Goal: Task Accomplishment & Management: Manage account settings

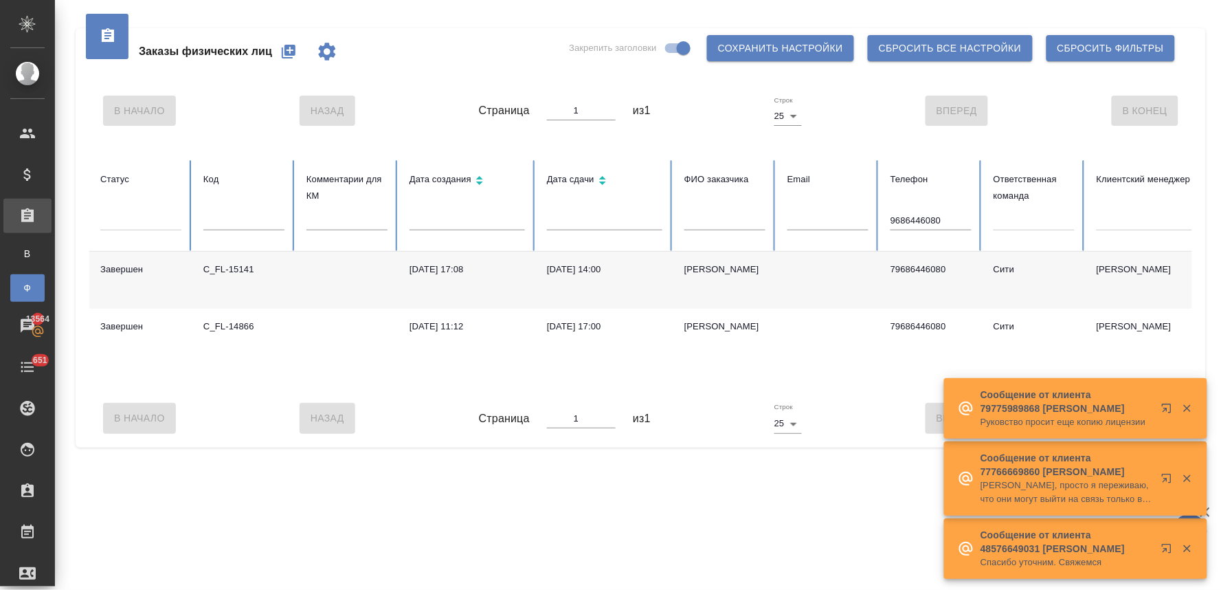
click at [284, 49] on icon "button" at bounding box center [288, 51] width 16 height 16
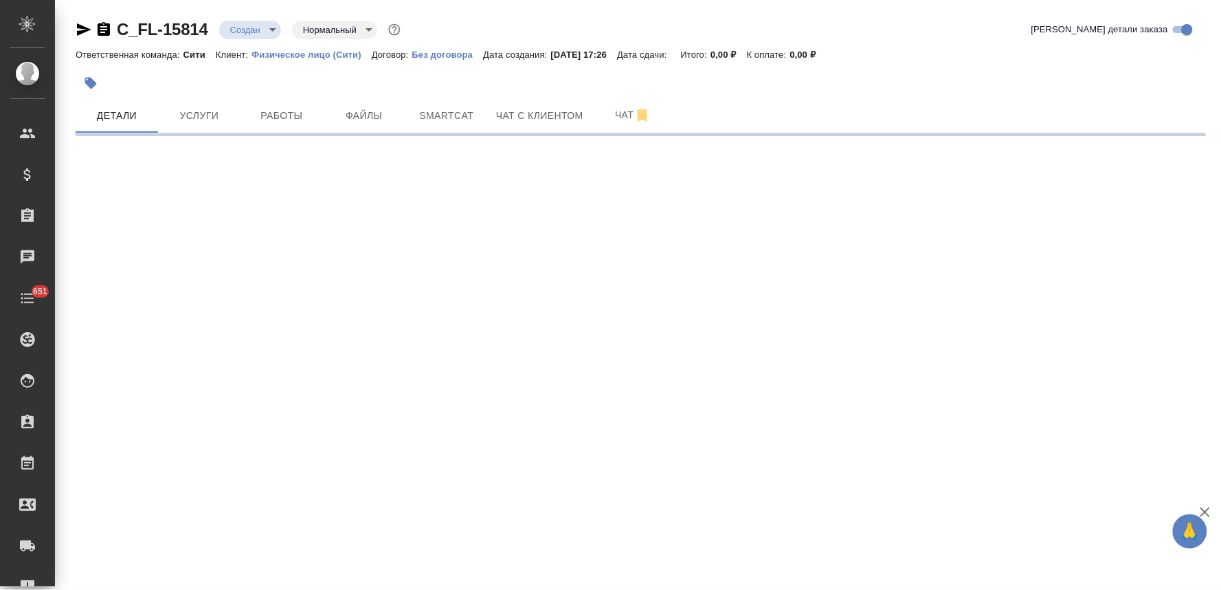
select select "RU"
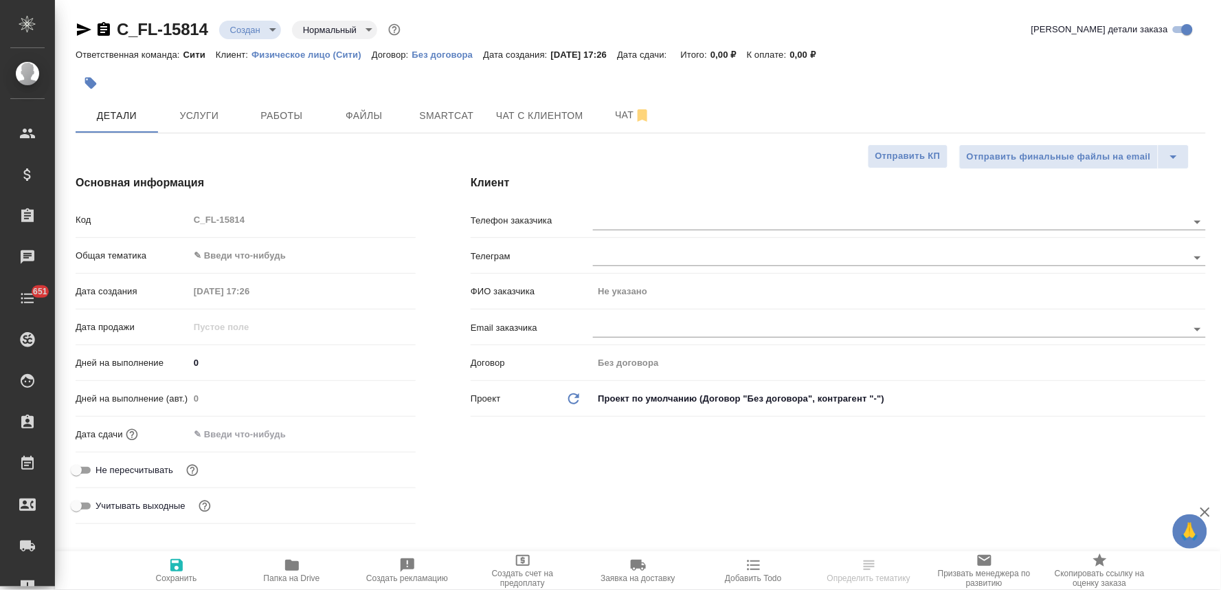
type textarea "x"
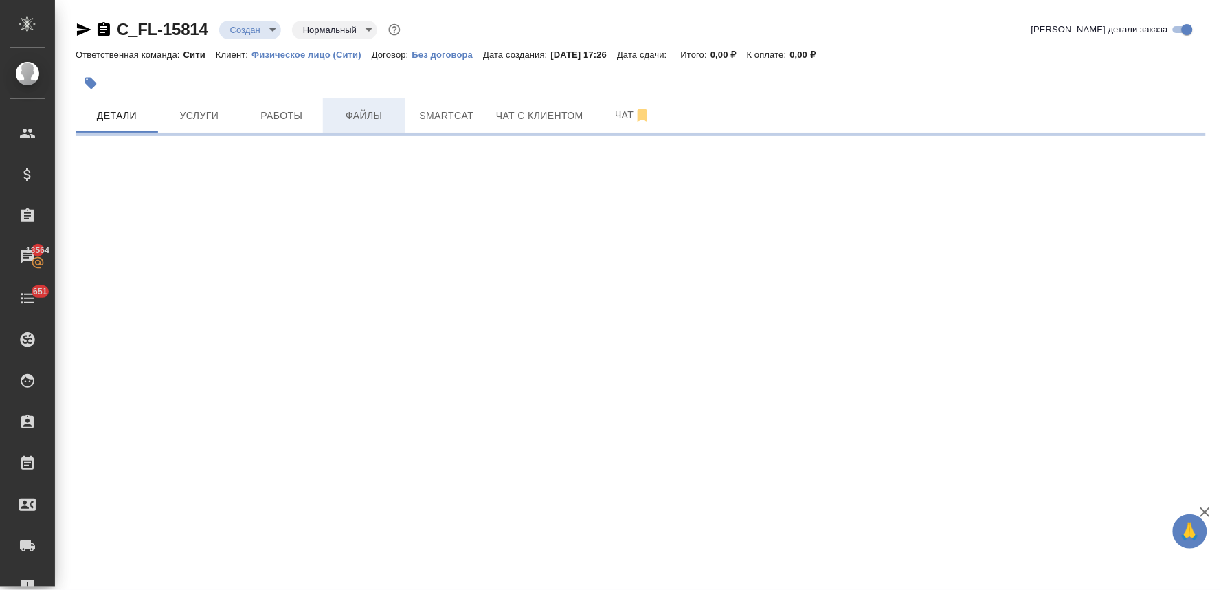
select select "RU"
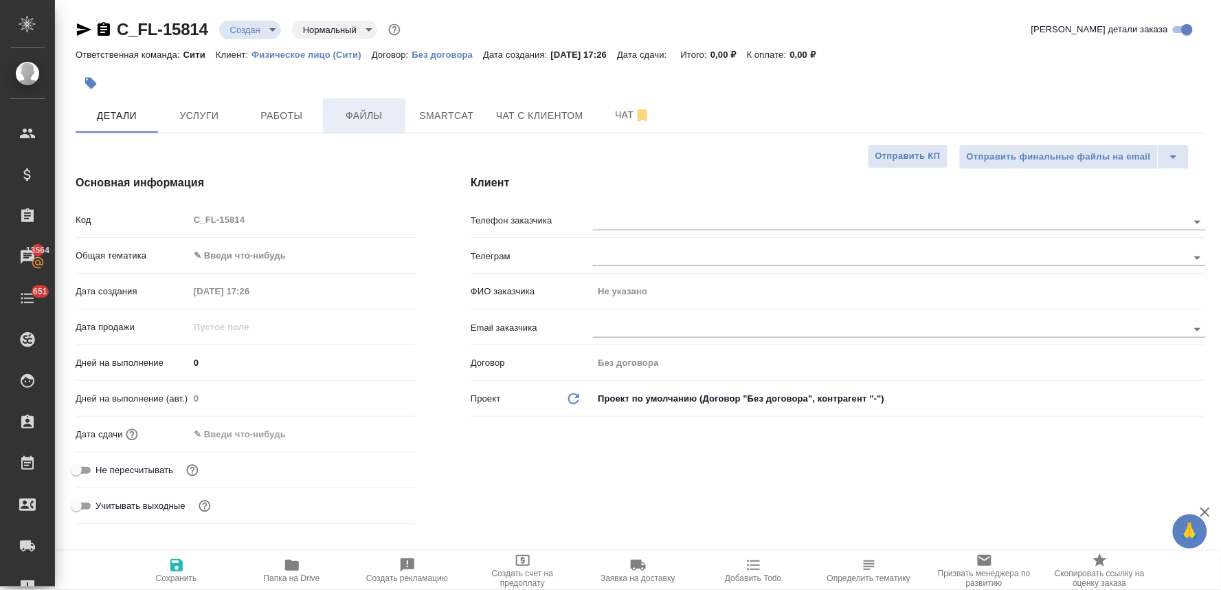
type textarea "x"
click at [169, 470] on span "Не пересчитывать" at bounding box center [135, 470] width 78 height 14
click at [101, 470] on input "Не пересчитывать" at bounding box center [76, 470] width 49 height 16
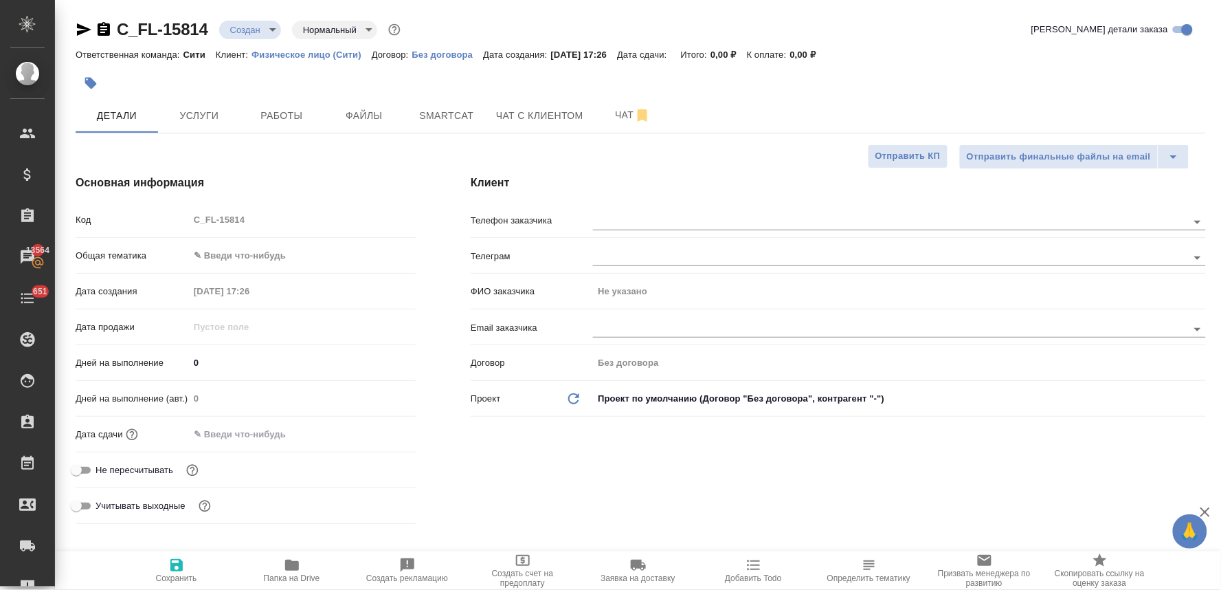
checkbox input "true"
type textarea "x"
click at [238, 434] on input "text" at bounding box center [249, 434] width 120 height 20
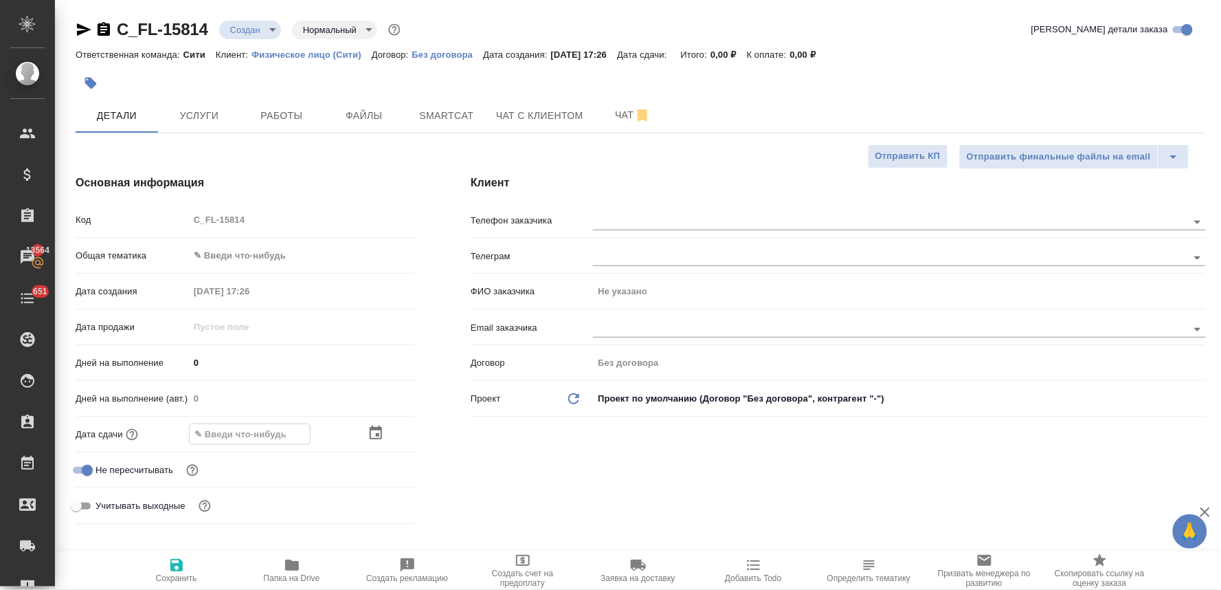
click at [371, 433] on icon "button" at bounding box center [376, 432] width 12 height 14
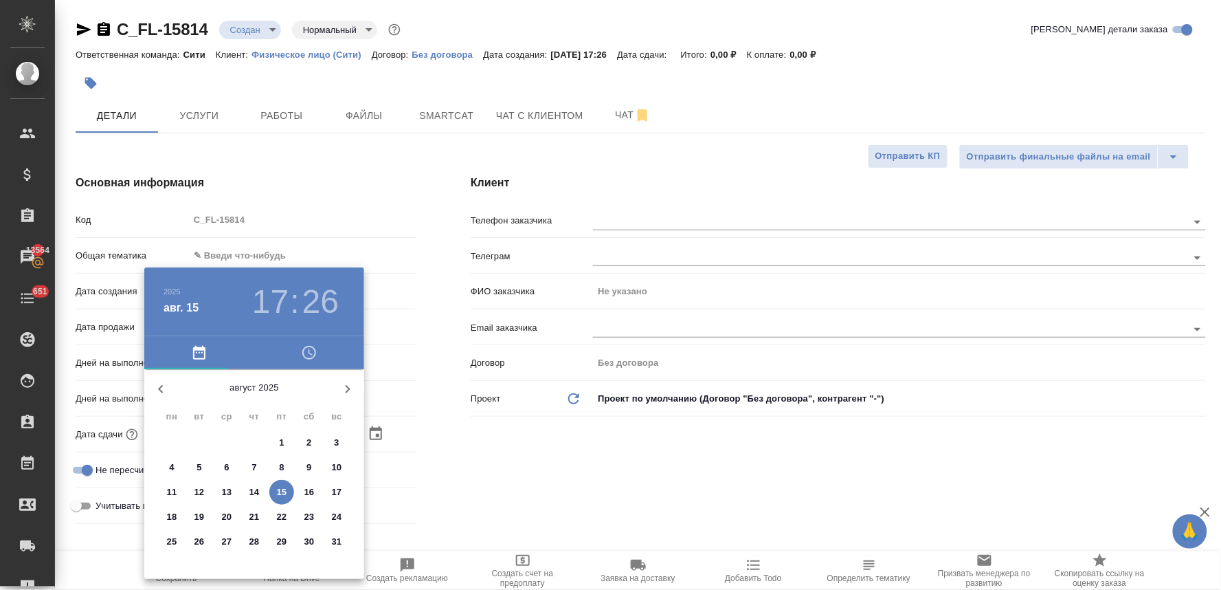
click at [173, 515] on p "18" at bounding box center [172, 517] width 10 height 14
type input "18.08.2025 17:26"
type textarea "x"
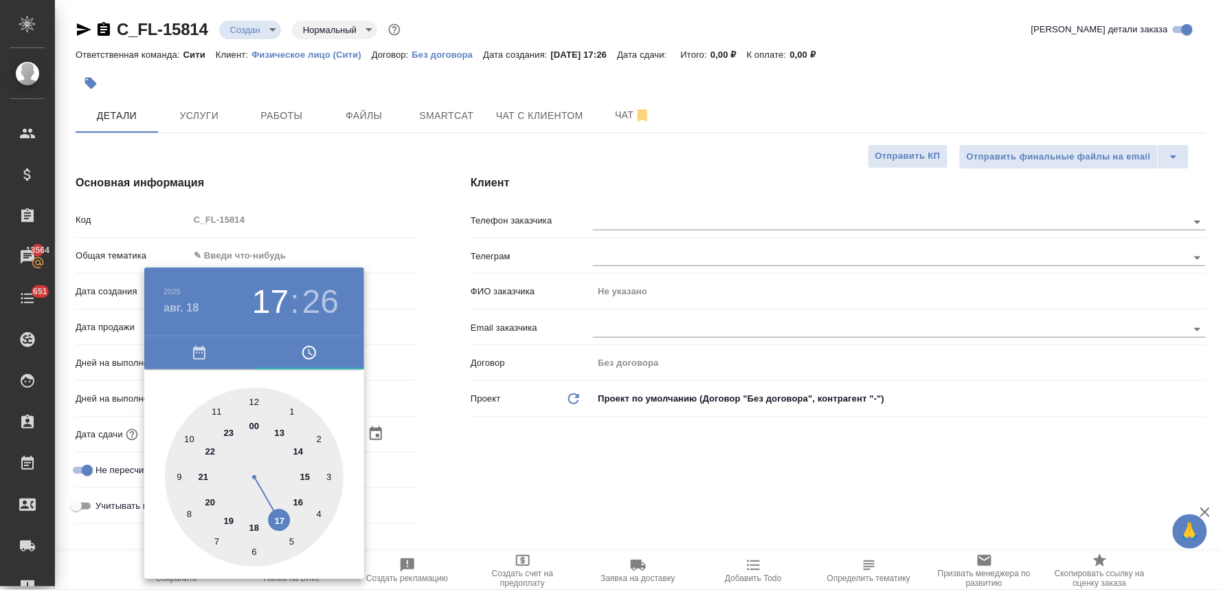
click at [388, 483] on div at bounding box center [610, 295] width 1221 height 590
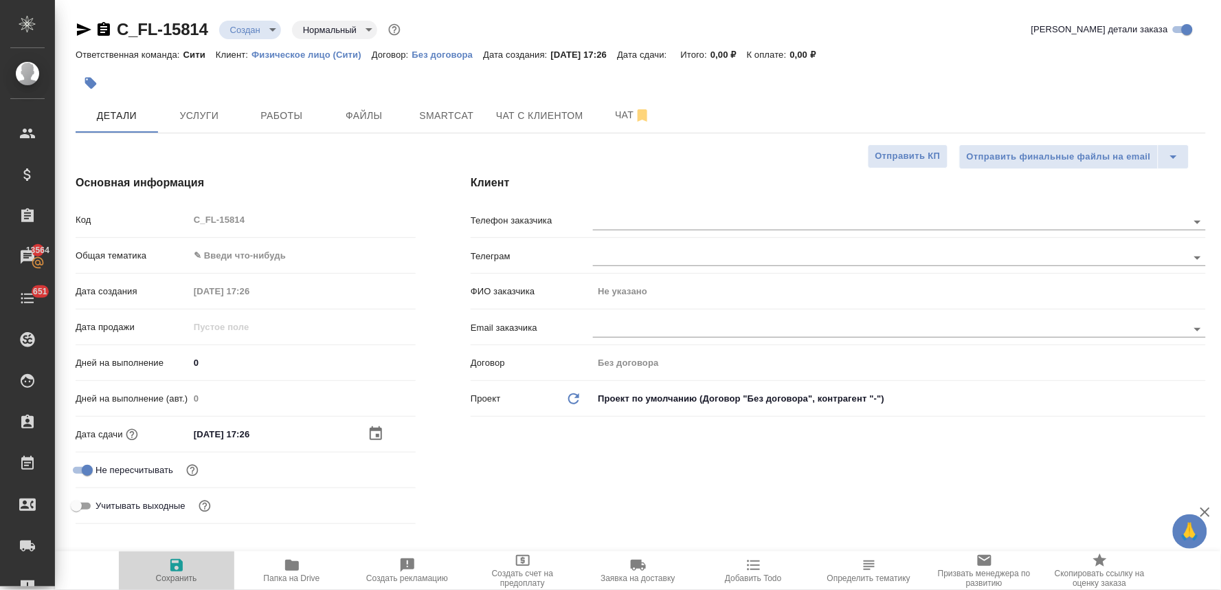
click at [174, 568] on icon "button" at bounding box center [176, 565] width 12 height 12
type textarea "x"
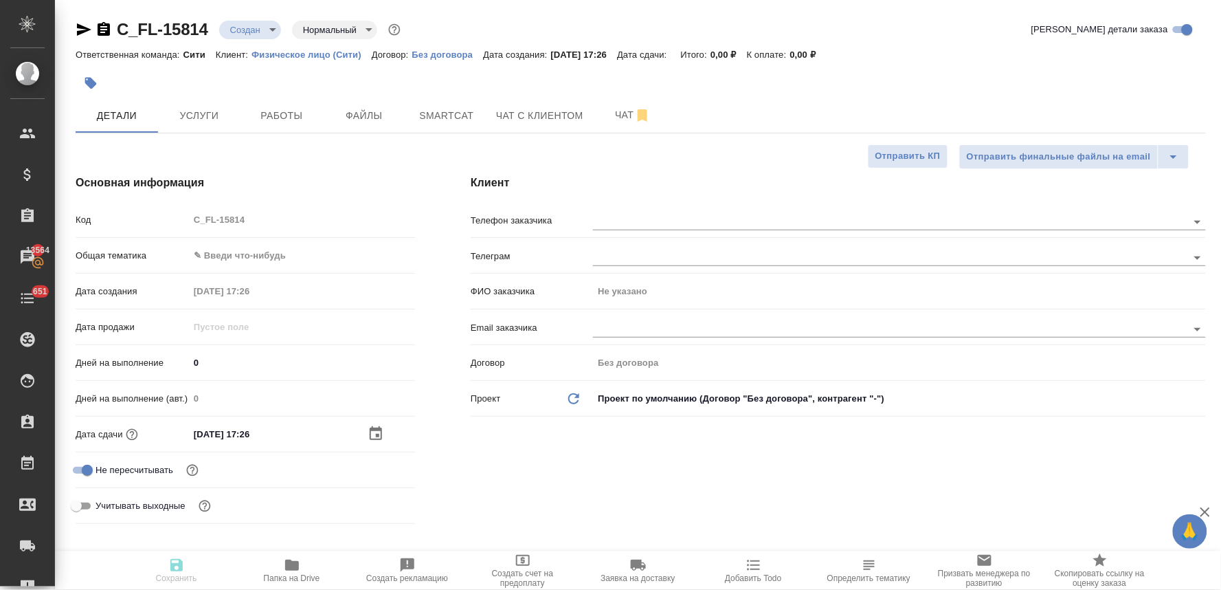
type textarea "x"
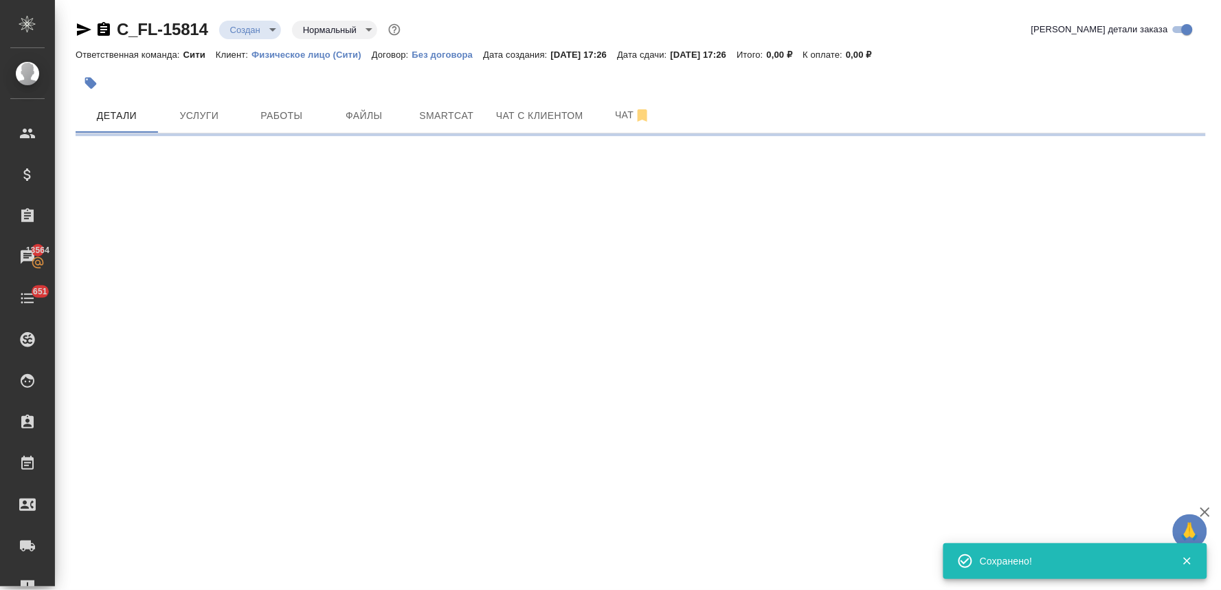
select select "RU"
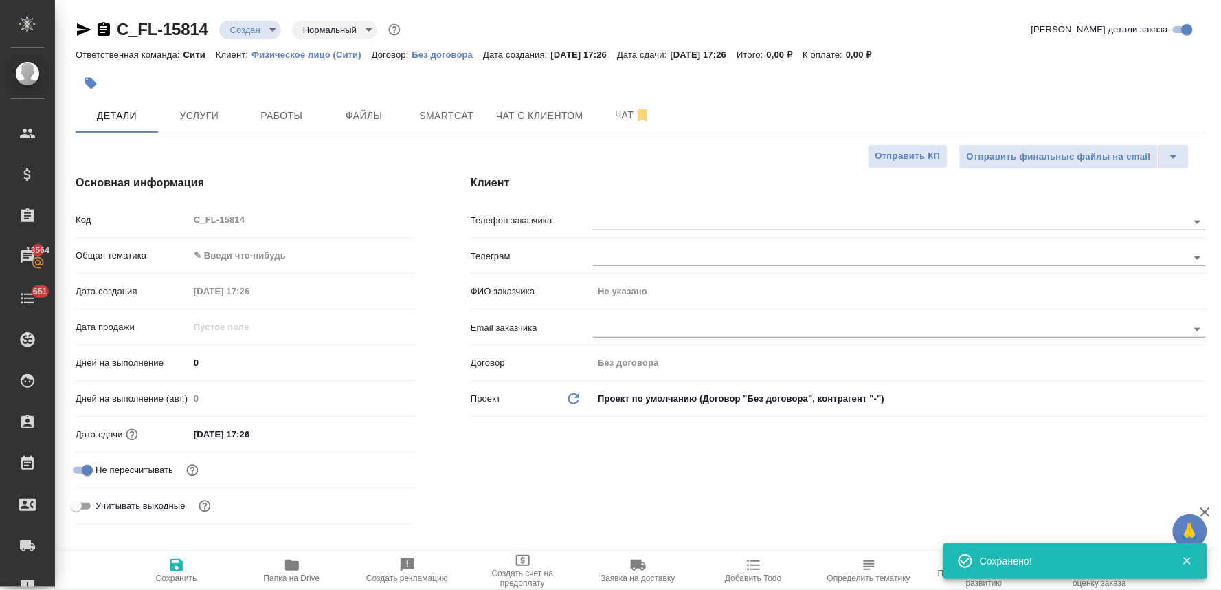
type textarea "x"
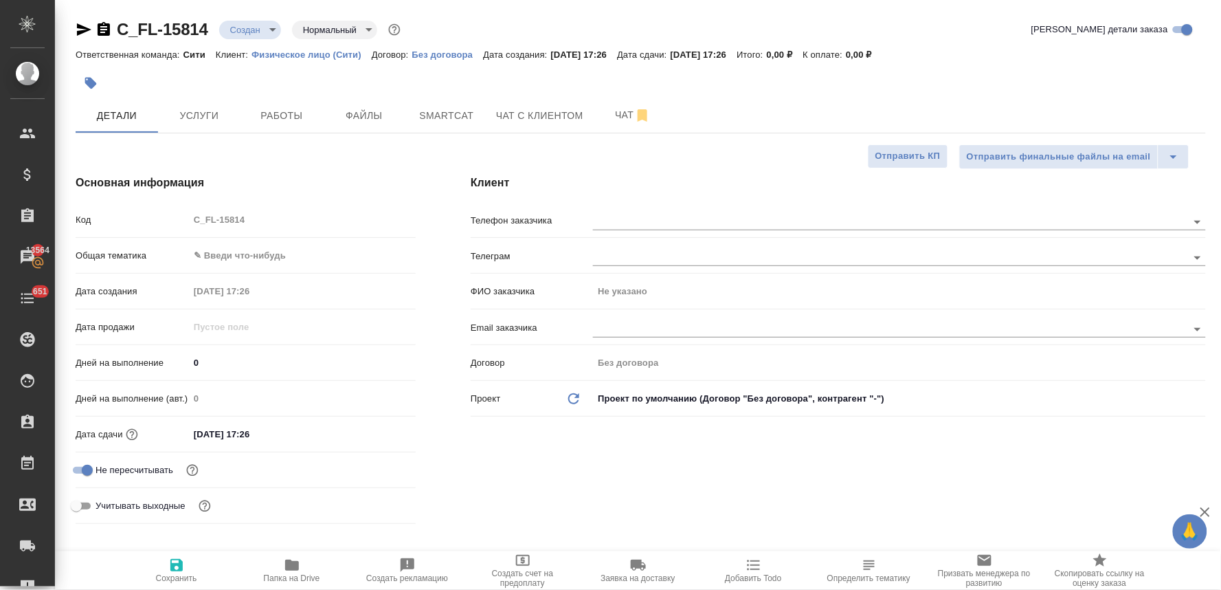
click at [181, 221] on div "Код C_FL-15814" at bounding box center [246, 220] width 340 height 24
click at [1098, 91] on div at bounding box center [641, 83] width 1130 height 30
type textarea "x"
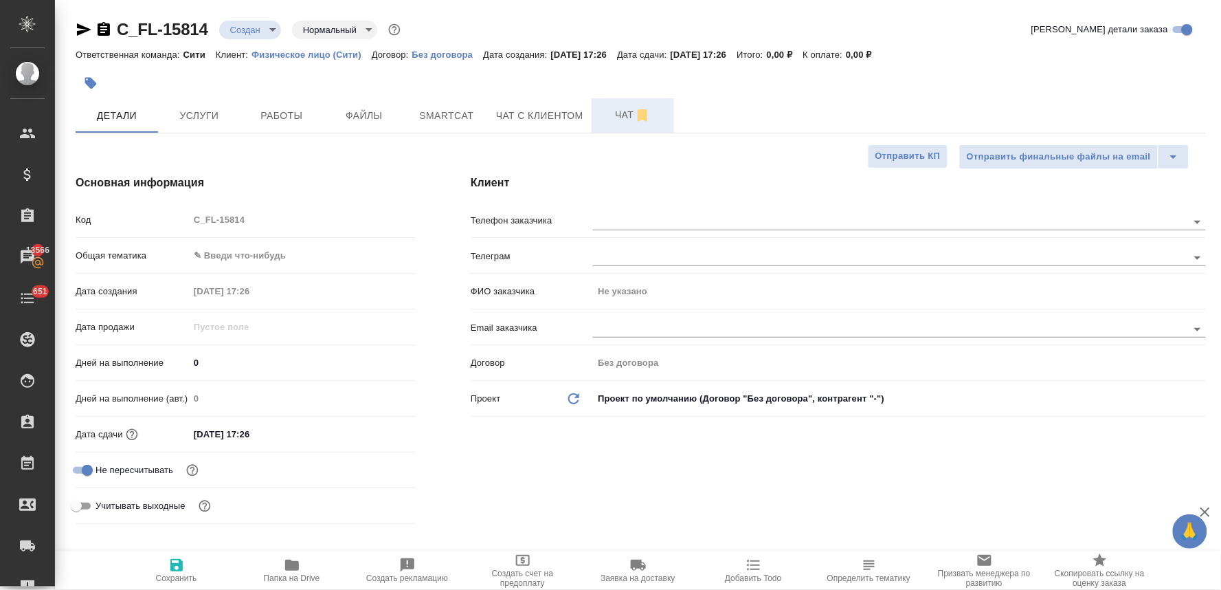
type textarea "x"
click at [194, 100] on button "Услуги" at bounding box center [199, 115] width 82 height 34
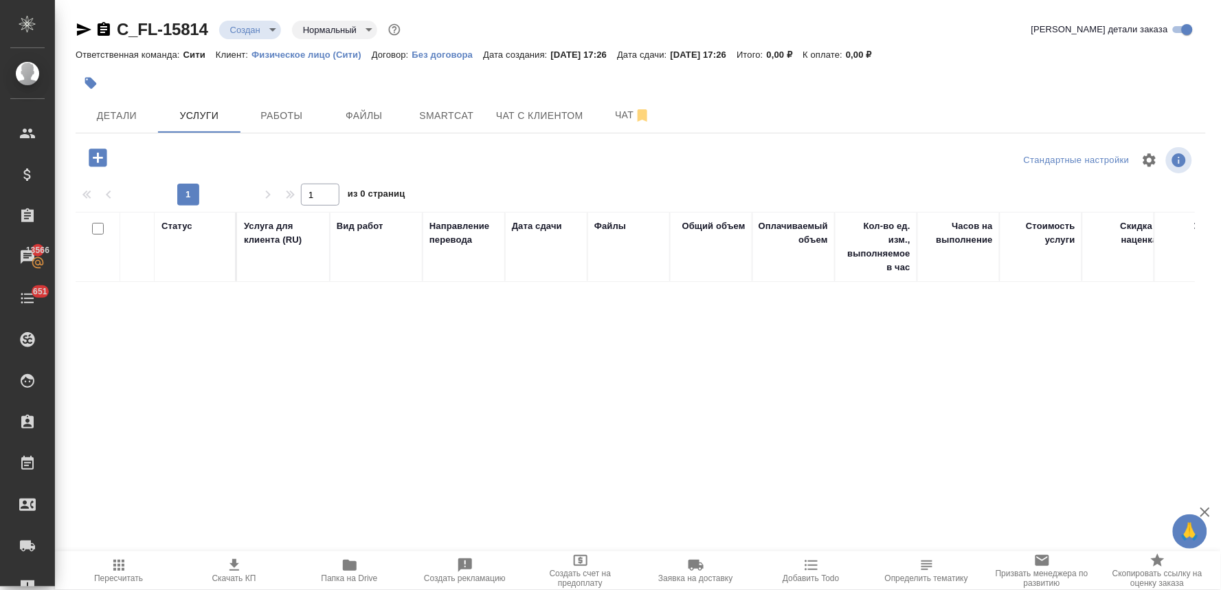
click at [106, 153] on icon "button" at bounding box center [98, 157] width 18 height 18
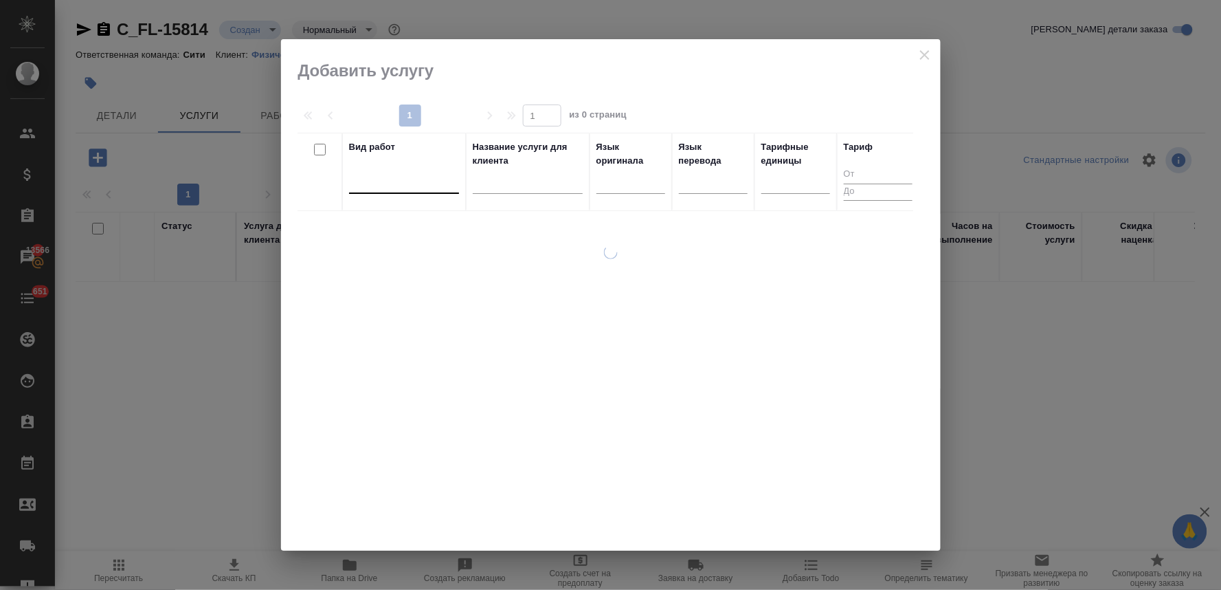
click at [432, 183] on div at bounding box center [404, 180] width 110 height 20
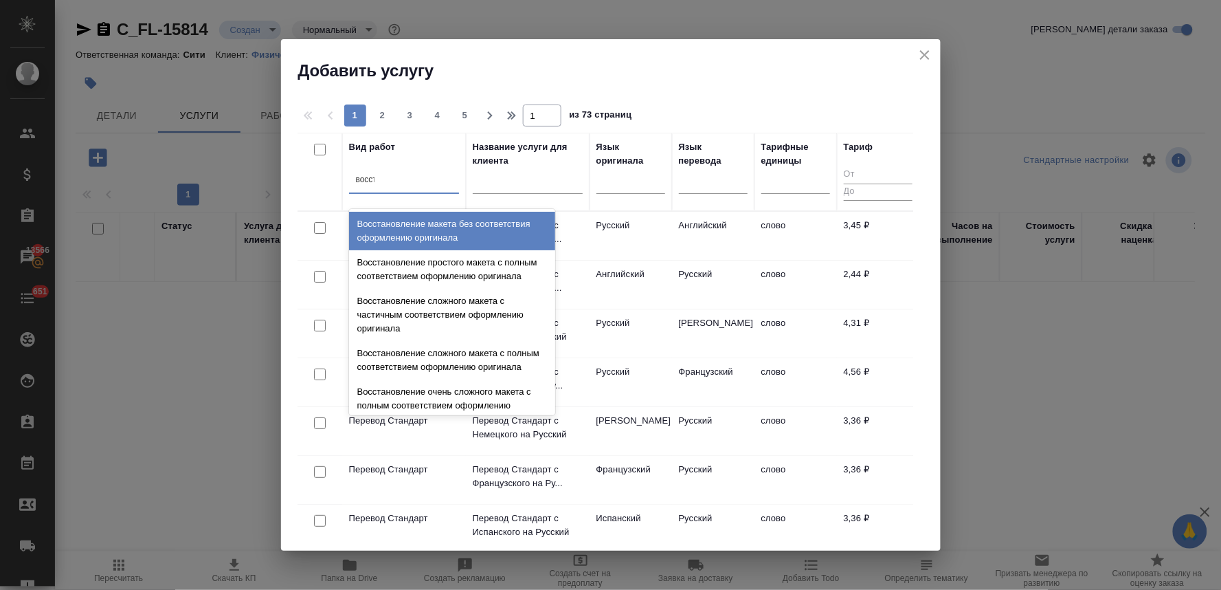
type input "восста"
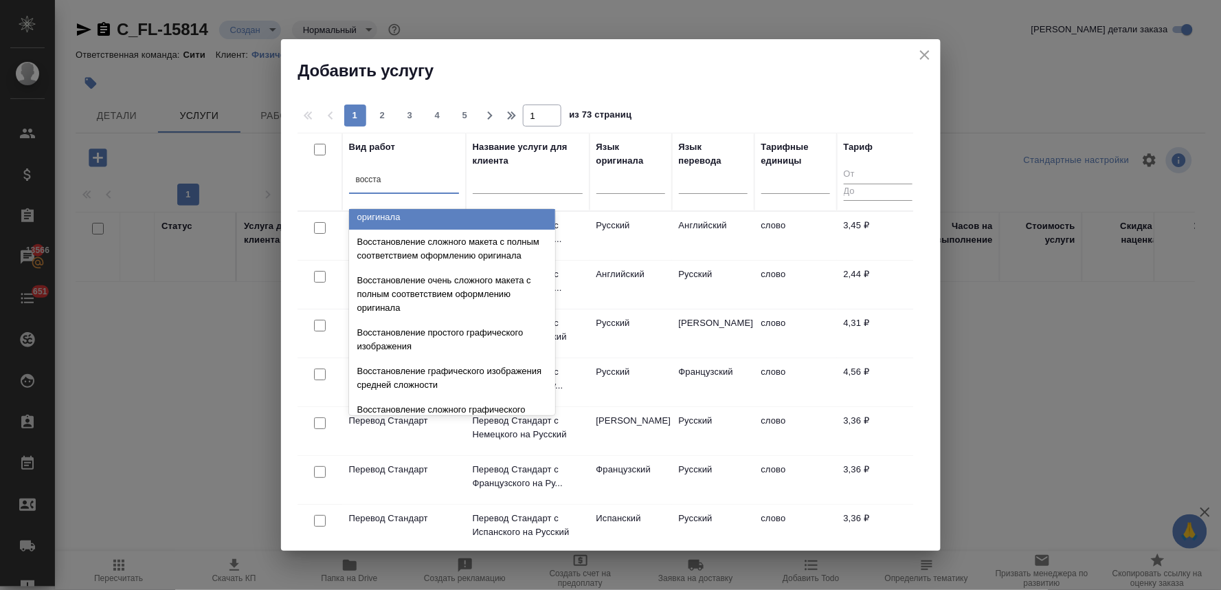
scroll to position [252, 0]
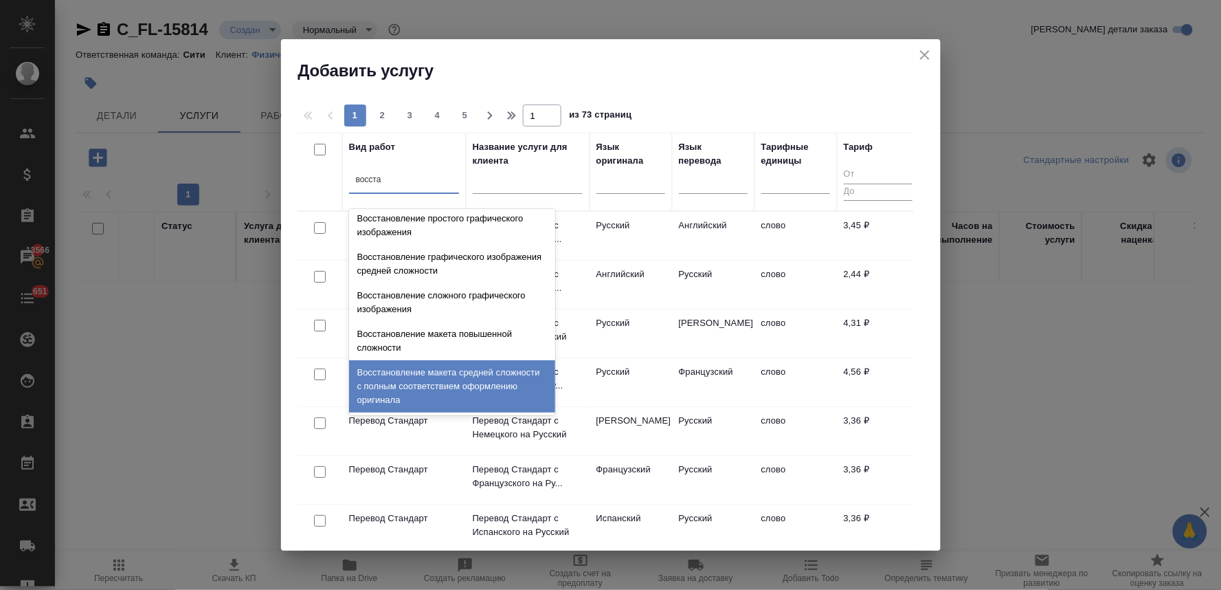
click at [470, 394] on div "Восстановление макета средней сложности с полным соответствием оформлению ориги…" at bounding box center [452, 386] width 206 height 52
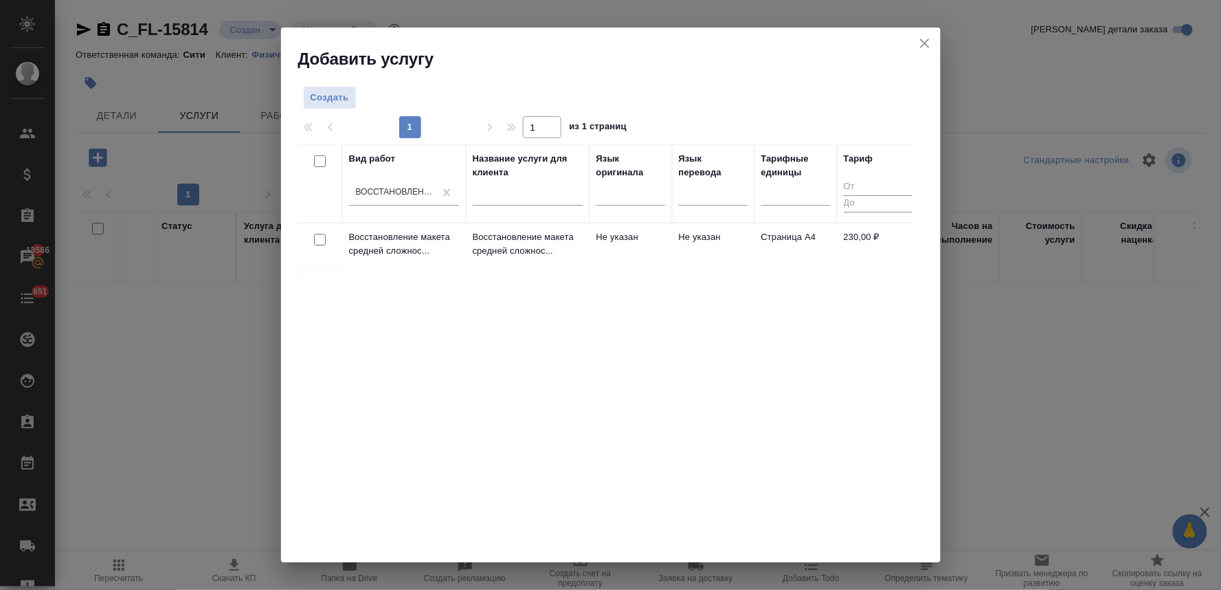
click at [314, 236] on input "checkbox" at bounding box center [320, 240] width 12 height 12
checkbox input "true"
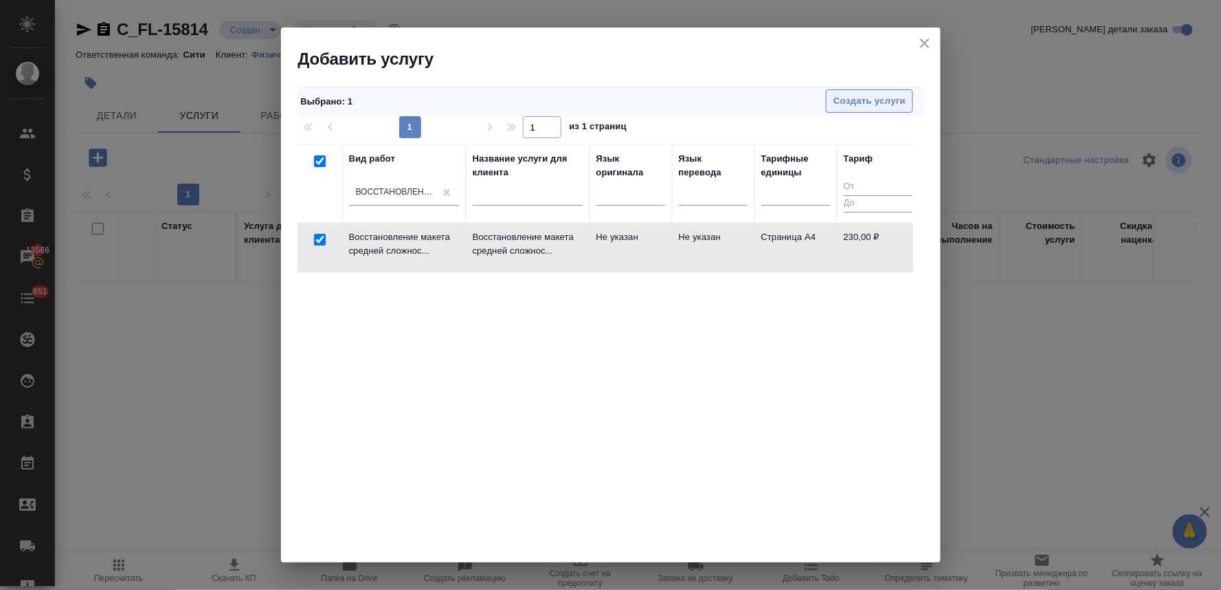
click at [900, 95] on span "Создать услуги" at bounding box center [870, 101] width 72 height 16
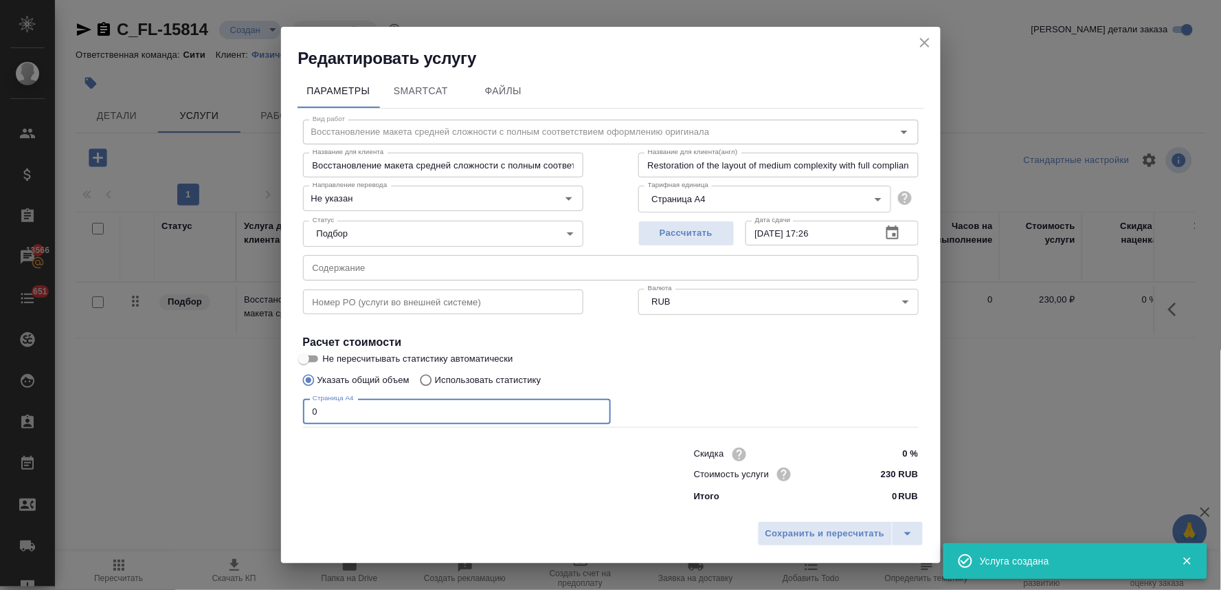
drag, startPoint x: 333, startPoint y: 411, endPoint x: 239, endPoint y: 411, distance: 94.1
click at [241, 411] on div "Редактировать услугу Параметры SmartCat Файлы Вид работ Восстановление макета с…" at bounding box center [610, 295] width 1221 height 590
type input "5"
click at [798, 530] on span "Сохранить и пересчитать" at bounding box center [826, 534] width 120 height 16
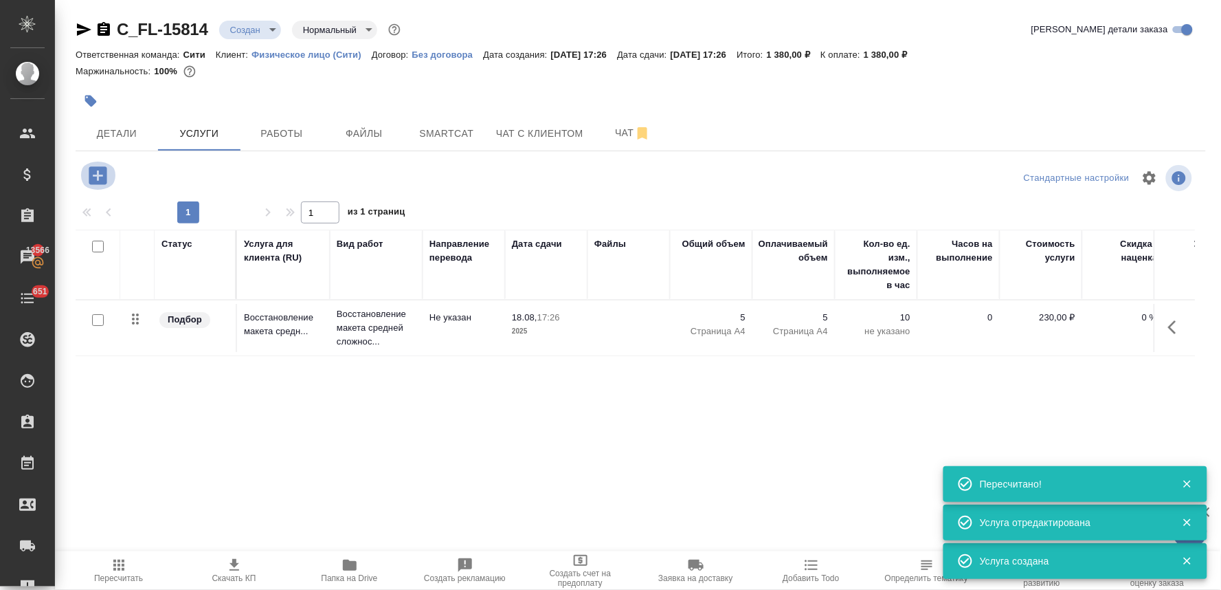
click at [95, 177] on icon "button" at bounding box center [98, 175] width 18 height 18
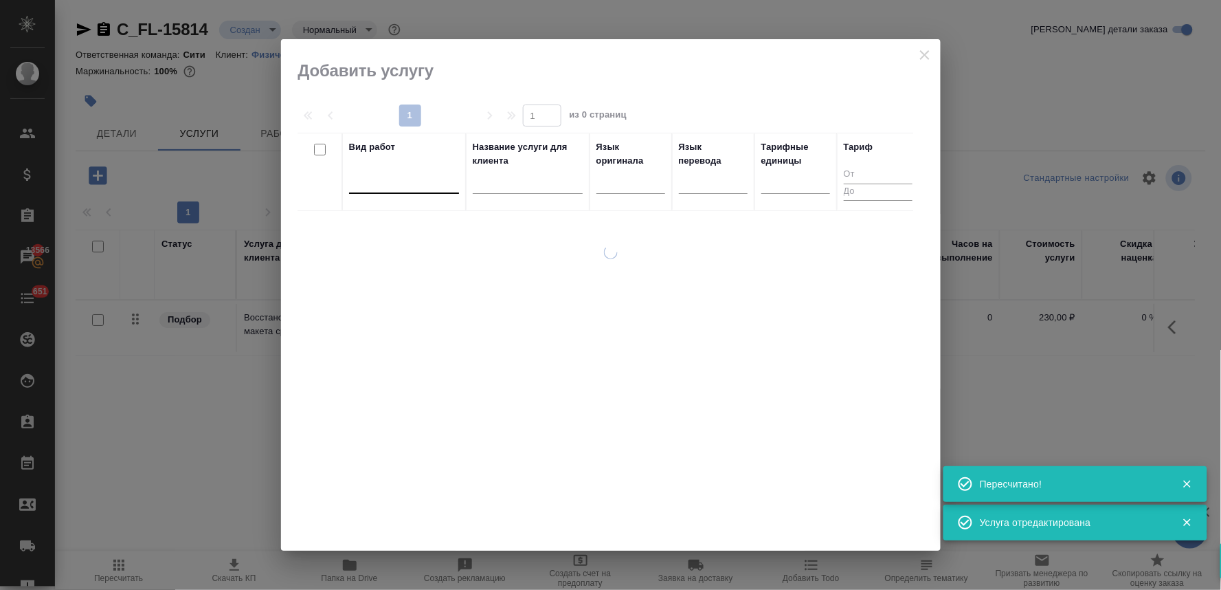
click at [379, 181] on div at bounding box center [404, 180] width 110 height 20
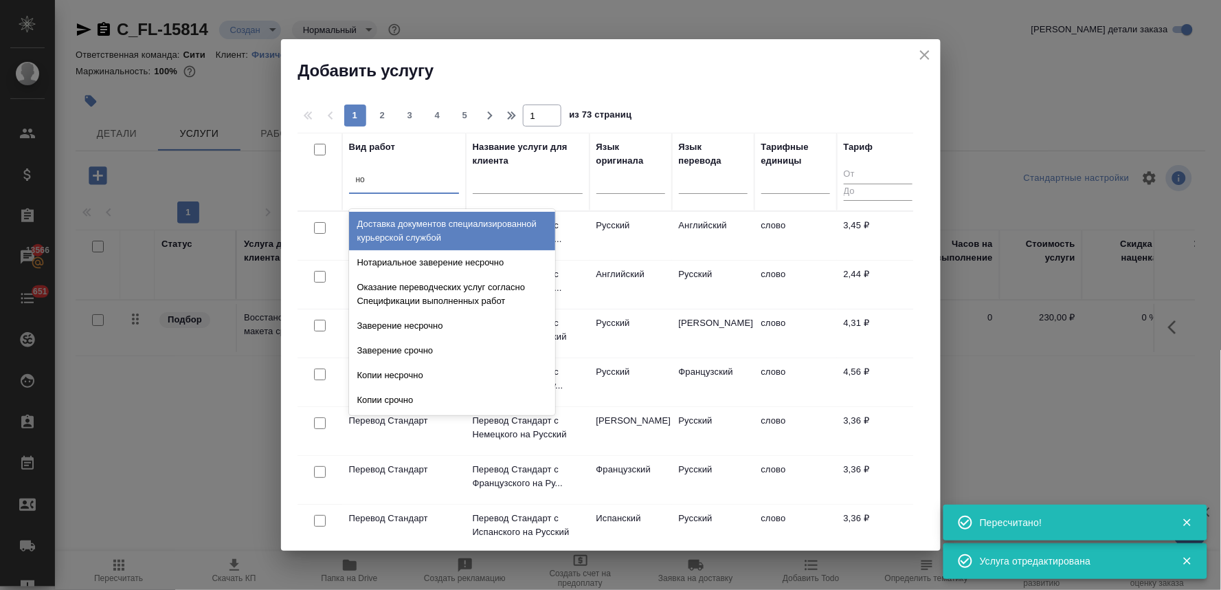
type input "нот"
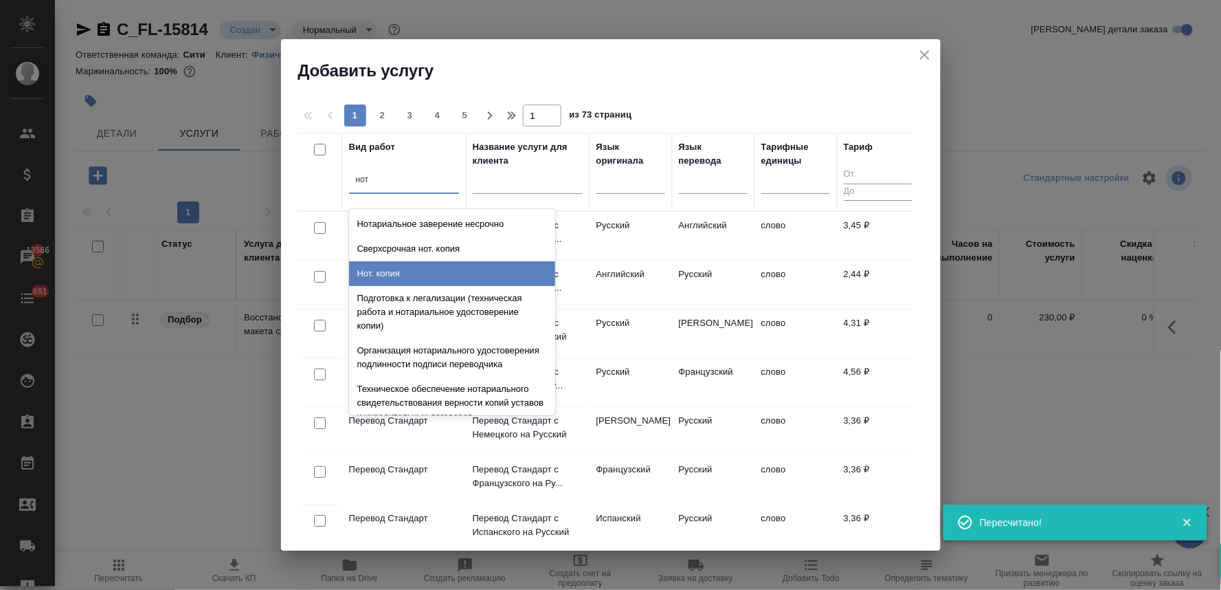
click at [410, 268] on div "Нот. копия" at bounding box center [452, 273] width 206 height 25
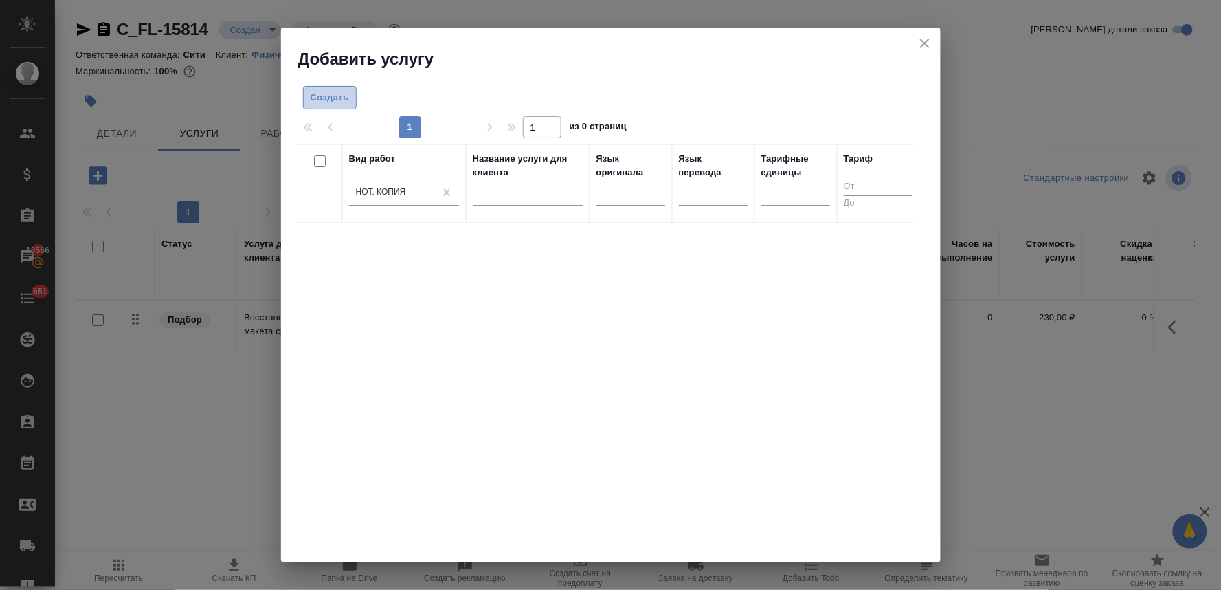
click at [344, 97] on span "Создать" at bounding box center [330, 98] width 38 height 16
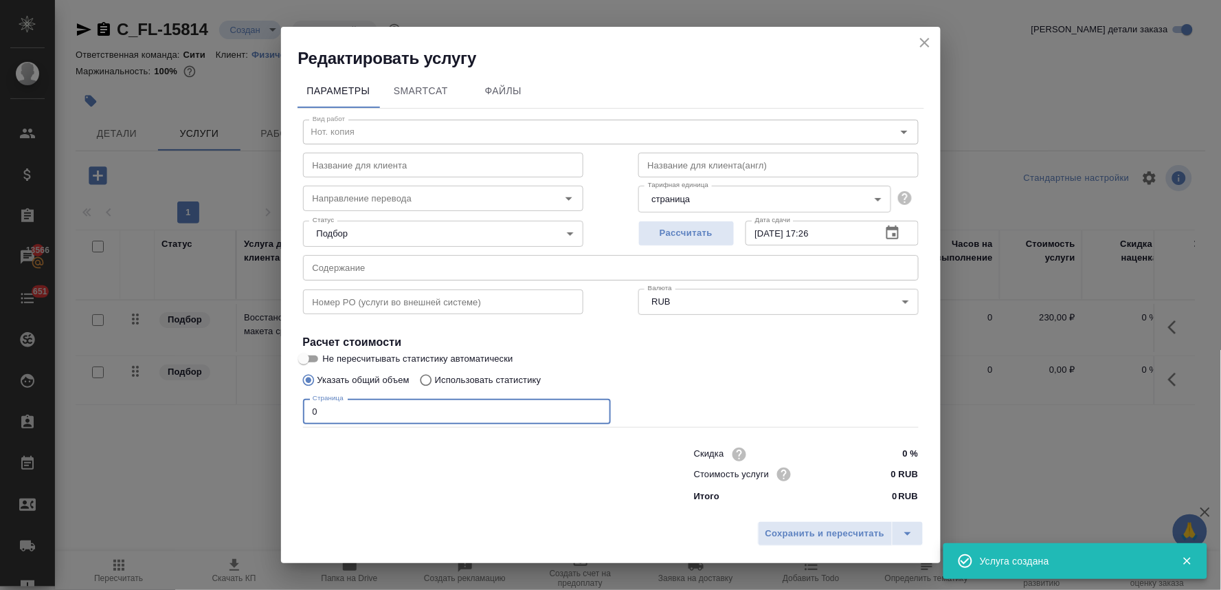
drag, startPoint x: 331, startPoint y: 414, endPoint x: 293, endPoint y: 415, distance: 38.5
click at [293, 415] on div "Параметры SmartCat Файлы Вид работ Нот. копия Вид работ Название для клиента На…" at bounding box center [611, 291] width 660 height 445
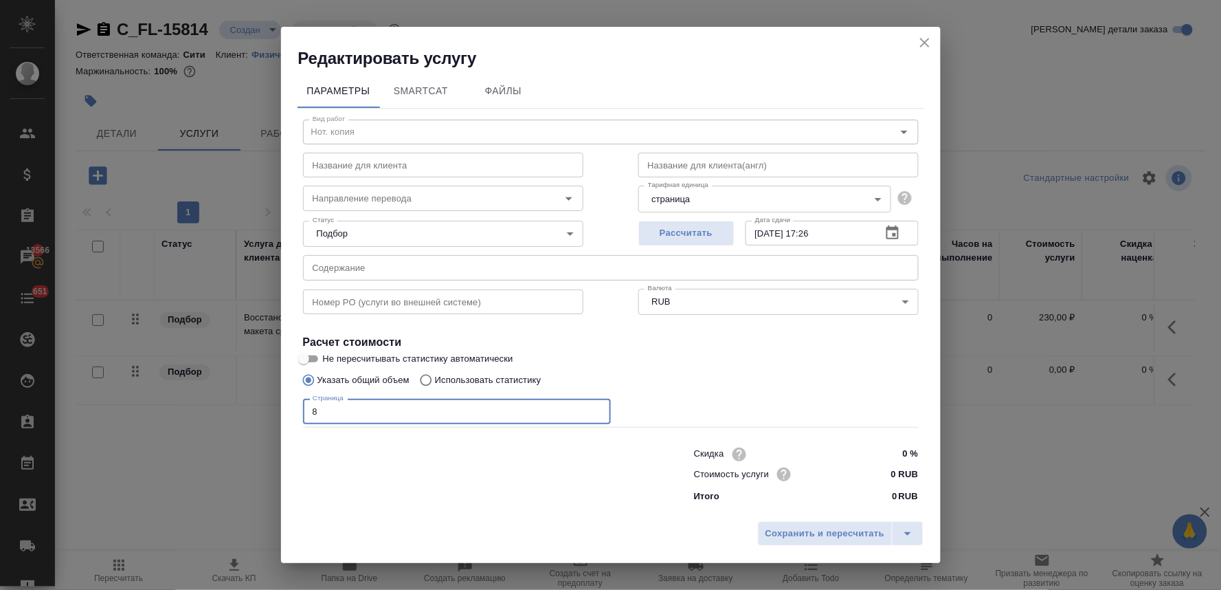
type input "8"
click at [881, 471] on input "0 RUB" at bounding box center [893, 474] width 52 height 20
type input "200 RUB"
click at [840, 541] on span "Сохранить и пересчитать" at bounding box center [826, 534] width 120 height 16
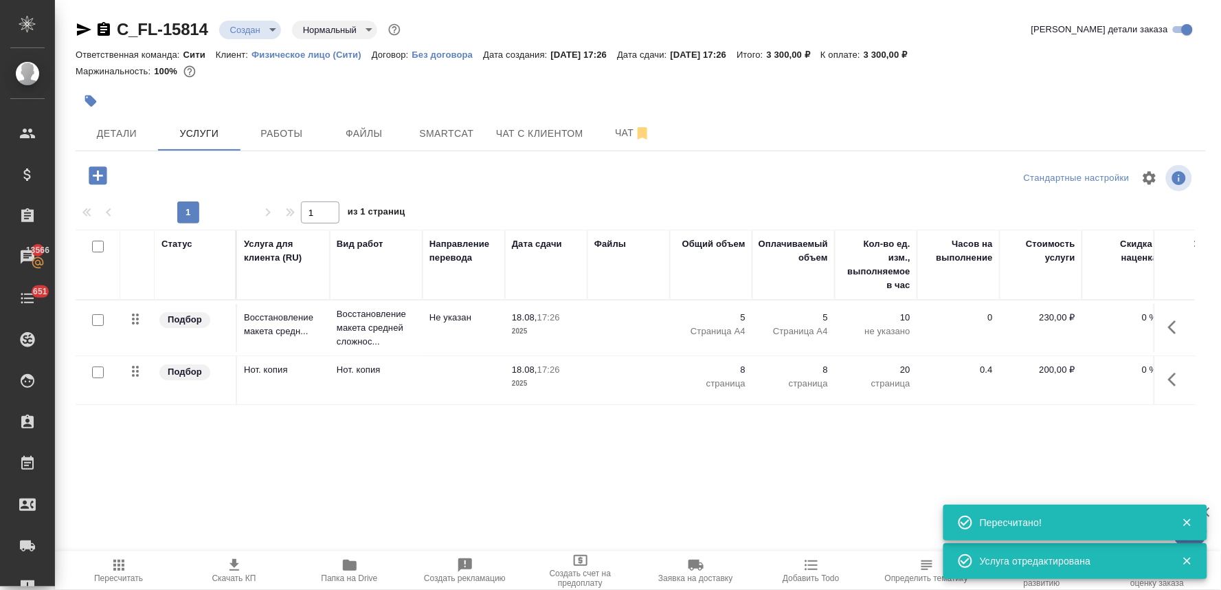
click at [94, 177] on icon "button" at bounding box center [98, 175] width 18 height 18
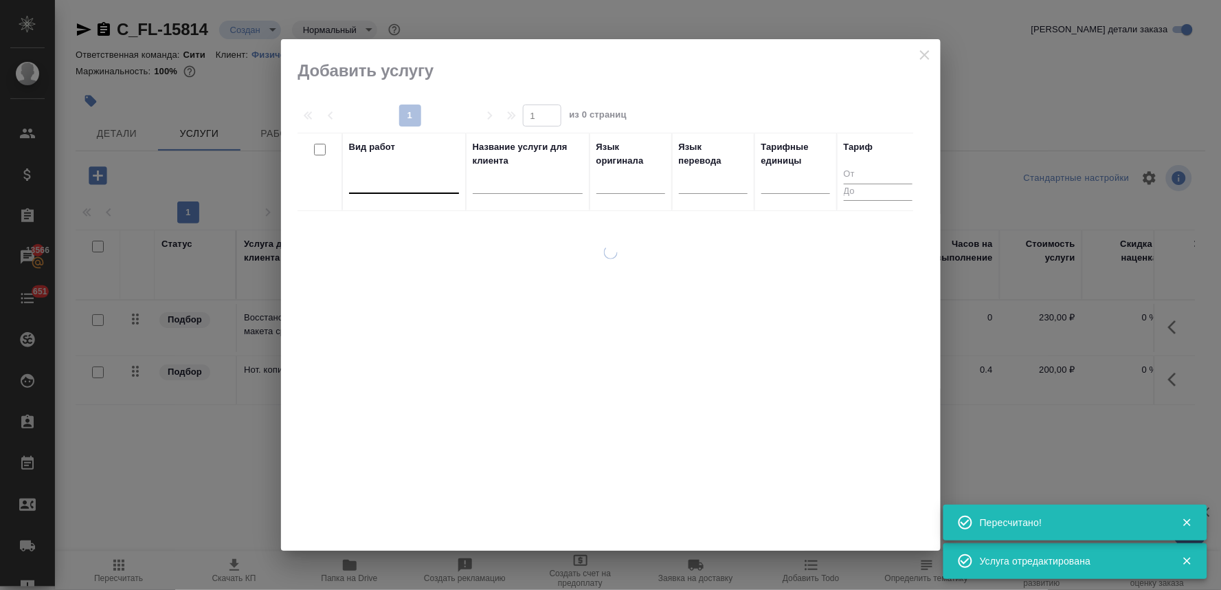
click at [383, 179] on div at bounding box center [404, 180] width 110 height 20
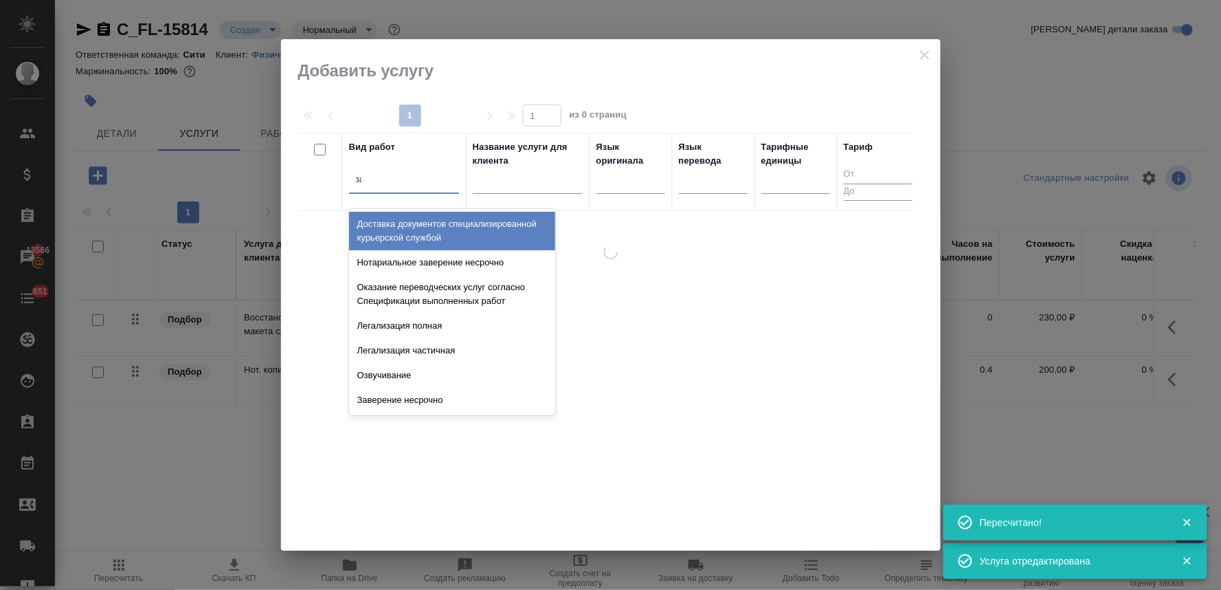
type input "завер"
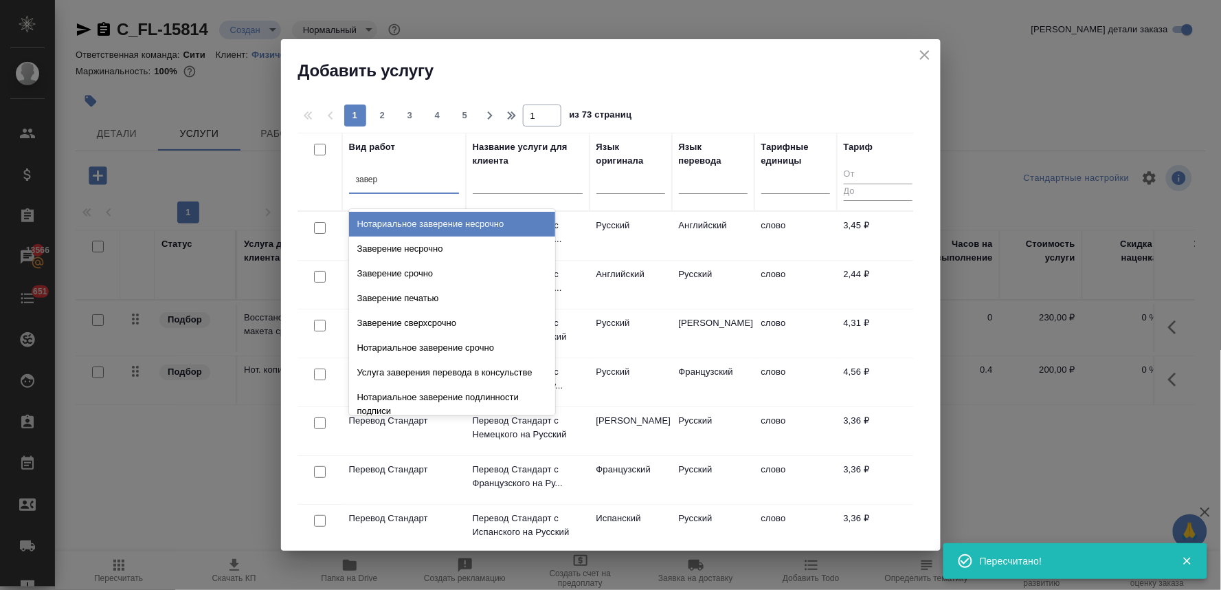
click at [414, 243] on div "Заверение несрочно" at bounding box center [452, 248] width 206 height 25
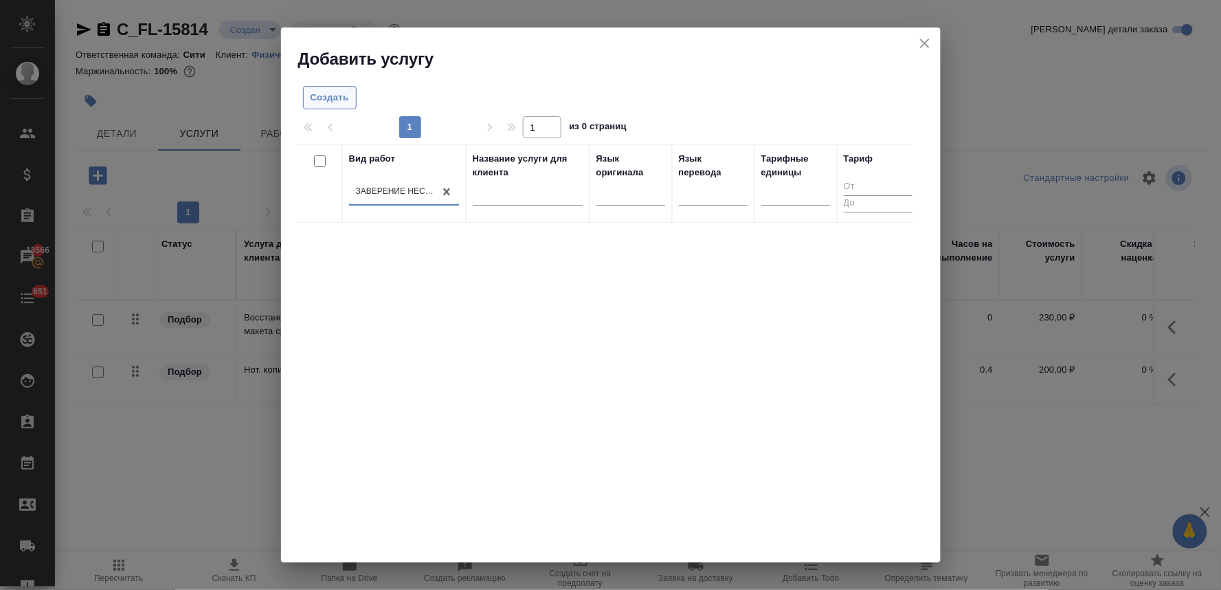
click at [324, 94] on span "Создать" at bounding box center [330, 98] width 38 height 16
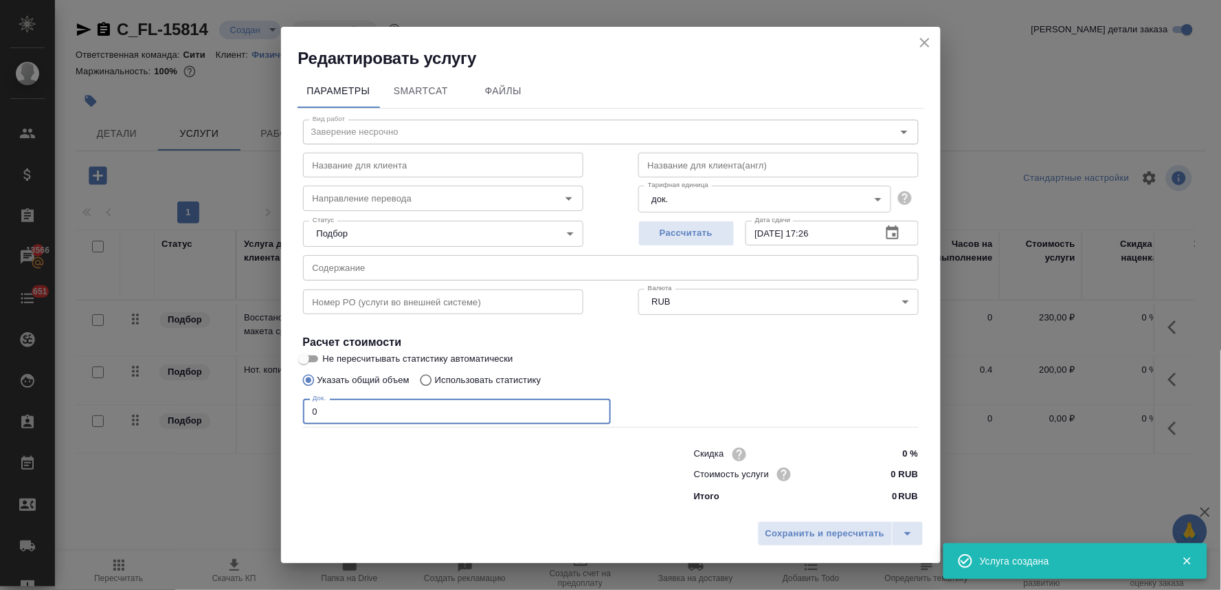
drag, startPoint x: 320, startPoint y: 414, endPoint x: 256, endPoint y: 414, distance: 64.6
click at [256, 414] on div "Редактировать услугу Параметры SmartCat Файлы Вид работ Заверение несрочно Вид …" at bounding box center [610, 295] width 1221 height 590
type input "3"
drag, startPoint x: 877, startPoint y: 470, endPoint x: 908, endPoint y: 466, distance: 31.9
click at [908, 466] on input "0 RUB" at bounding box center [892, 474] width 50 height 20
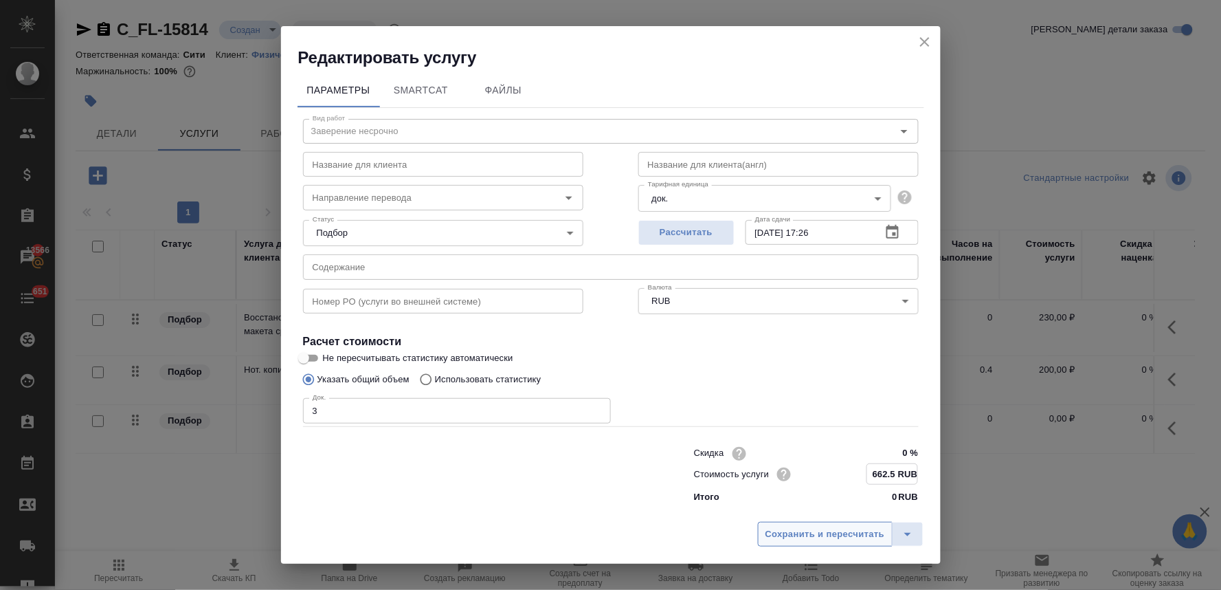
type input "662.5 RUB"
click at [866, 531] on span "Сохранить и пересчитать" at bounding box center [826, 534] width 120 height 16
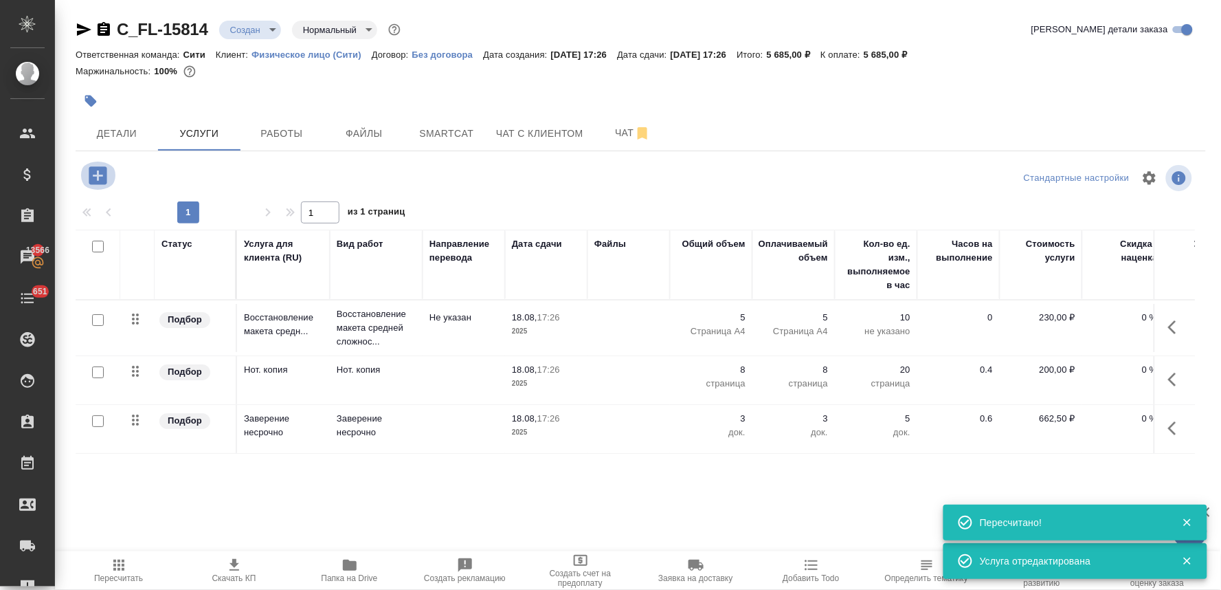
click at [98, 175] on icon "button" at bounding box center [98, 176] width 24 height 24
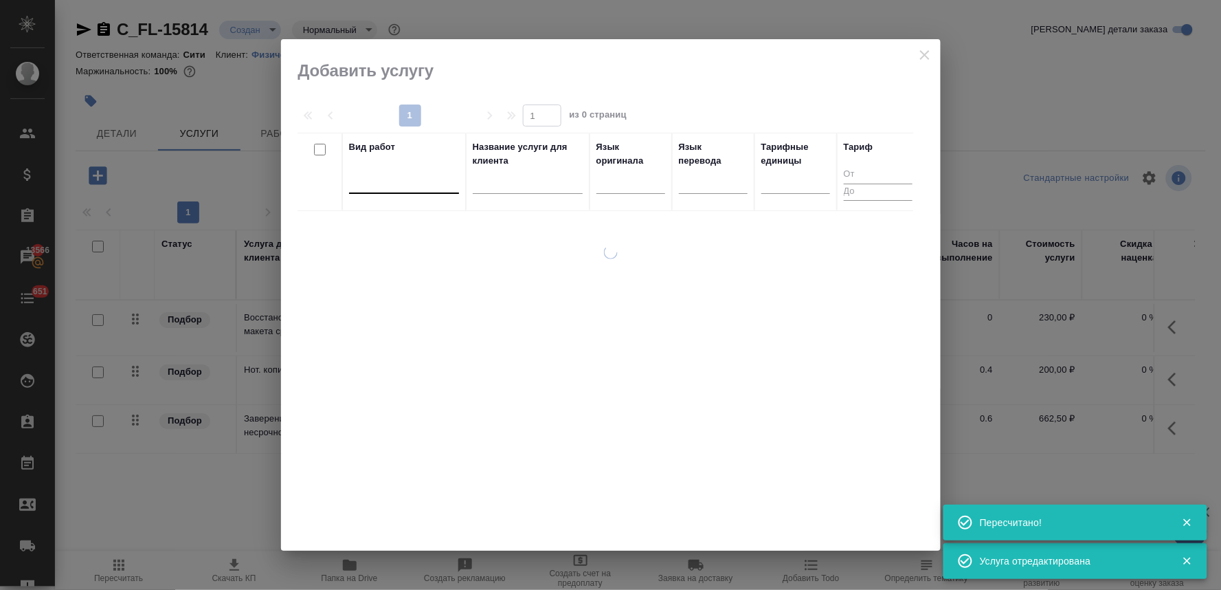
click at [361, 177] on div at bounding box center [404, 180] width 110 height 20
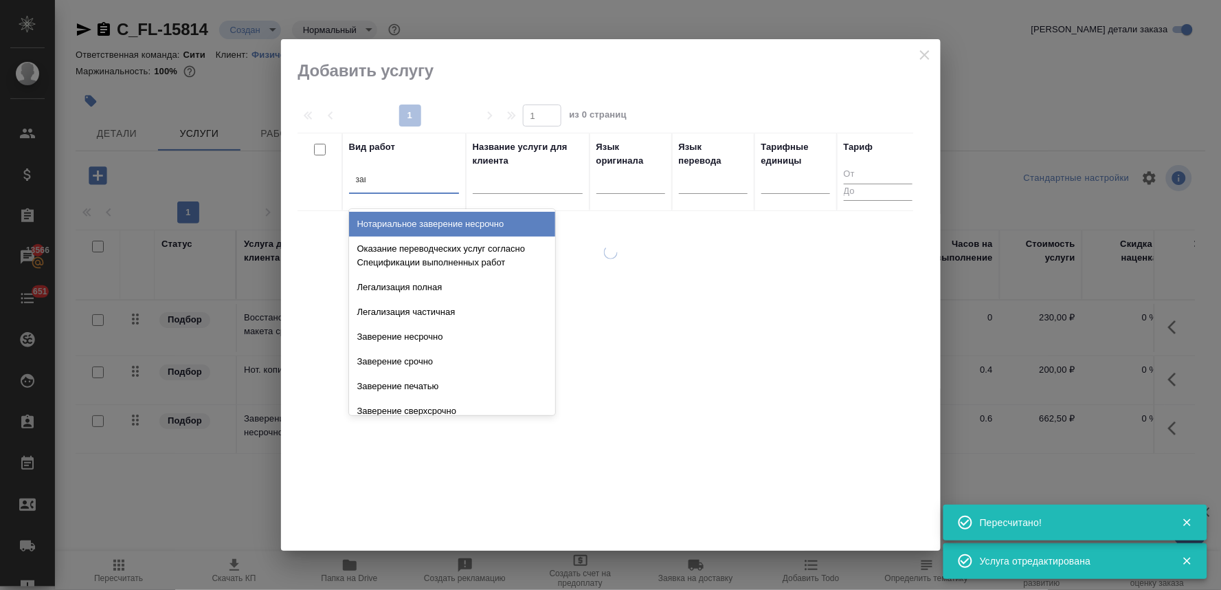
type input "завер"
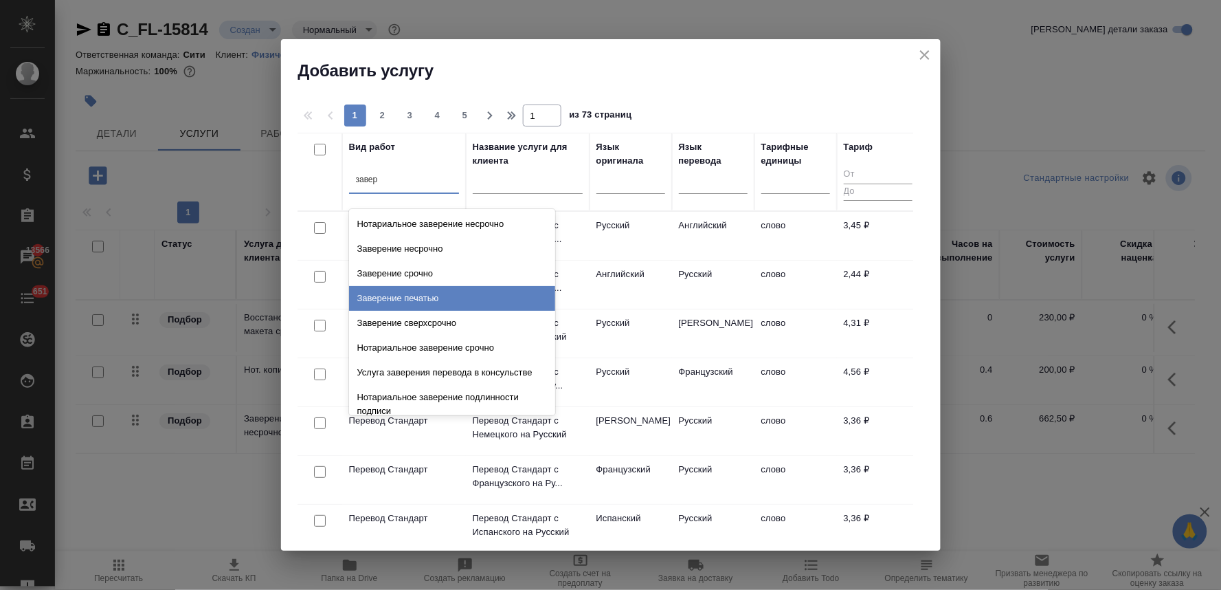
click at [383, 300] on div "Заверение печатью" at bounding box center [452, 298] width 206 height 25
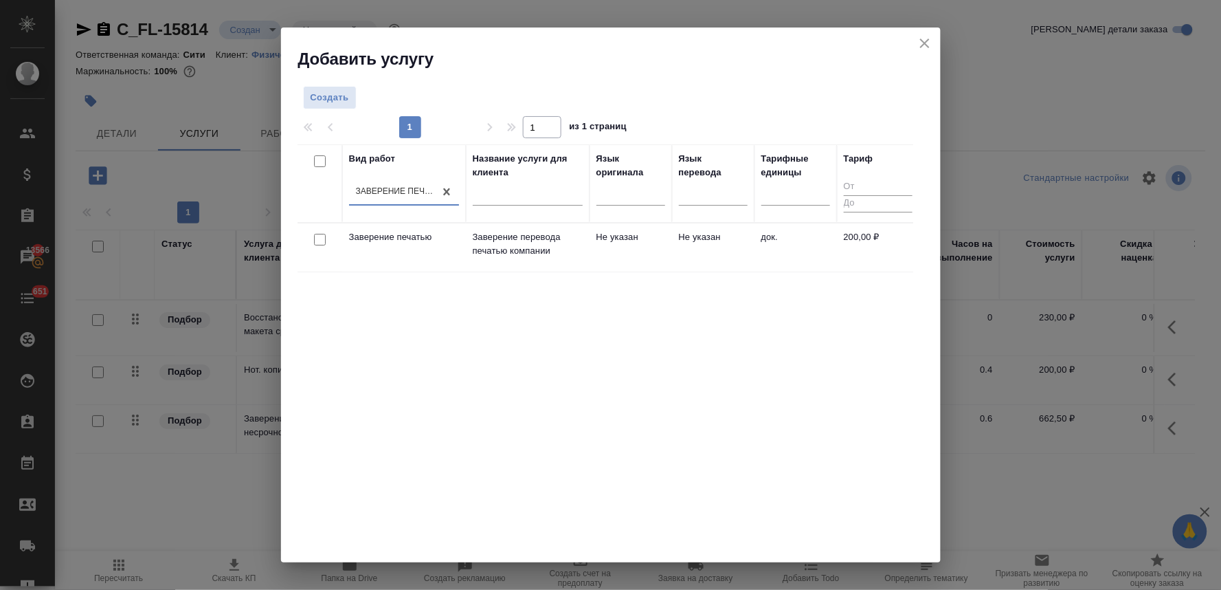
click at [319, 239] on input "checkbox" at bounding box center [320, 240] width 12 height 12
checkbox input "true"
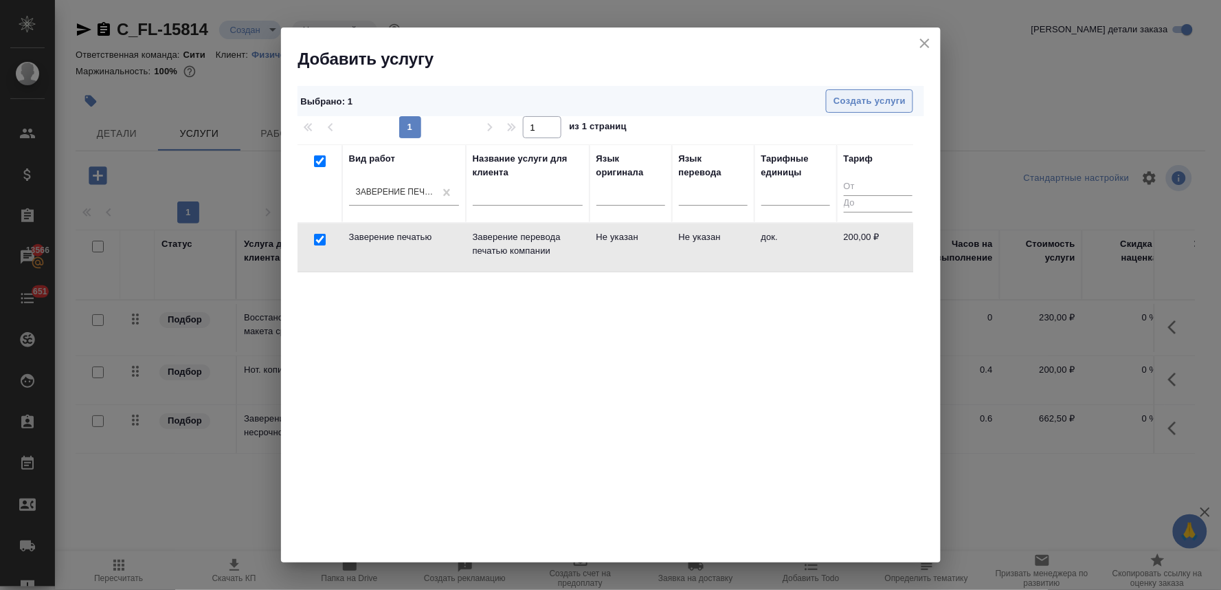
click at [863, 97] on span "Создать услуги" at bounding box center [870, 101] width 72 height 16
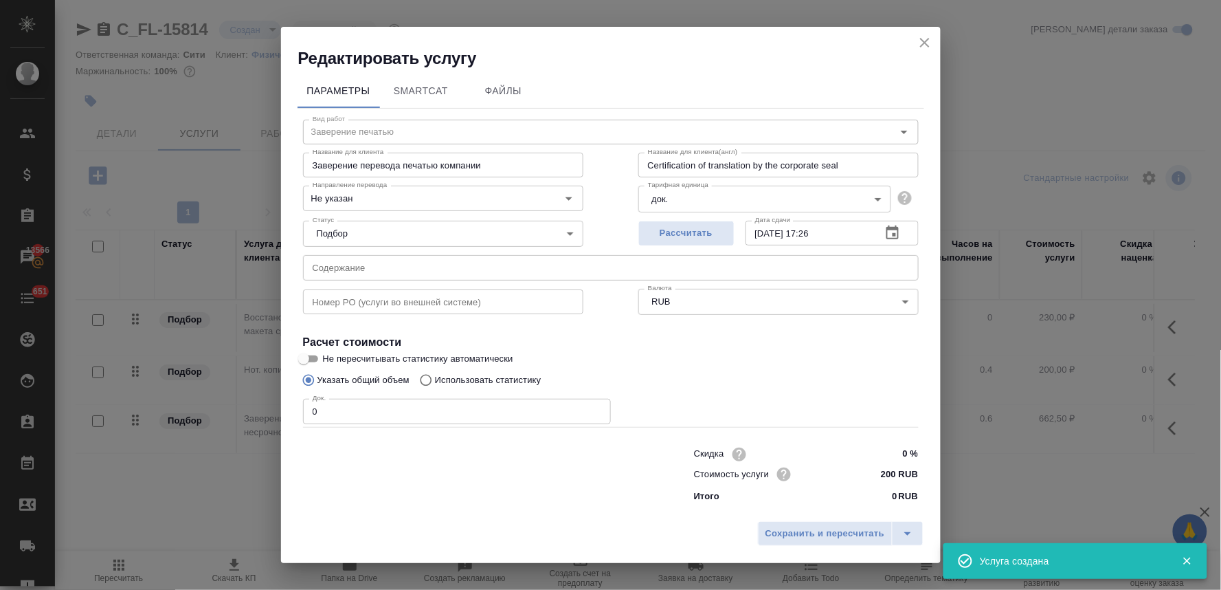
click at [238, 405] on div "Редактировать услугу Параметры SmartCat Файлы Вид работ Заверение печатью Вид р…" at bounding box center [610, 295] width 1221 height 590
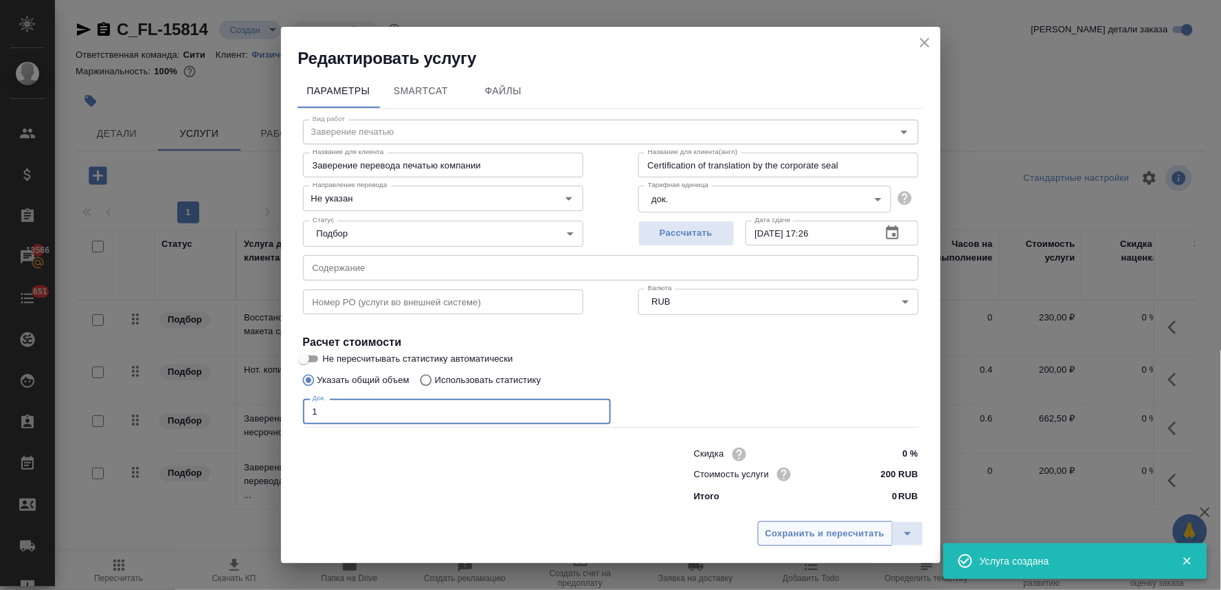
type input "1"
click at [860, 533] on span "Сохранить и пересчитать" at bounding box center [826, 534] width 120 height 16
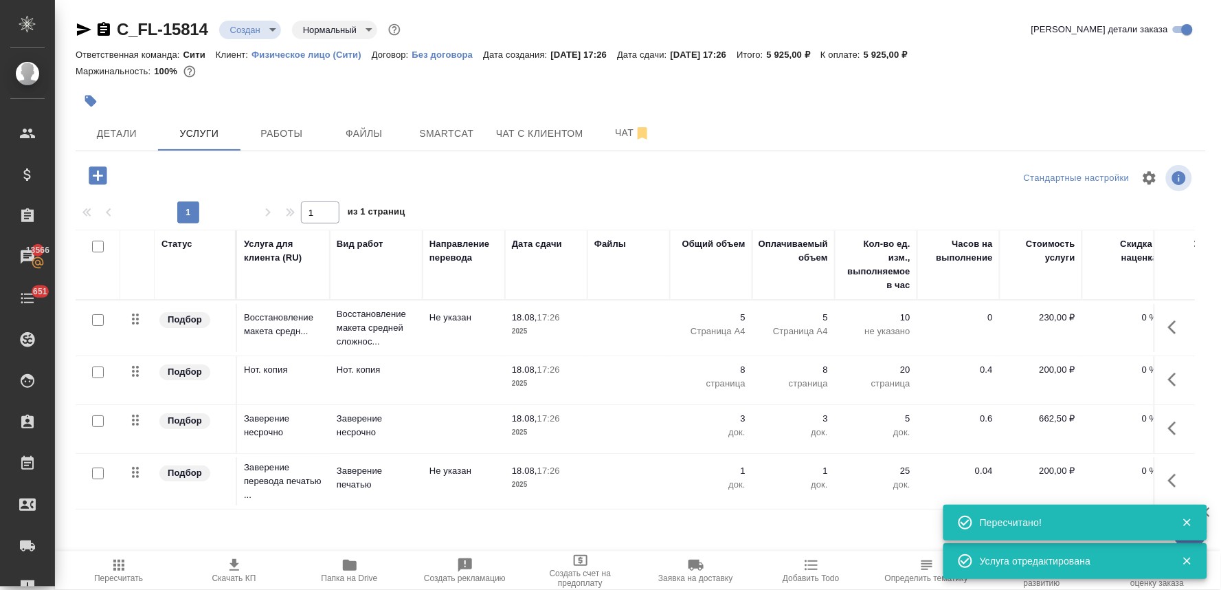
click at [101, 173] on icon "button" at bounding box center [98, 175] width 18 height 18
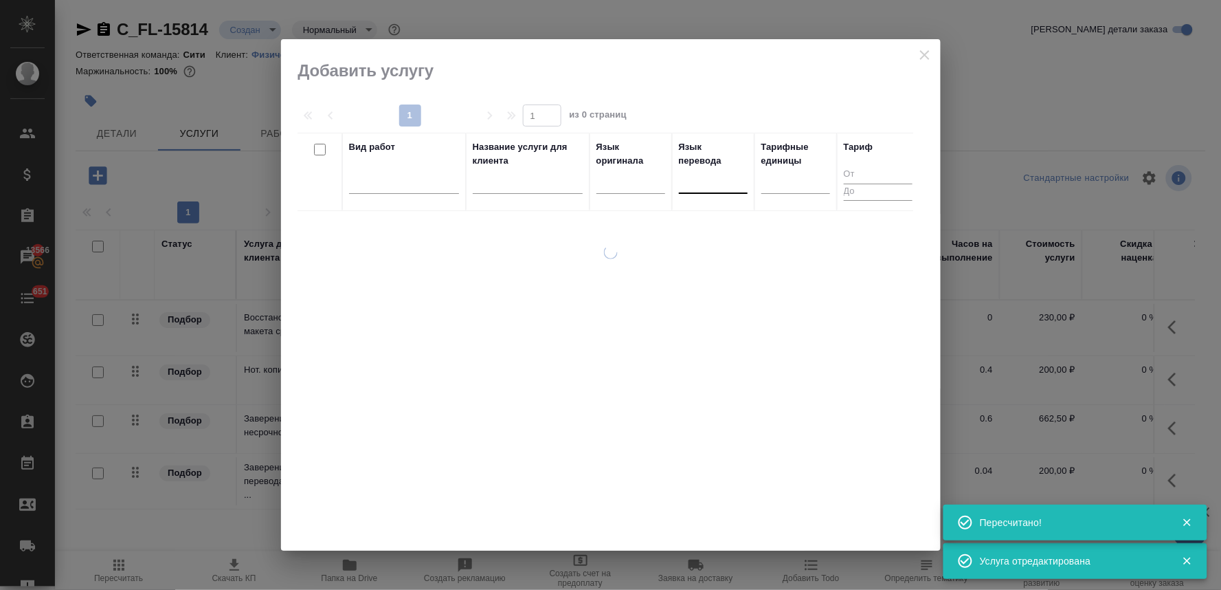
click at [703, 189] on div at bounding box center [713, 180] width 69 height 20
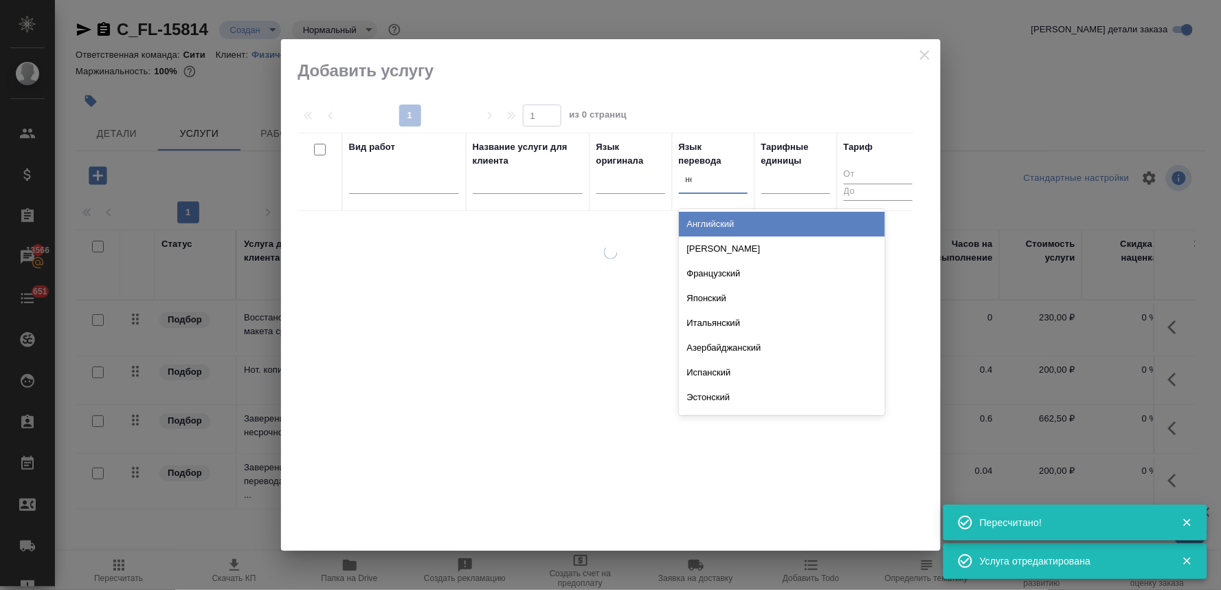
type input "нем"
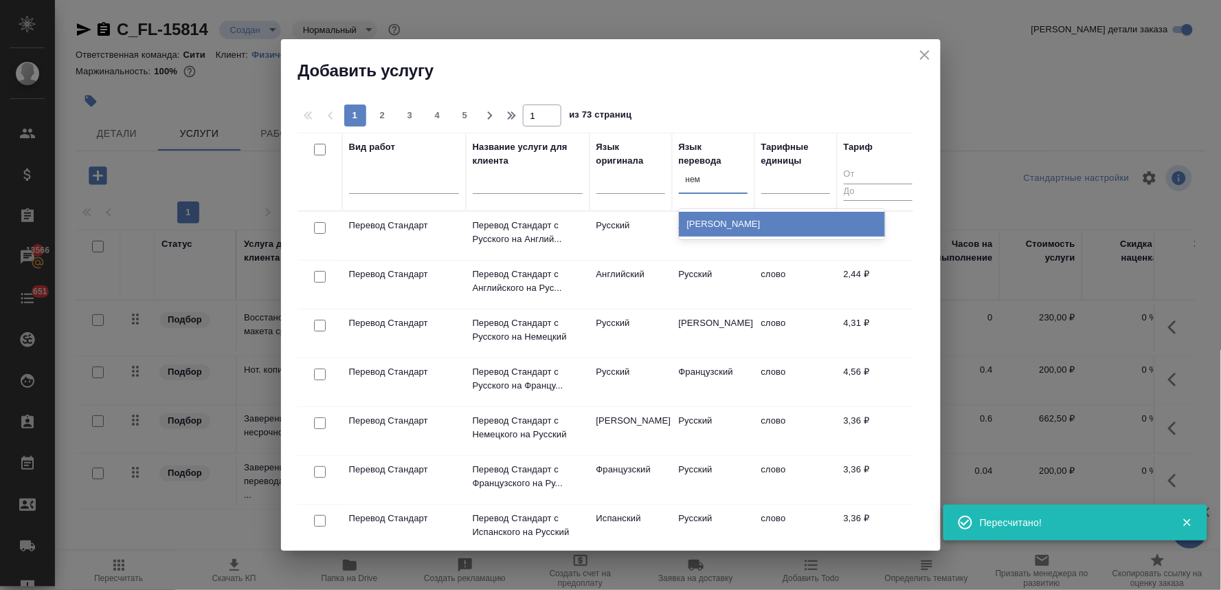
click at [725, 227] on div "Немецкий" at bounding box center [782, 224] width 206 height 25
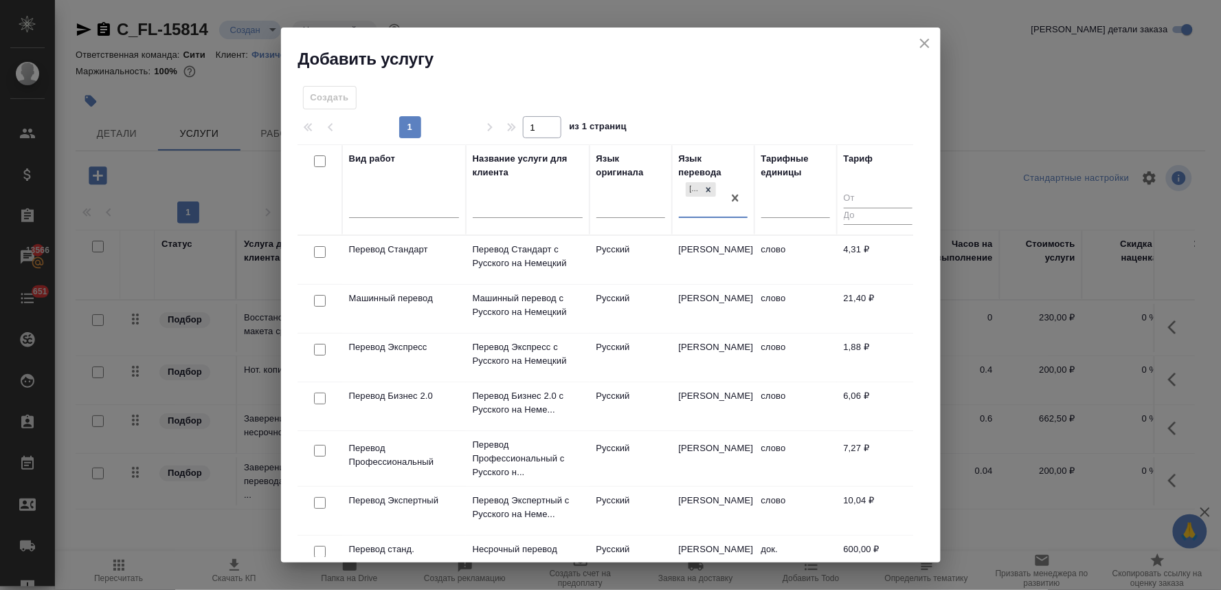
click at [318, 252] on input "checkbox" at bounding box center [320, 252] width 12 height 12
checkbox input "true"
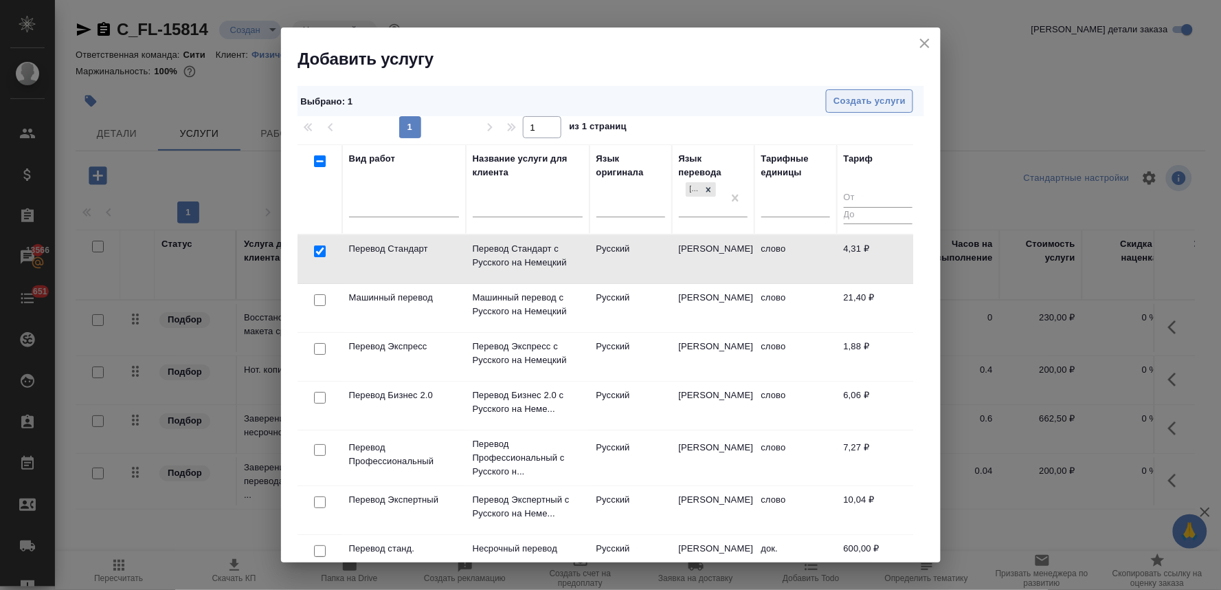
click at [882, 100] on span "Создать услуги" at bounding box center [870, 101] width 72 height 16
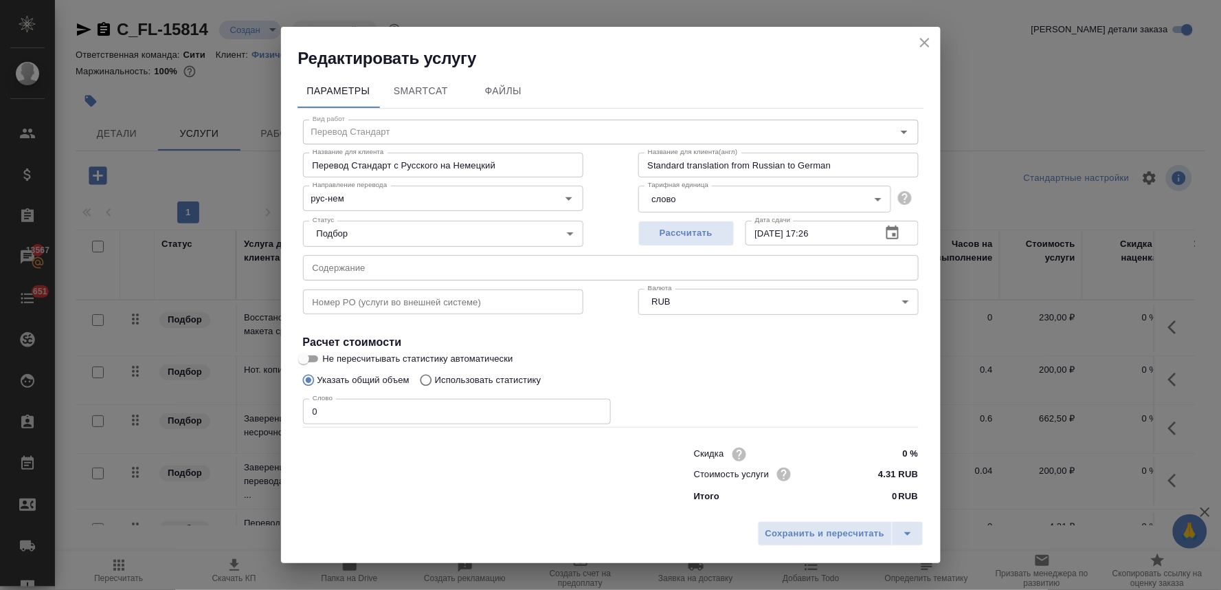
click at [488, 493] on div at bounding box center [471, 473] width 391 height 55
drag, startPoint x: 340, startPoint y: 413, endPoint x: 256, endPoint y: 408, distance: 84.7
click at [256, 421] on div "Редактировать услугу Параметры SmartCat Файлы Вид работ Перевод Стандарт Вид ра…" at bounding box center [610, 295] width 1221 height 590
type input "2250"
click at [785, 533] on span "Сохранить и пересчитать" at bounding box center [826, 534] width 120 height 16
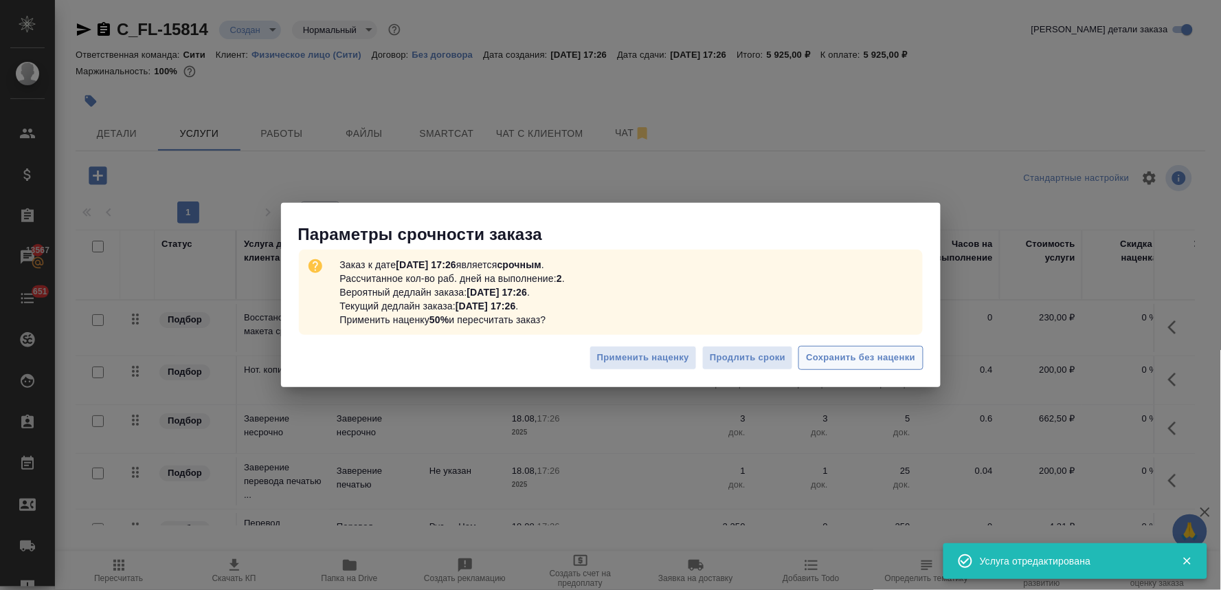
click at [874, 359] on span "Сохранить без наценки" at bounding box center [860, 358] width 109 height 16
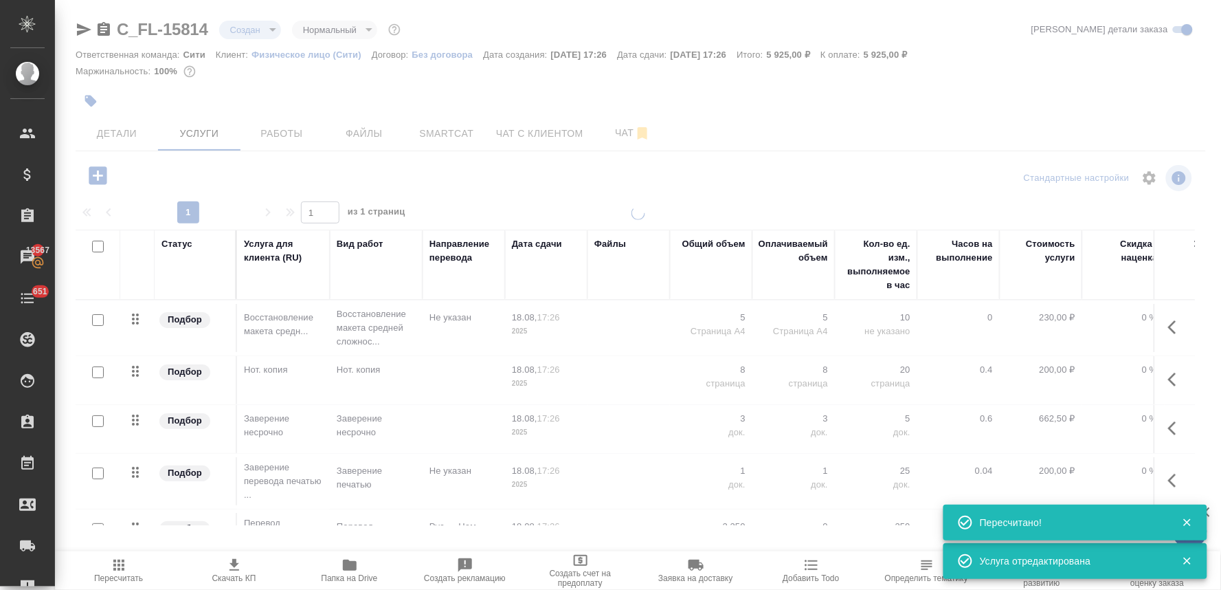
type input "urgent"
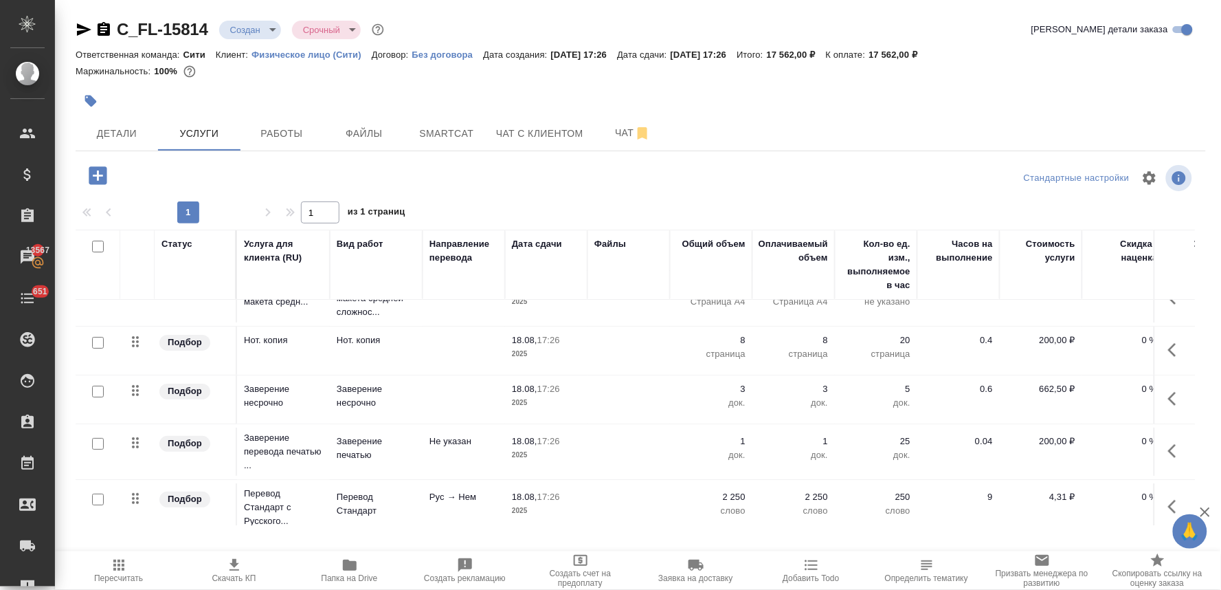
scroll to position [52, 0]
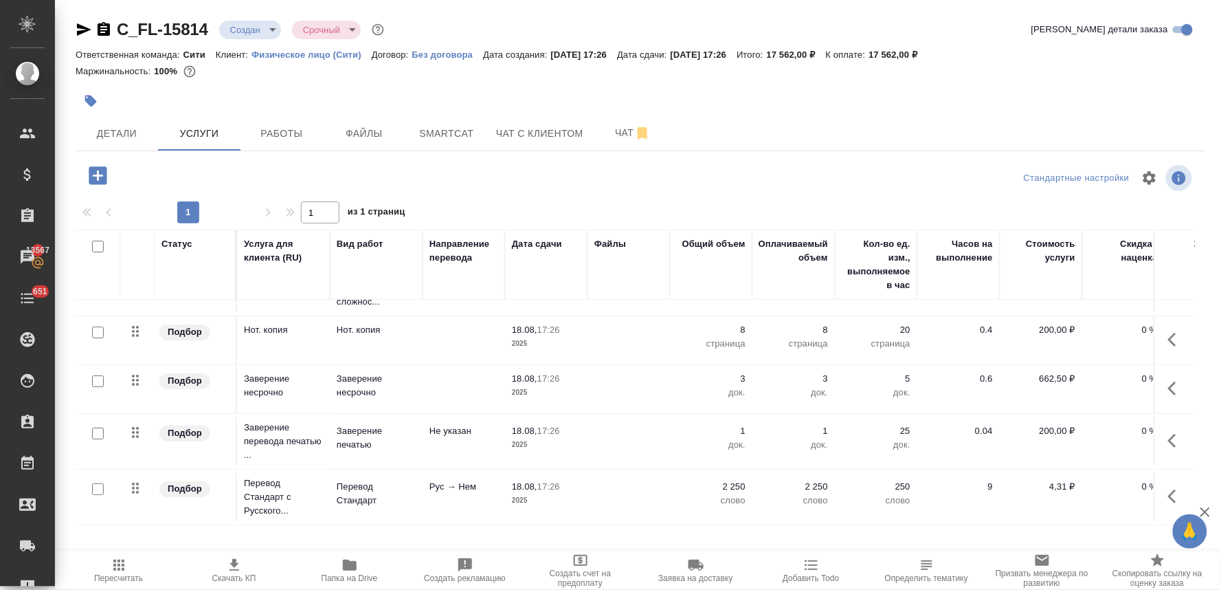
drag, startPoint x: 1170, startPoint y: 80, endPoint x: 1163, endPoint y: 86, distance: 9.8
click at [1170, 80] on div at bounding box center [641, 81] width 1130 height 3
click at [720, 480] on p "2 250" at bounding box center [711, 487] width 69 height 14
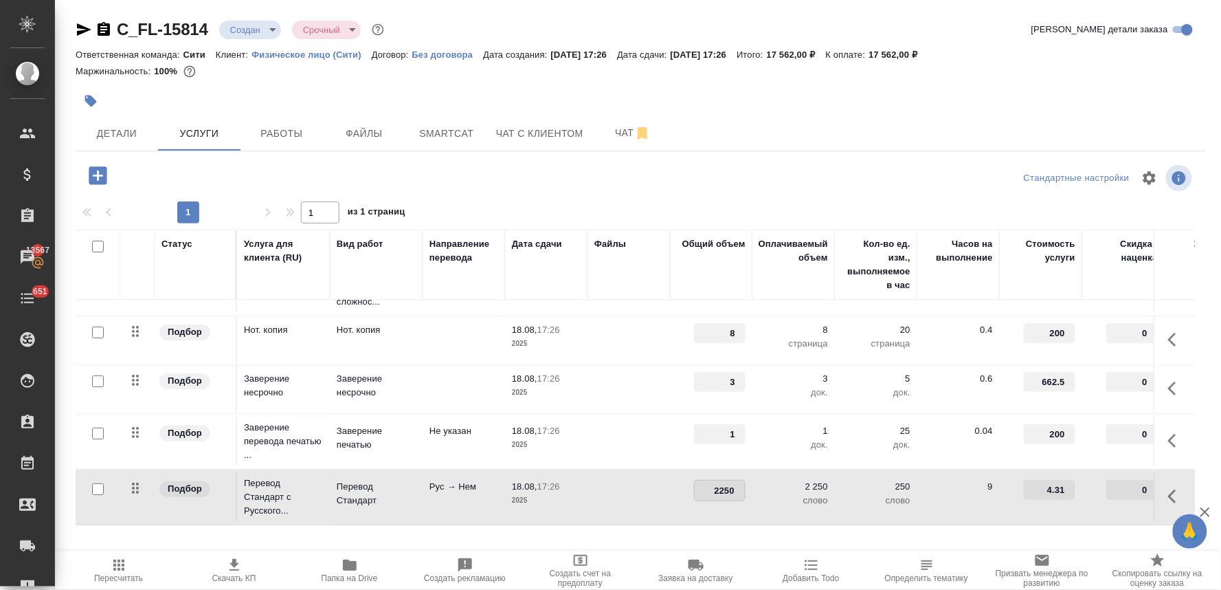
drag, startPoint x: 712, startPoint y: 478, endPoint x: 775, endPoint y: 471, distance: 63.6
click at [775, 471] on tr "Подбор Перевод Стандарт с Русского... Перевод Стандарт Рус → Нем 18.08, 17:26 2…" at bounding box center [723, 497] width 1295 height 56
type input "1440"
click at [823, 156] on div "C_FL-15814 Создан new Срочный urgent Кратко детали заказа Ответственная команда…" at bounding box center [641, 280] width 1146 height 560
click at [164, 172] on span "Сохранить и пересчитать" at bounding box center [195, 174] width 120 height 16
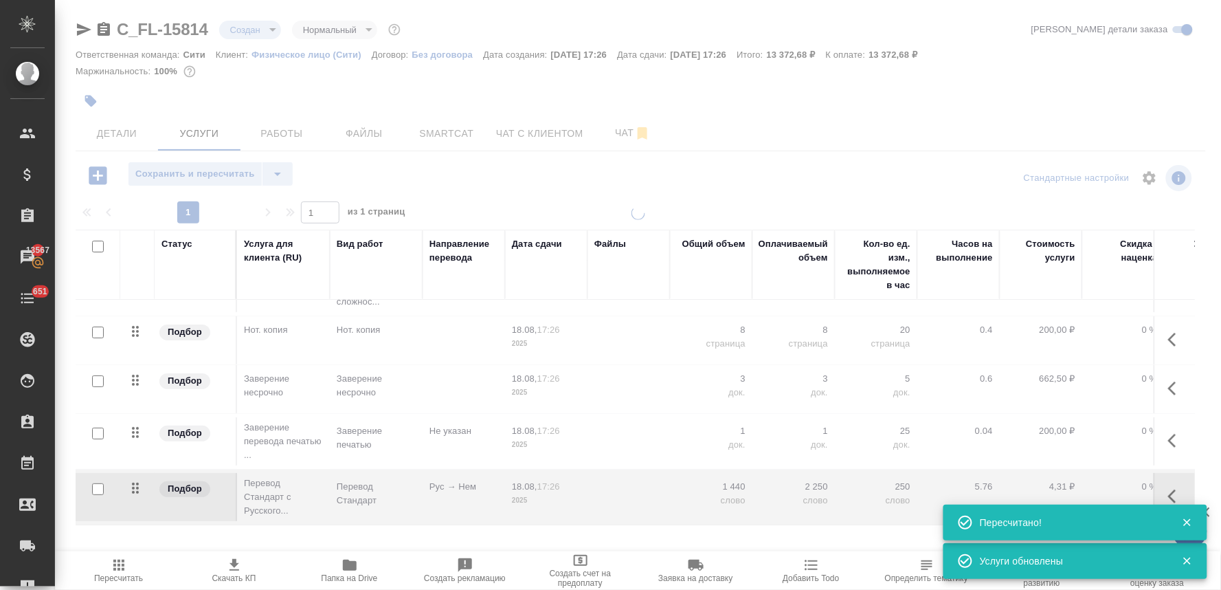
type input "normal"
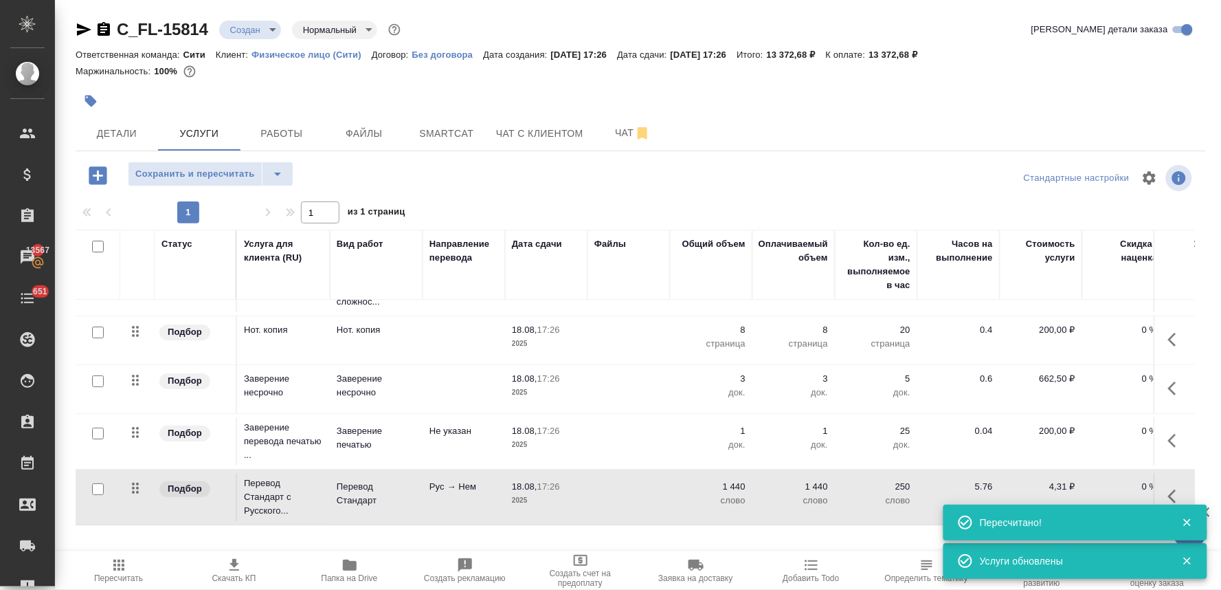
click at [104, 177] on icon "button" at bounding box center [98, 175] width 18 height 18
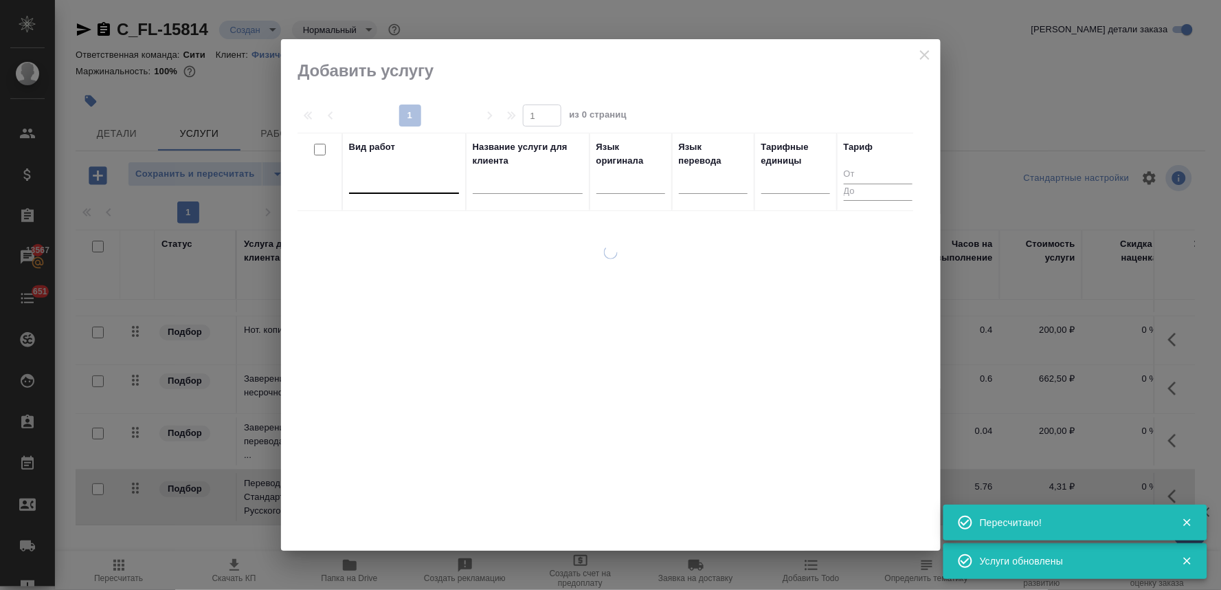
click at [386, 188] on div at bounding box center [404, 180] width 110 height 20
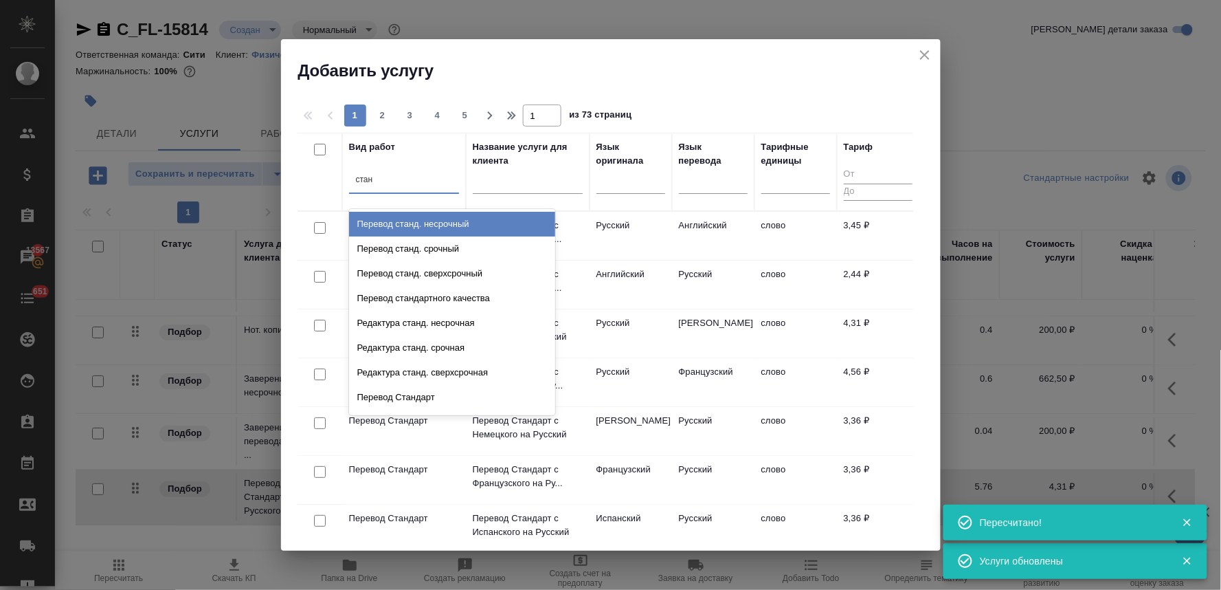
type input "станд"
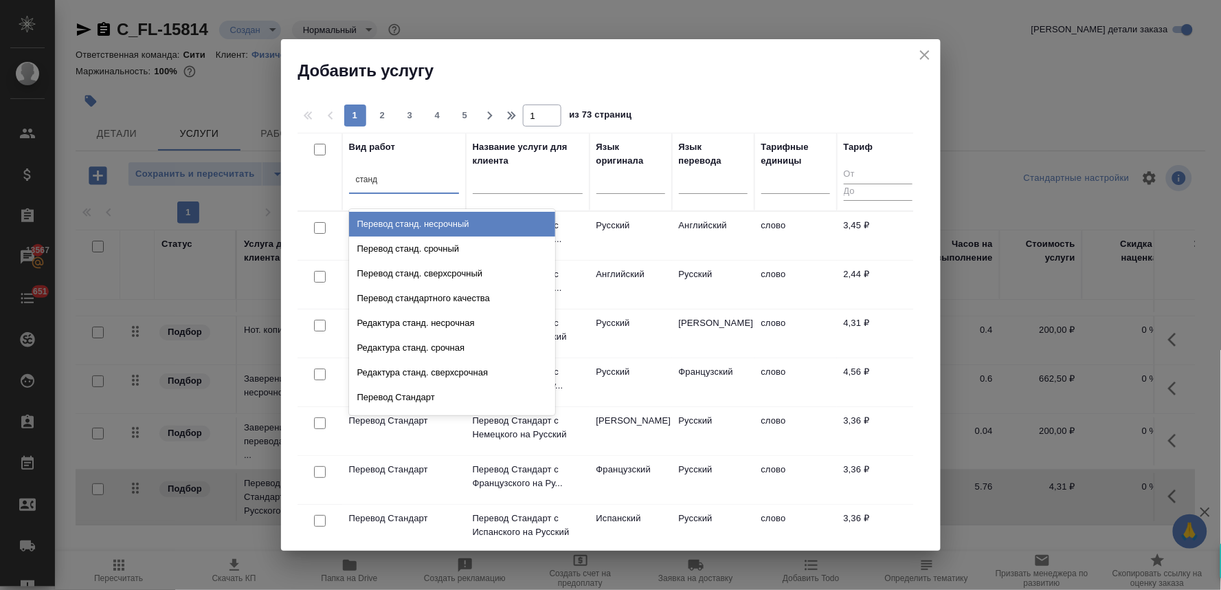
click at [389, 222] on div "Перевод станд. несрочный" at bounding box center [452, 224] width 206 height 25
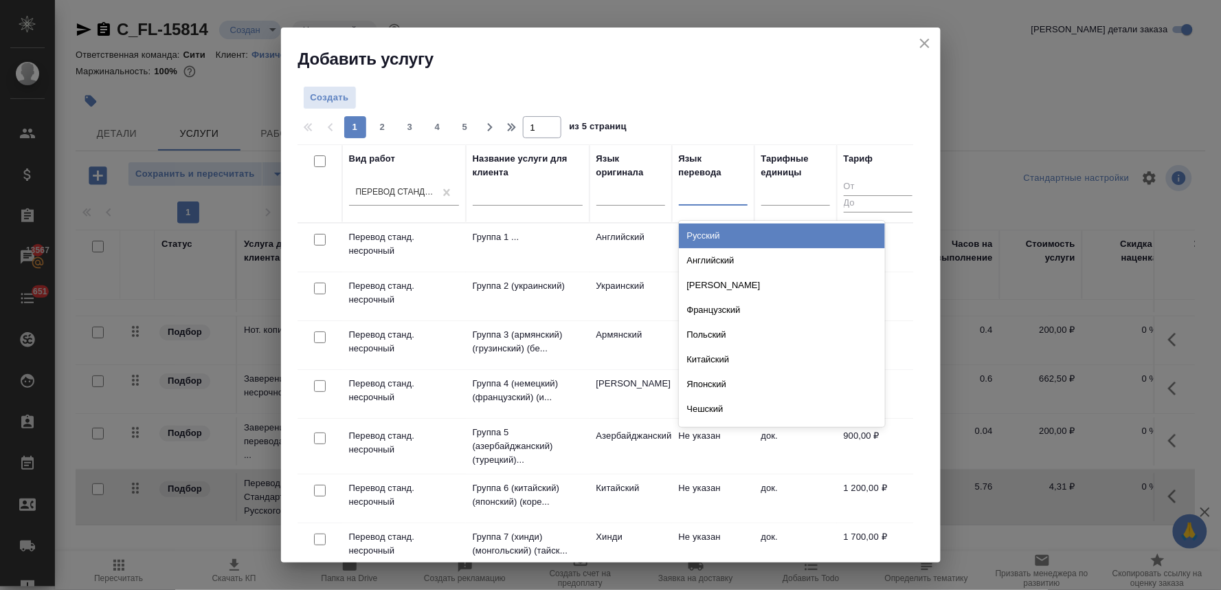
click at [724, 188] on div at bounding box center [713, 192] width 69 height 20
type input "нем"
click at [730, 231] on div "Немецкий" at bounding box center [782, 235] width 206 height 25
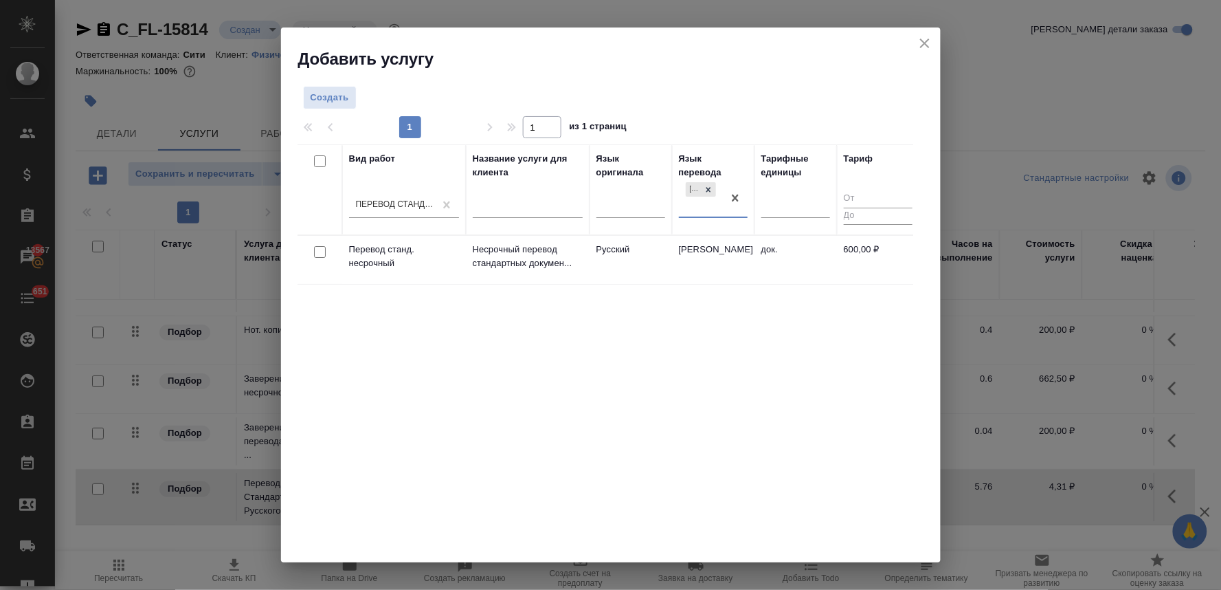
drag, startPoint x: 315, startPoint y: 252, endPoint x: 327, endPoint y: 249, distance: 12.8
click at [314, 252] on input "checkbox" at bounding box center [320, 252] width 12 height 12
checkbox input "true"
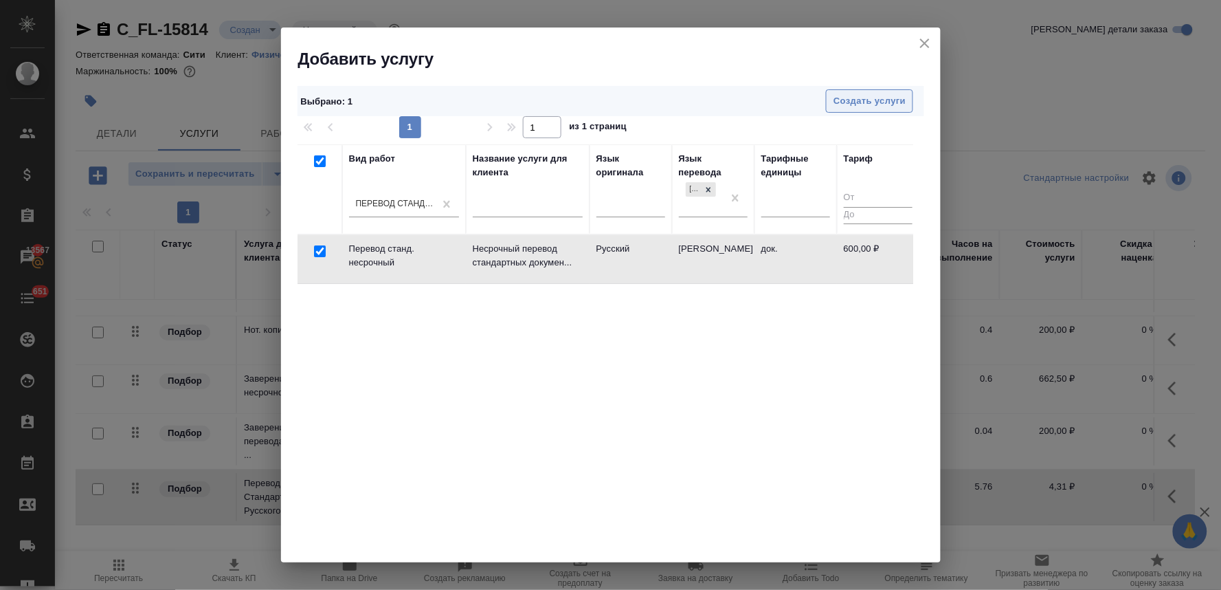
click at [847, 101] on span "Создать услуги" at bounding box center [870, 101] width 72 height 16
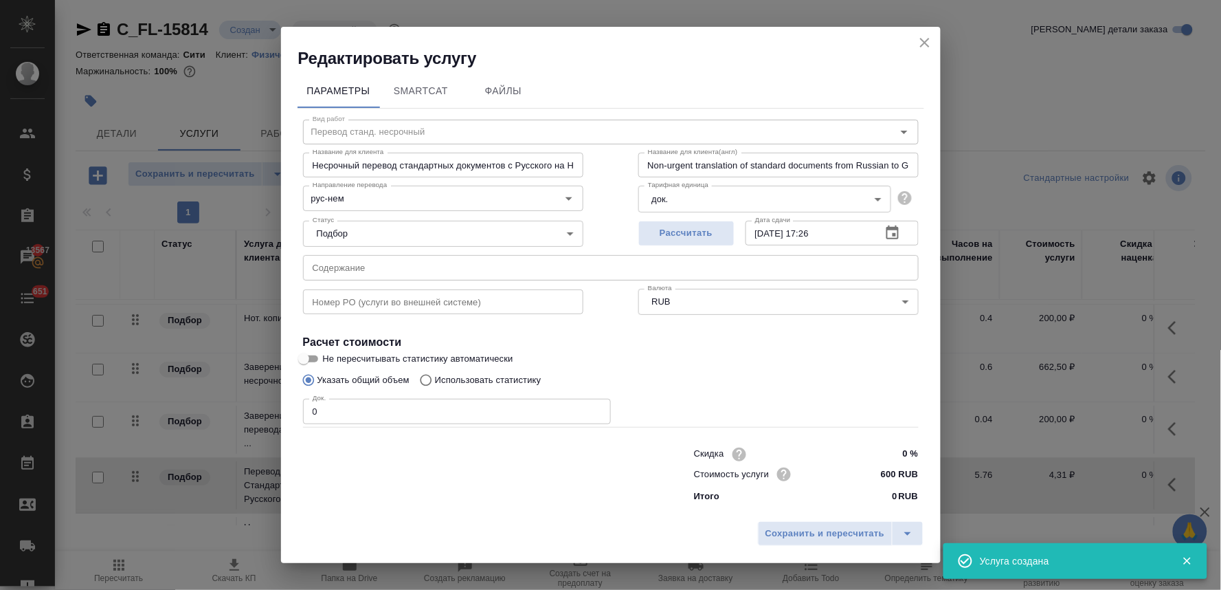
drag, startPoint x: 305, startPoint y: 407, endPoint x: 275, endPoint y: 402, distance: 30.6
click at [277, 402] on div "Редактировать услугу Параметры SmartCat Файлы Вид работ Перевод станд. несрочны…" at bounding box center [610, 295] width 1221 height 590
type input "2"
click at [802, 526] on span "Сохранить и пересчитать" at bounding box center [826, 534] width 120 height 16
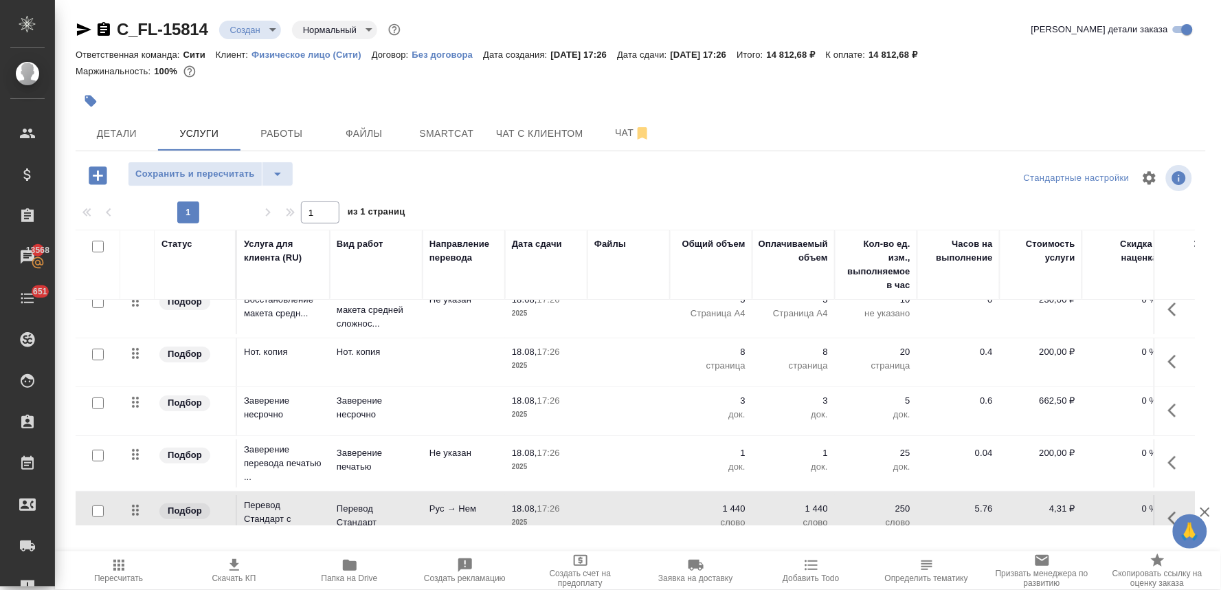
scroll to position [0, 0]
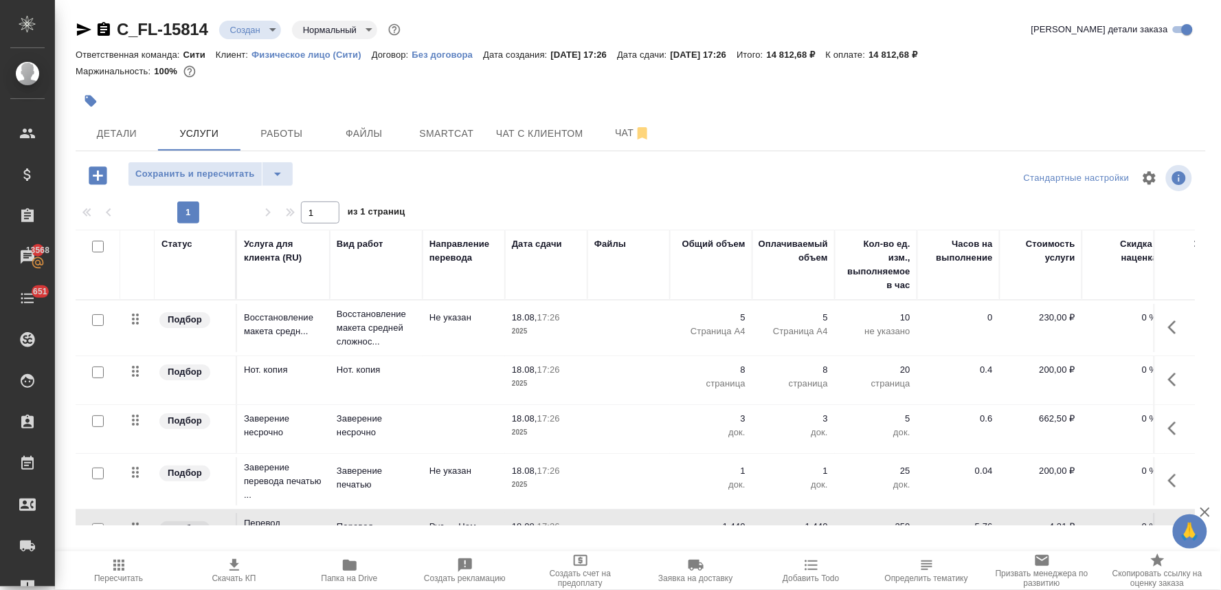
click at [1168, 383] on icon "button" at bounding box center [1172, 379] width 8 height 14
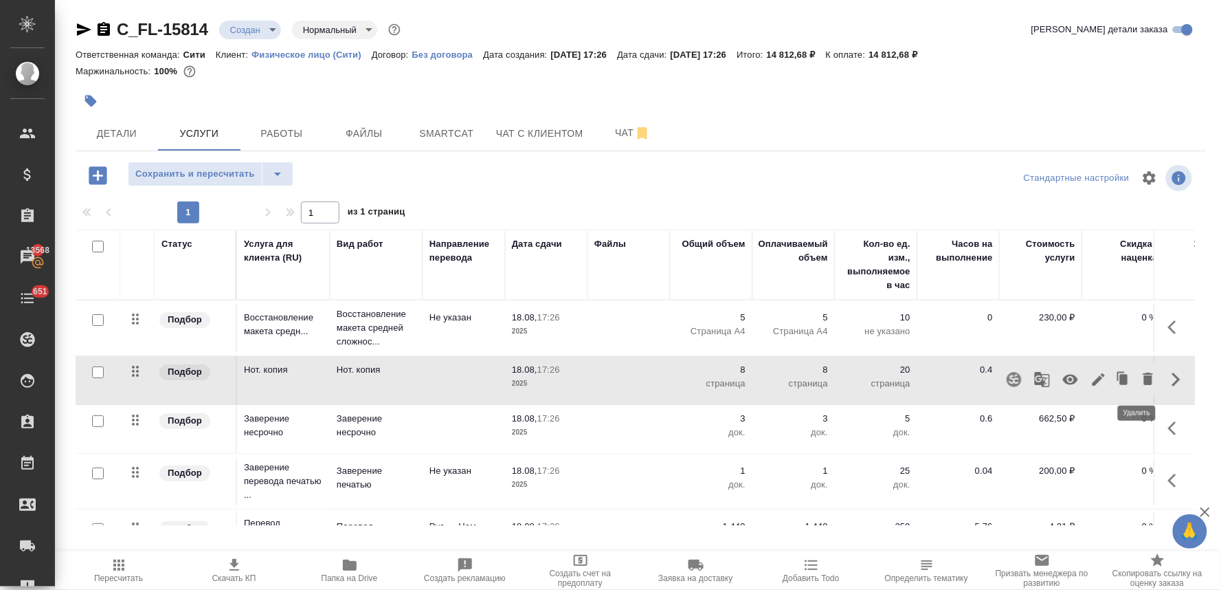
click at [1143, 379] on icon "button" at bounding box center [1148, 378] width 10 height 12
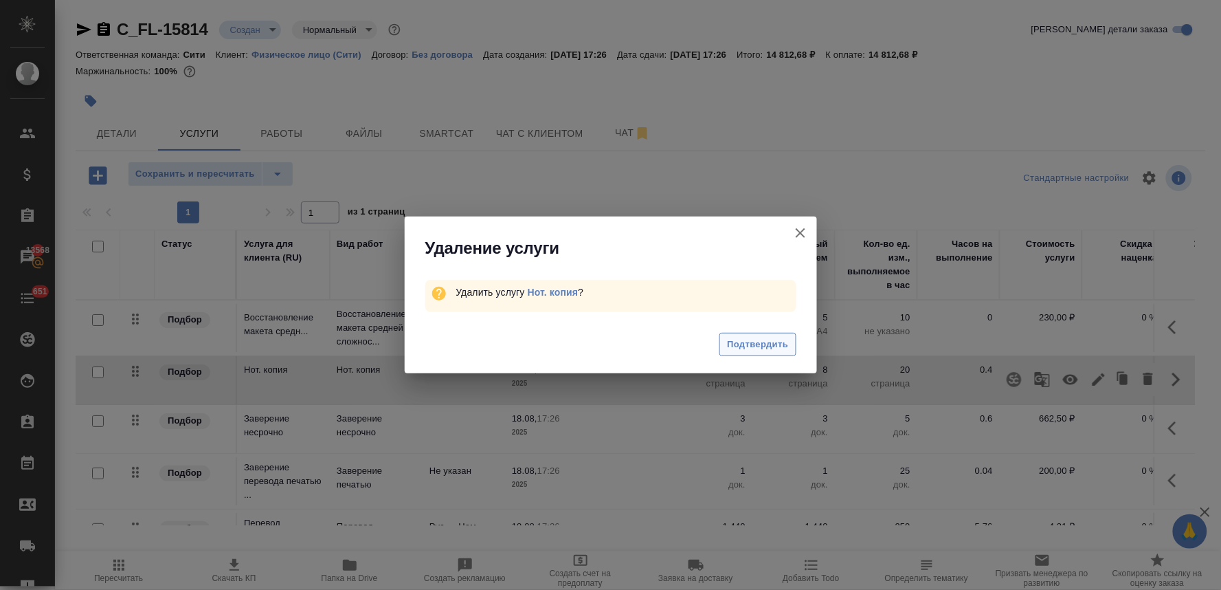
click at [770, 340] on span "Подтвердить" at bounding box center [757, 345] width 61 height 16
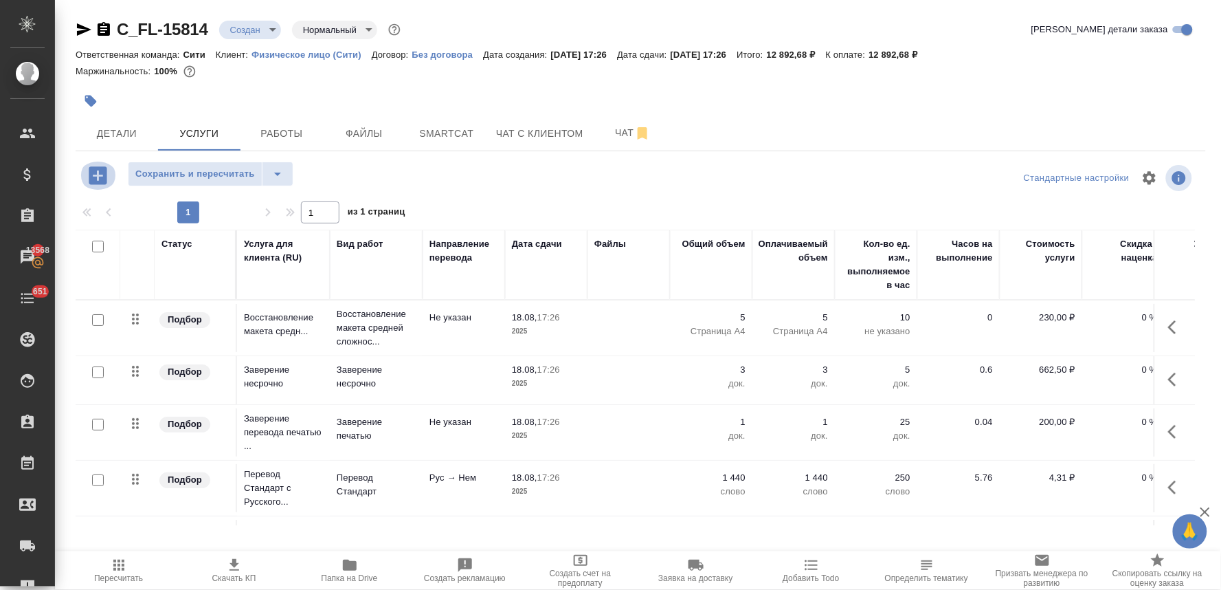
click at [98, 173] on icon "button" at bounding box center [98, 176] width 24 height 24
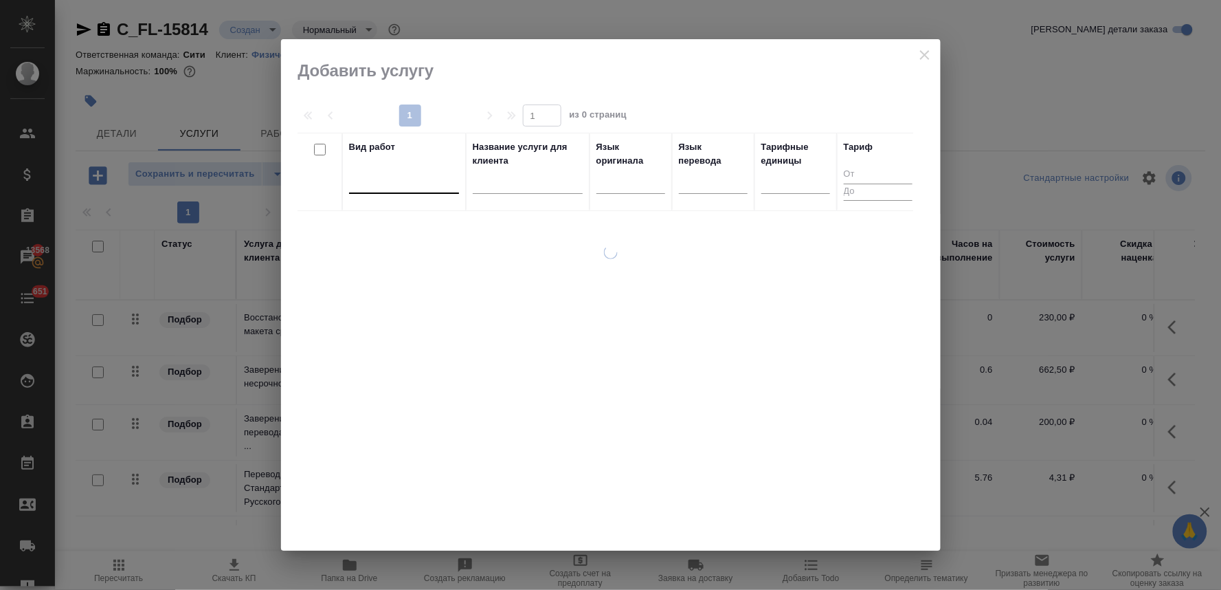
click at [441, 175] on div at bounding box center [404, 180] width 110 height 20
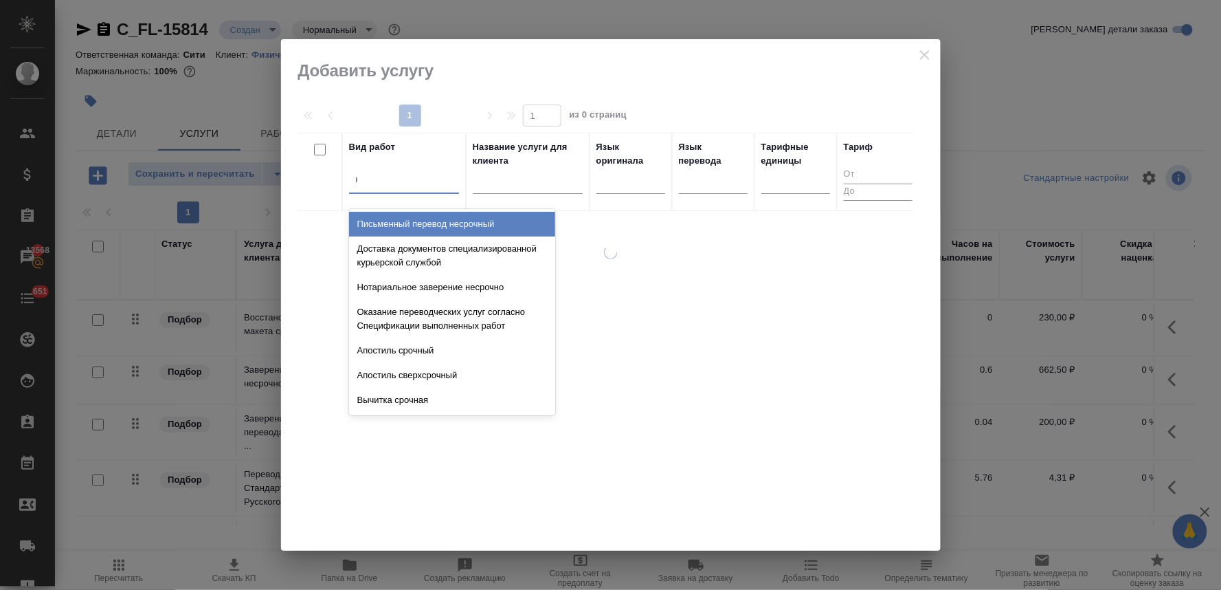
type input "нот"
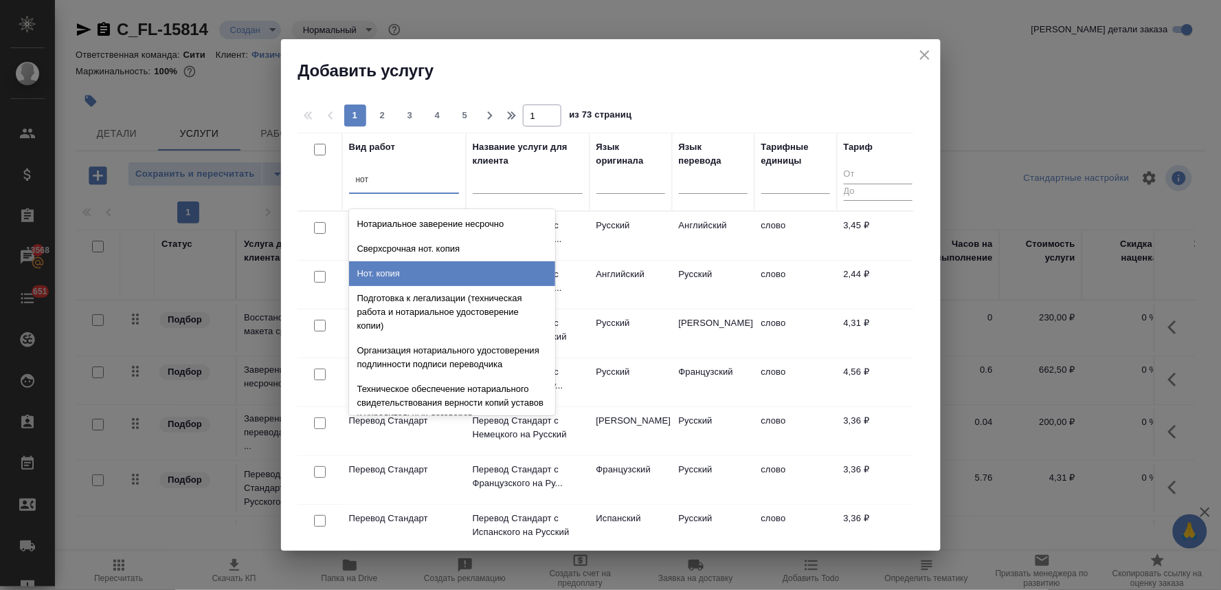
click at [416, 276] on div "Нот. копия" at bounding box center [452, 273] width 206 height 25
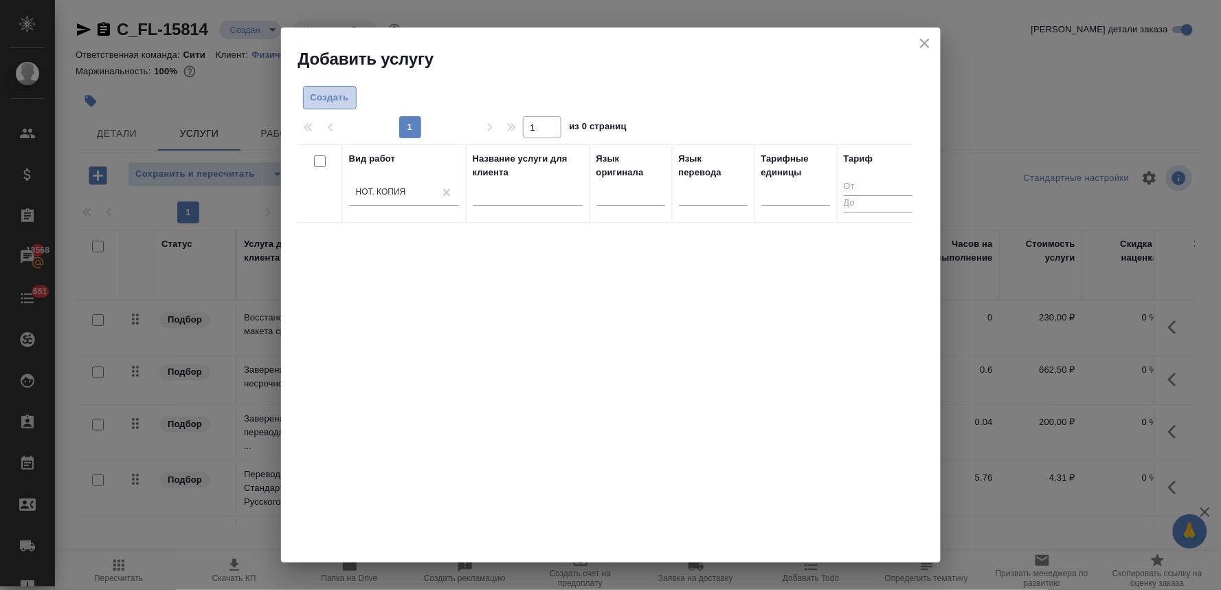
click at [328, 99] on span "Создать" at bounding box center [330, 98] width 38 height 16
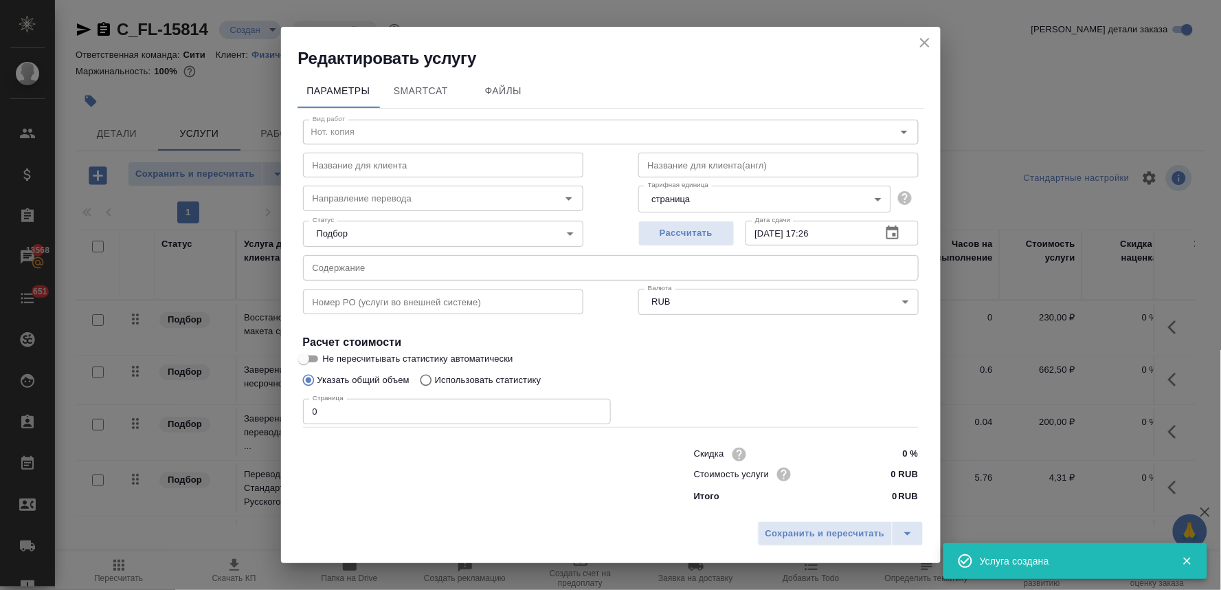
drag, startPoint x: 328, startPoint y: 408, endPoint x: 294, endPoint y: 403, distance: 34.6
click at [295, 403] on div "Параметры SmartCat Файлы Вид работ Нот. копия Вид работ Название для клиента На…" at bounding box center [611, 291] width 660 height 445
type input "8"
click at [888, 476] on input "0 RUB" at bounding box center [893, 474] width 52 height 20
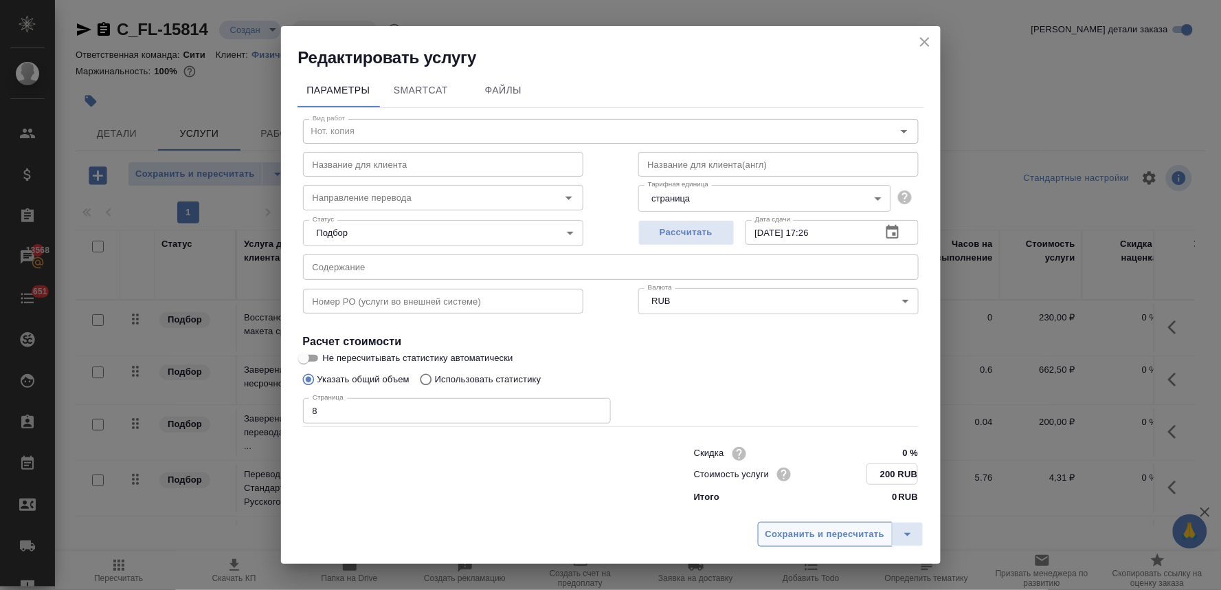
type input "200 RUB"
click at [871, 526] on span "Сохранить и пересчитать" at bounding box center [826, 534] width 120 height 16
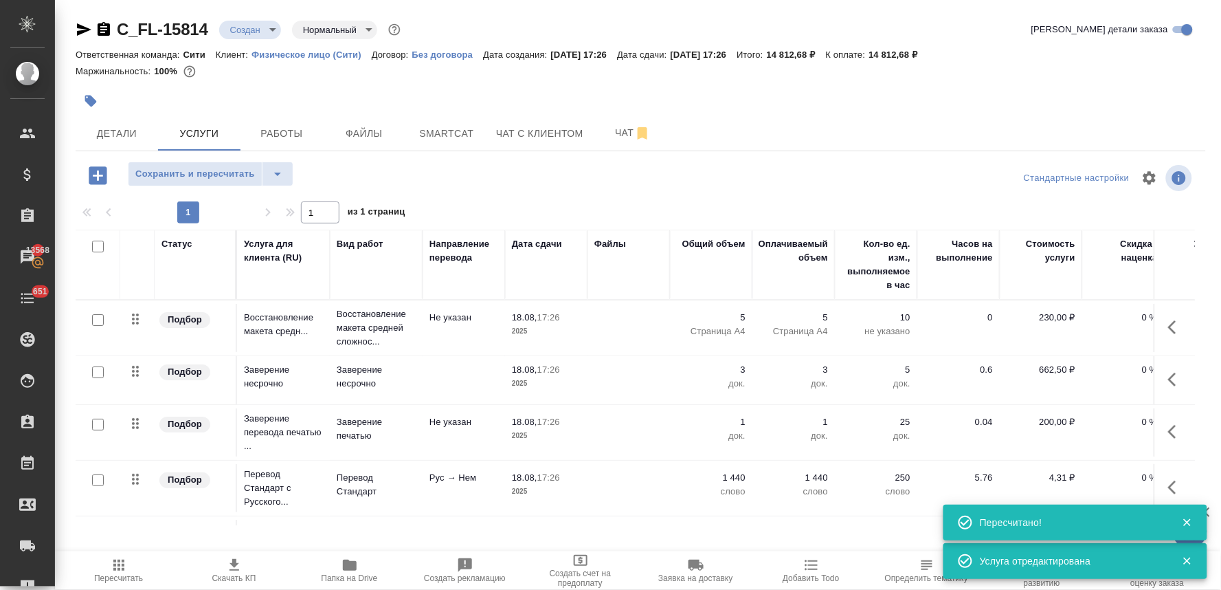
scroll to position [107, 0]
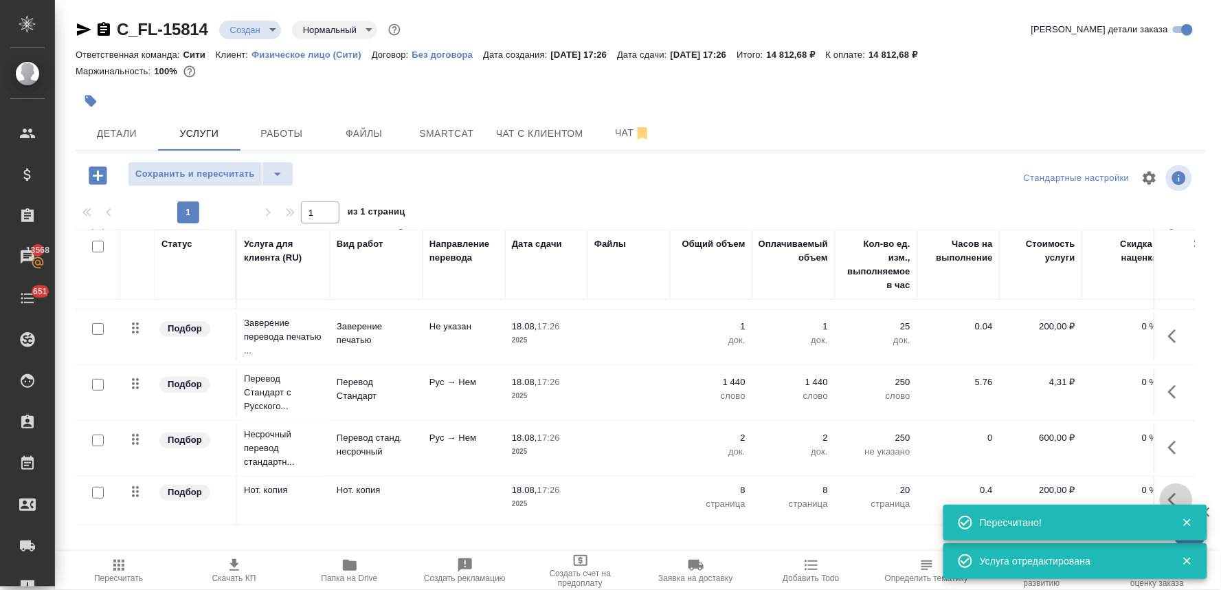
click at [1168, 491] on icon "button" at bounding box center [1176, 499] width 16 height 16
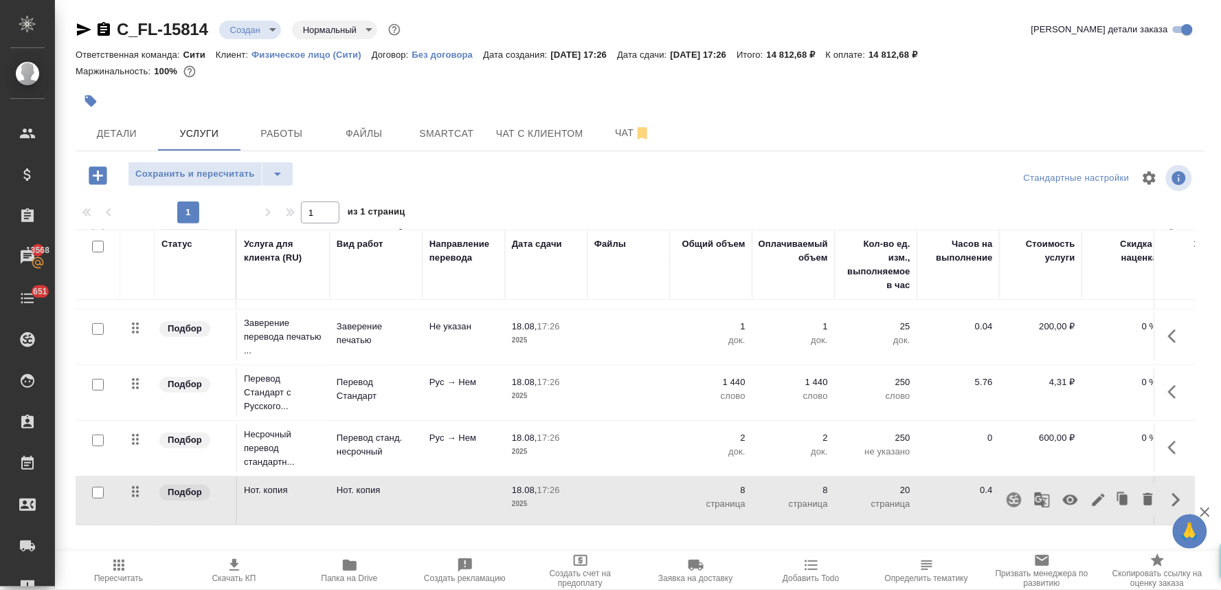
drag, startPoint x: 1063, startPoint y: 489, endPoint x: 1067, endPoint y: 462, distance: 26.4
click at [1064, 495] on icon "button" at bounding box center [1070, 500] width 15 height 10
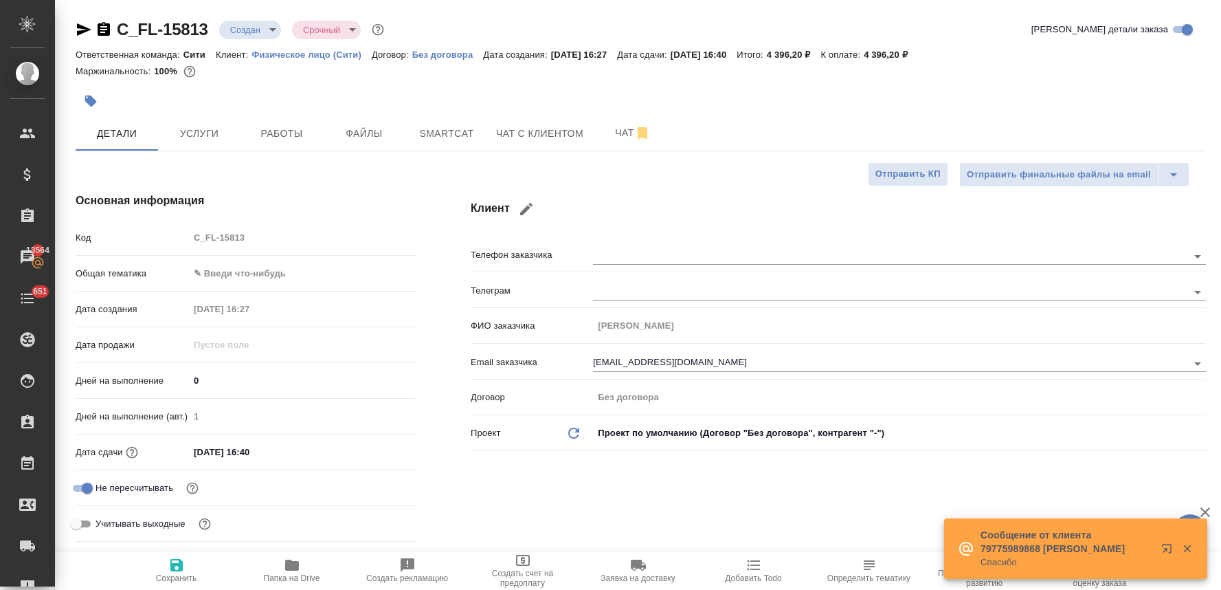
select select "RU"
click at [208, 121] on button "Услуги" at bounding box center [199, 133] width 82 height 34
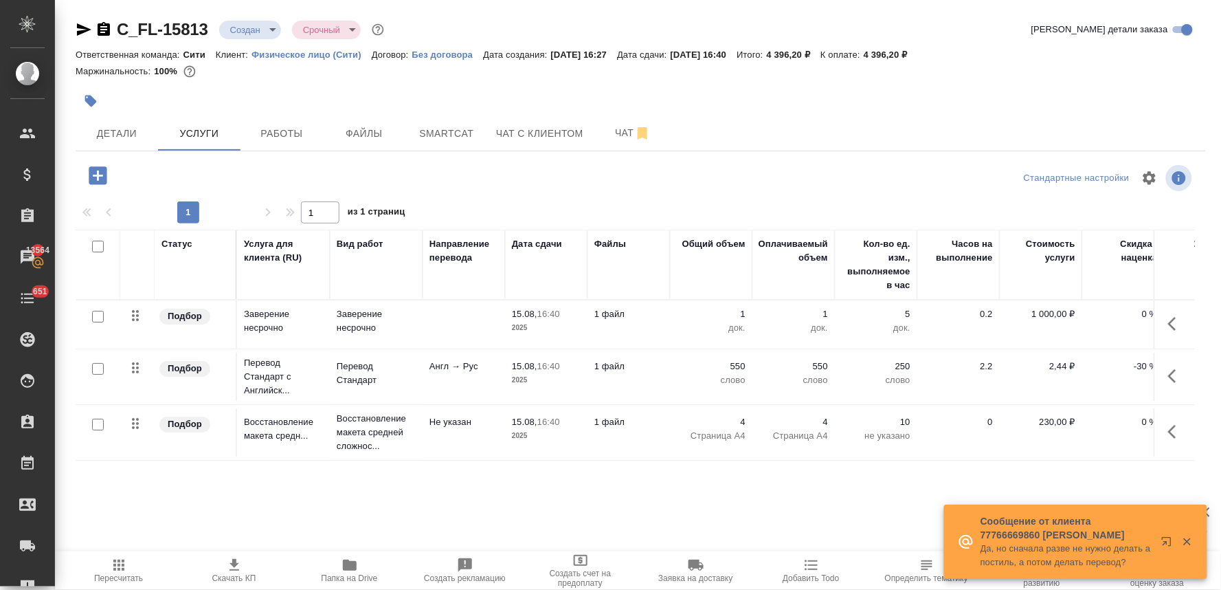
click at [1138, 321] on p "-30 %" at bounding box center [1123, 314] width 69 height 14
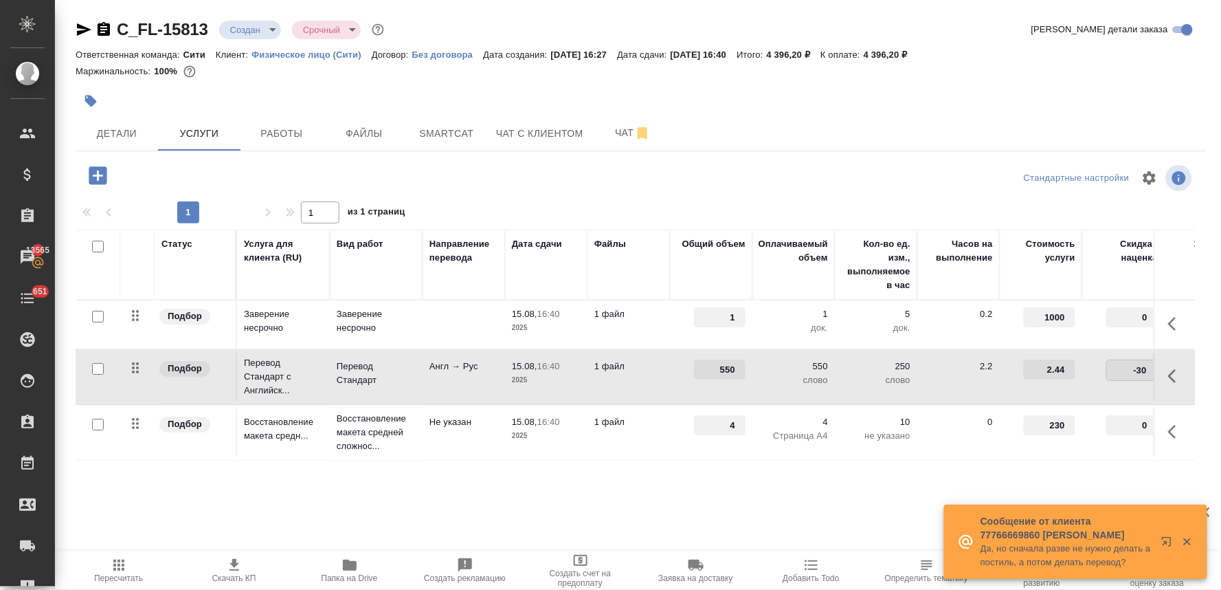
drag, startPoint x: 1138, startPoint y: 368, endPoint x: 1190, endPoint y: 361, distance: 52.7
click at [1187, 361] on tr "Подбор Перевод Стандарт с Английск... Перевод Стандарт Англ → Рус 15.08, 16:40 …" at bounding box center [723, 377] width 1295 height 56
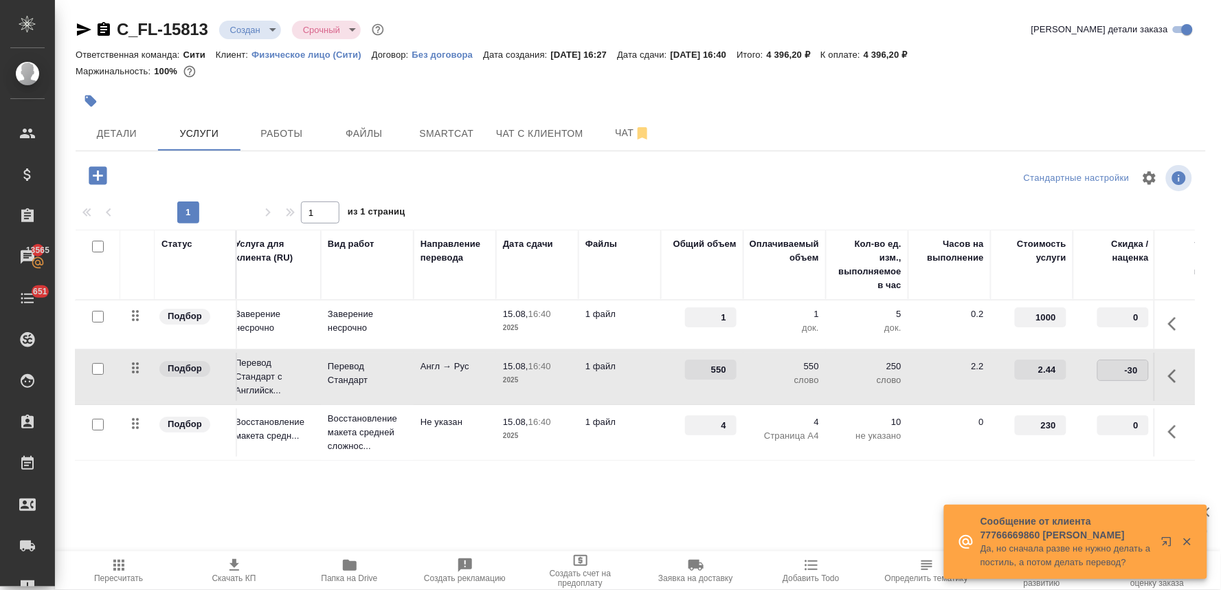
type input "0"
drag, startPoint x: 1027, startPoint y: 316, endPoint x: 1145, endPoint y: 298, distance: 119.0
click at [1145, 298] on table "Статус Услуга для клиента (RU) Вид работ Направление перевода Дата сдачи Файлы …" at bounding box center [714, 345] width 1295 height 231
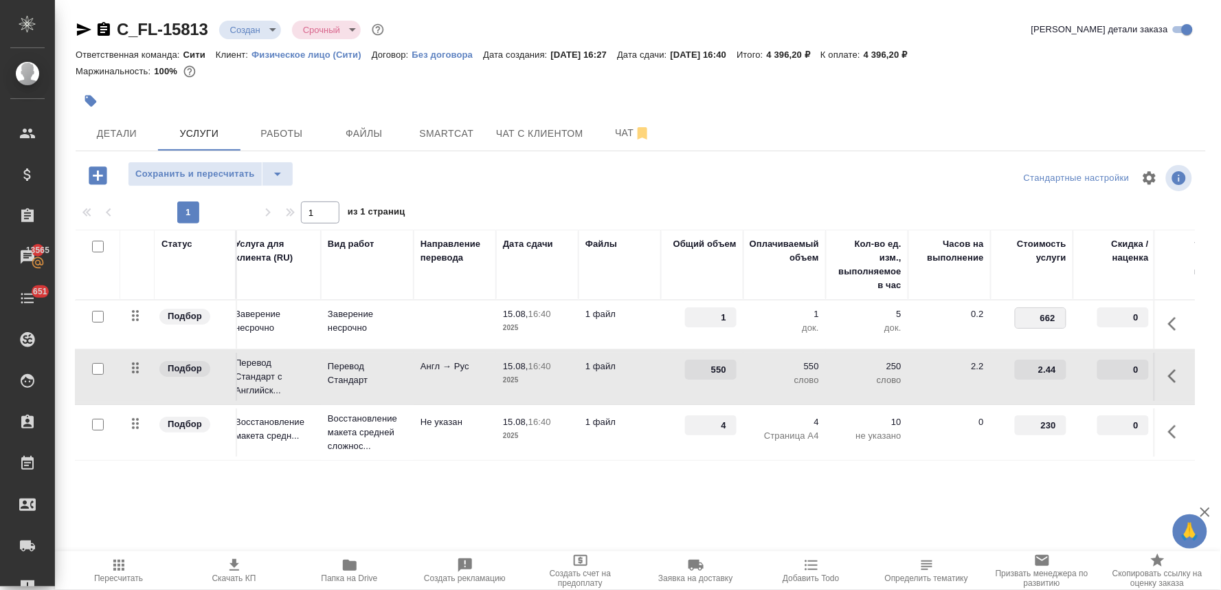
type input "662.5"
click at [1015, 140] on div "Детали Услуги Работы Файлы Smartcat Чат с клиентом Чат" at bounding box center [641, 133] width 1130 height 34
click at [223, 172] on span "Сохранить и пересчитать" at bounding box center [195, 174] width 120 height 16
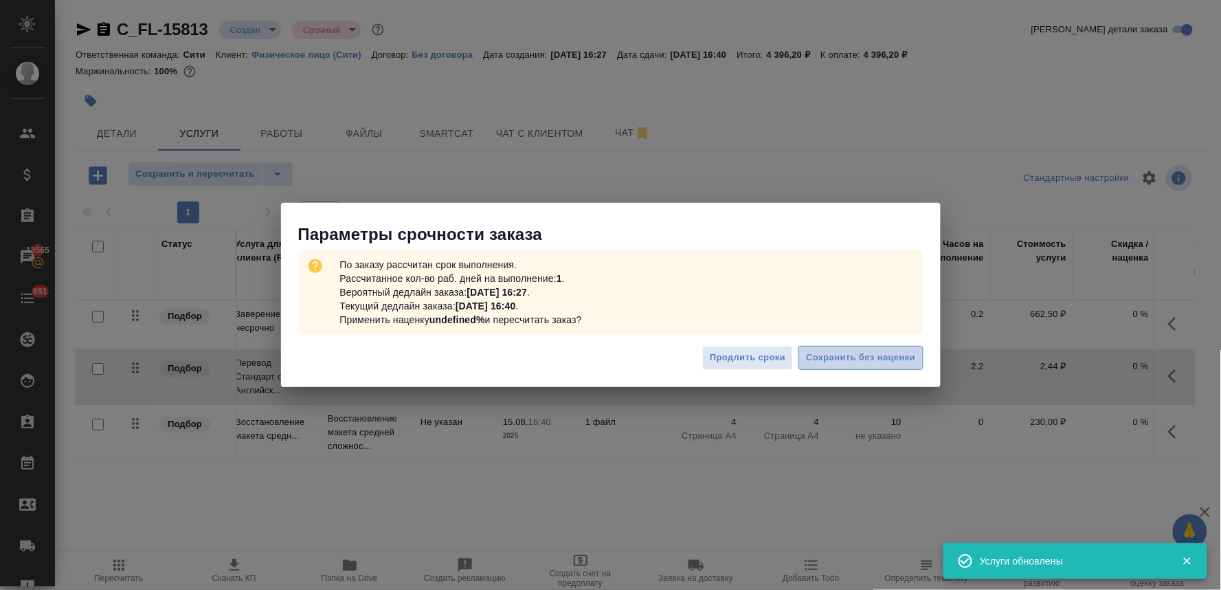
click at [905, 357] on span "Сохранить без наценки" at bounding box center [860, 358] width 109 height 16
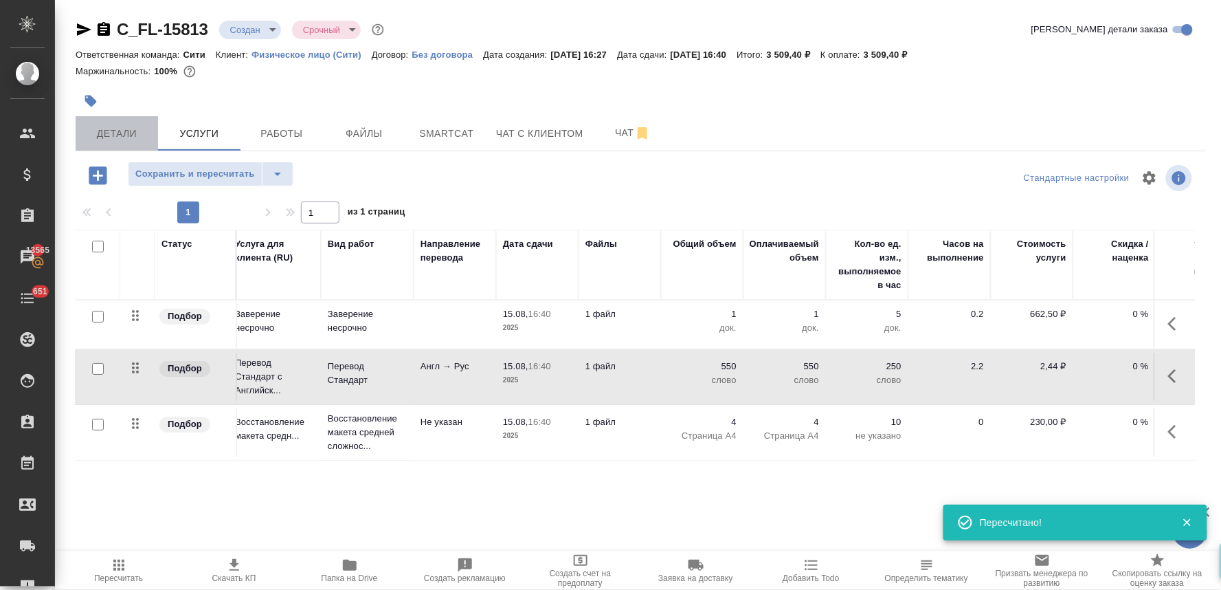
click at [101, 125] on span "Детали" at bounding box center [117, 133] width 66 height 17
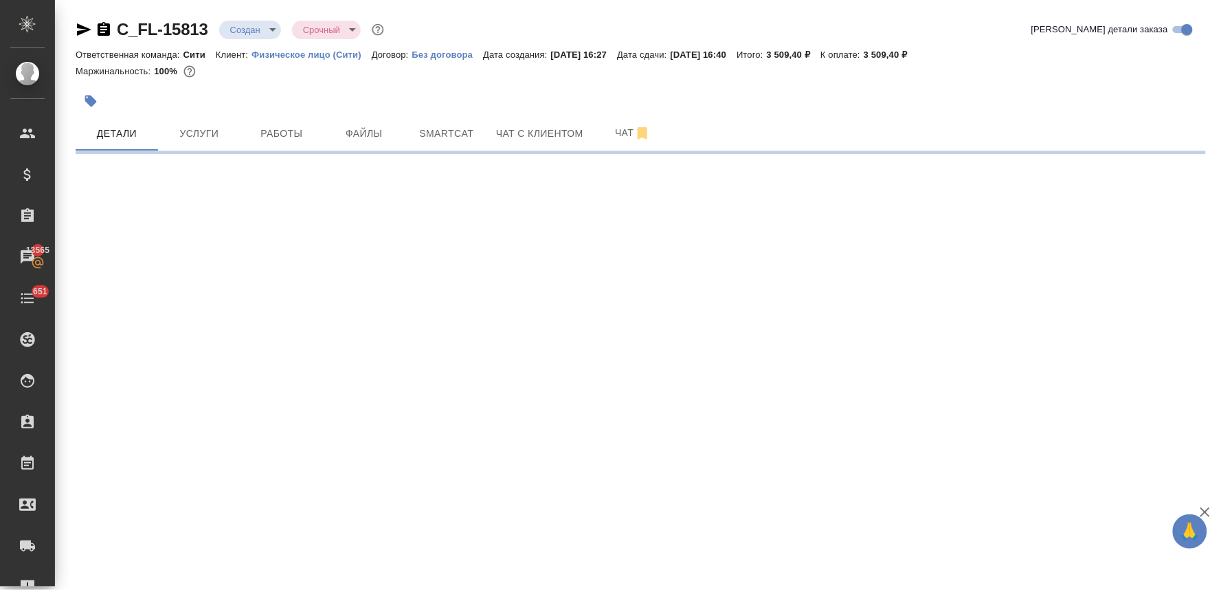
select select "RU"
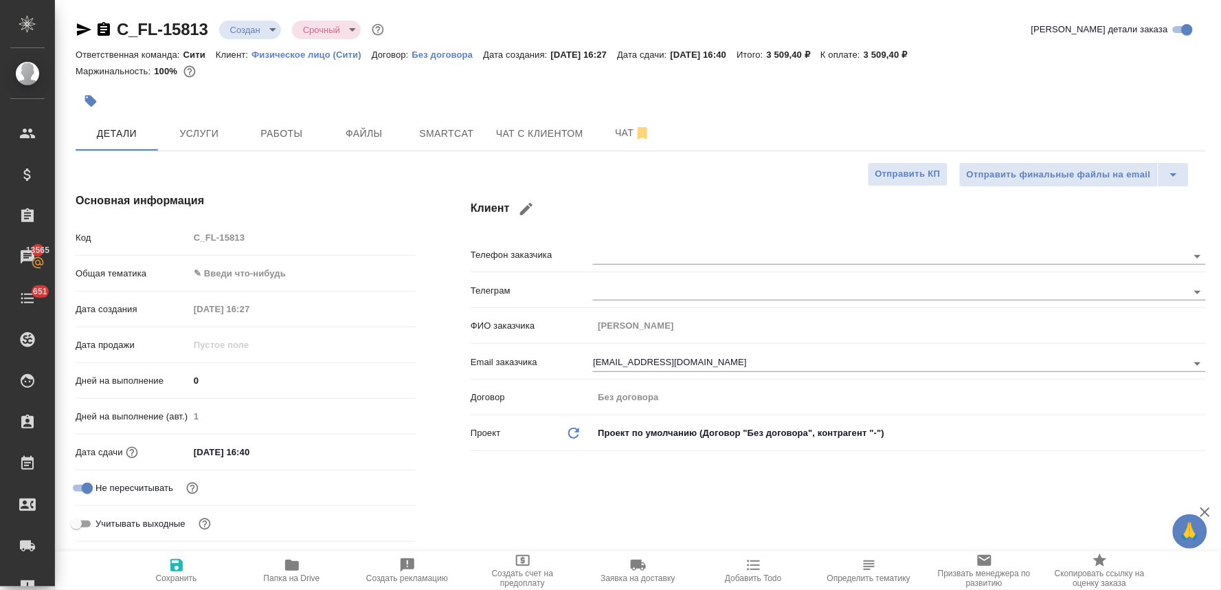
type textarea "x"
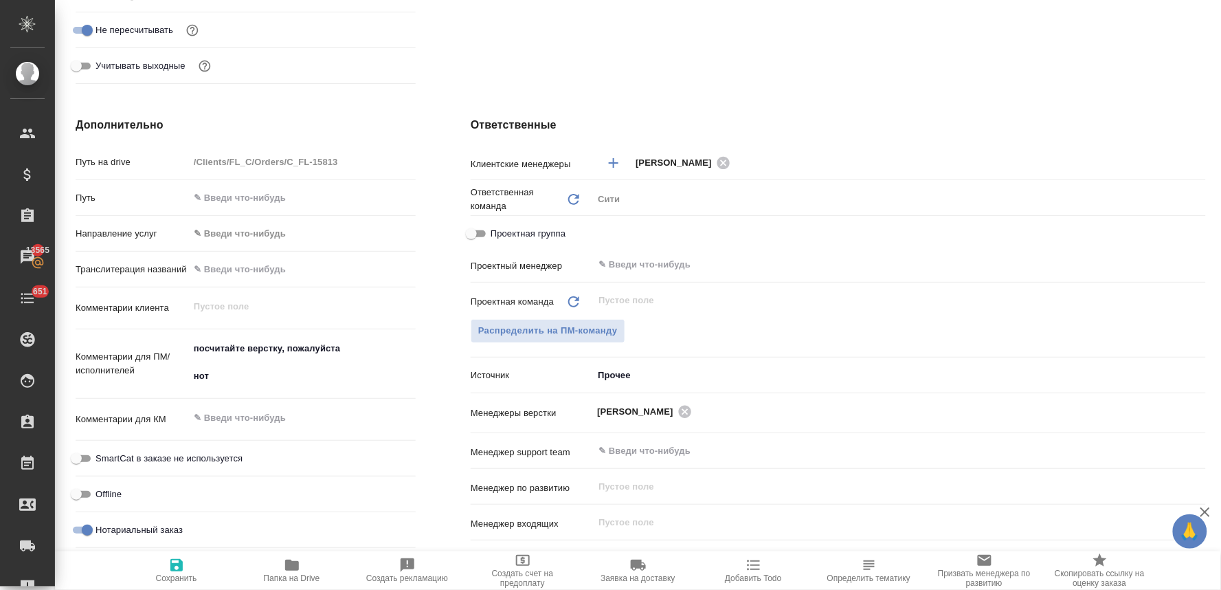
scroll to position [816, 0]
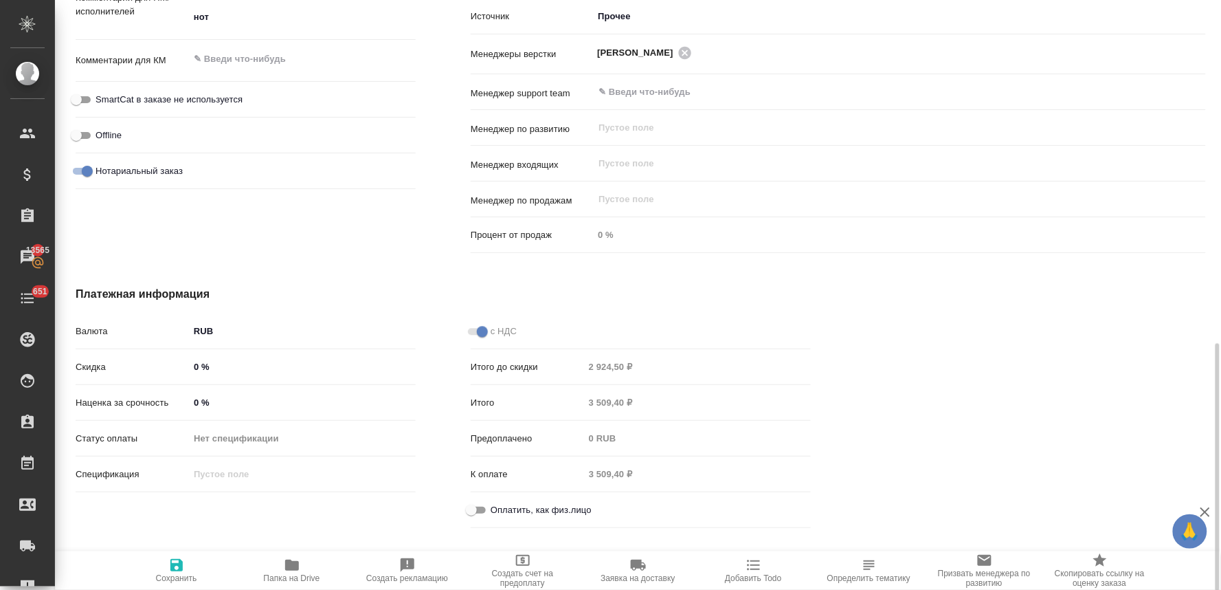
click at [526, 503] on span "Оплатить, как физ.лицо" at bounding box center [541, 510] width 101 height 14
click at [496, 502] on input "Оплатить, как физ.лицо" at bounding box center [471, 510] width 49 height 16
checkbox input "true"
type textarea "x"
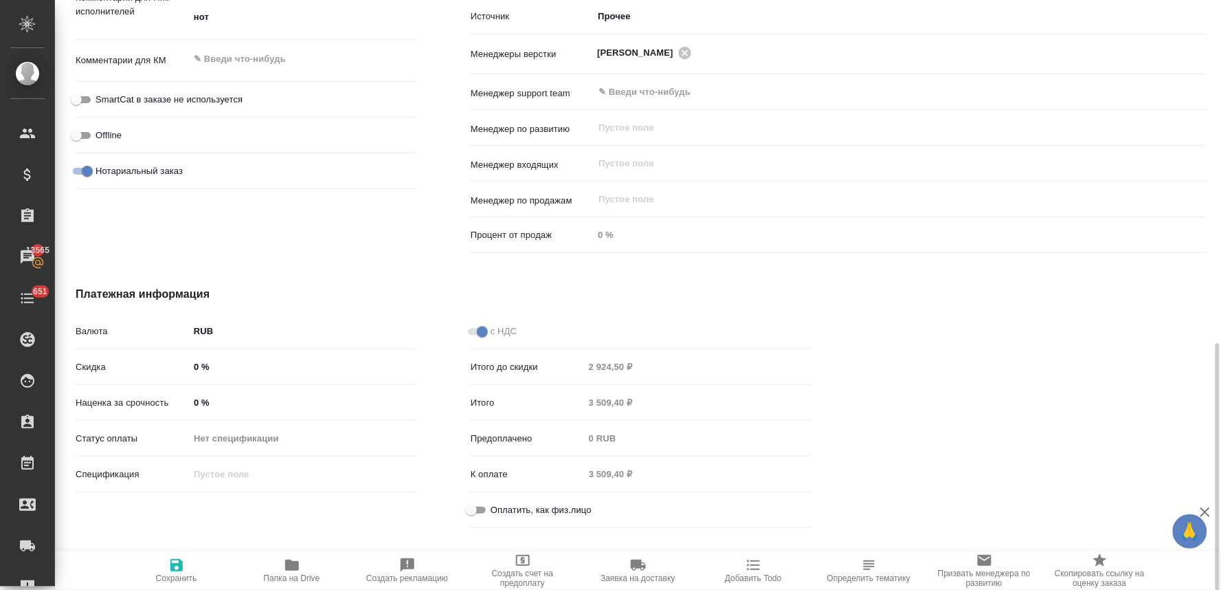
type textarea "x"
click at [183, 572] on icon "button" at bounding box center [176, 565] width 16 height 16
type textarea "x"
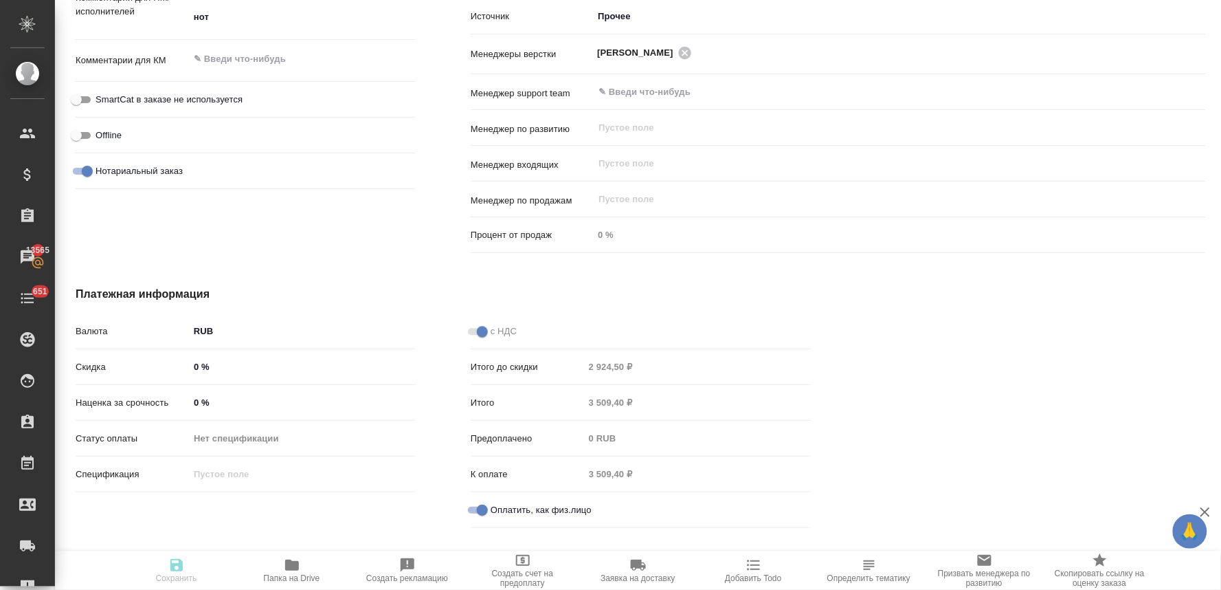
type textarea "x"
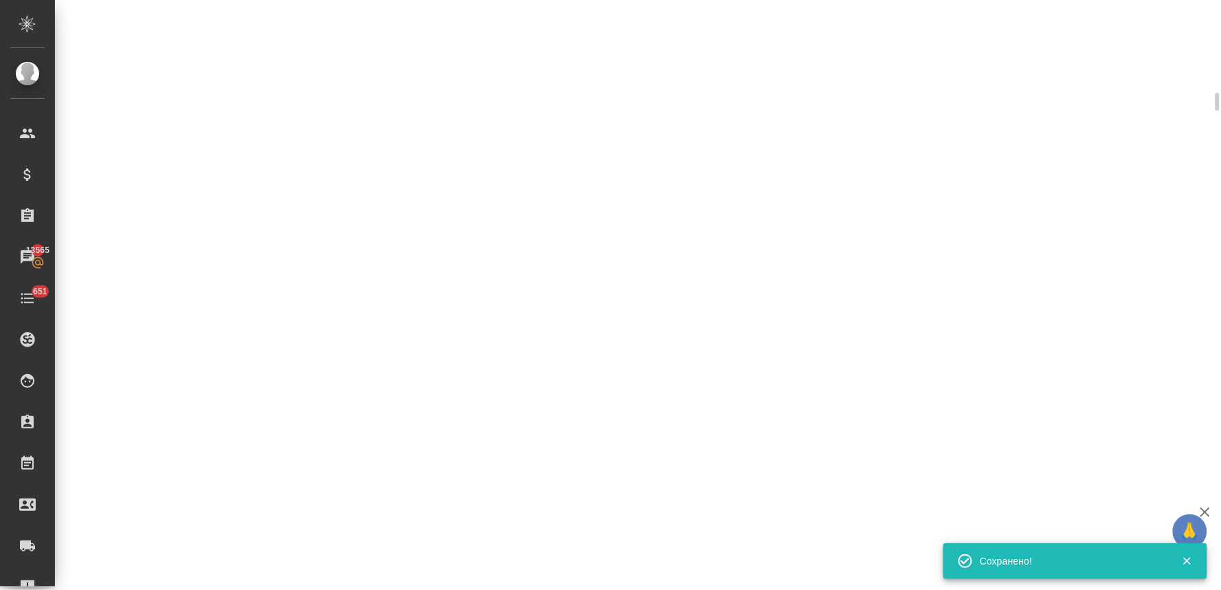
scroll to position [806, 0]
select select "RU"
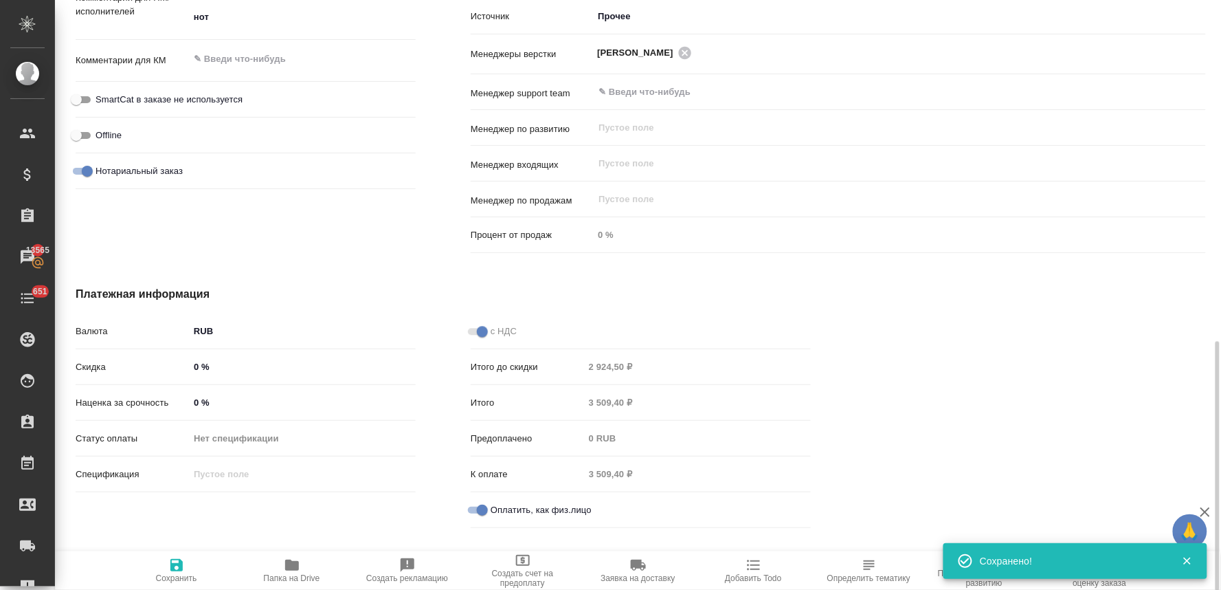
type textarea "x"
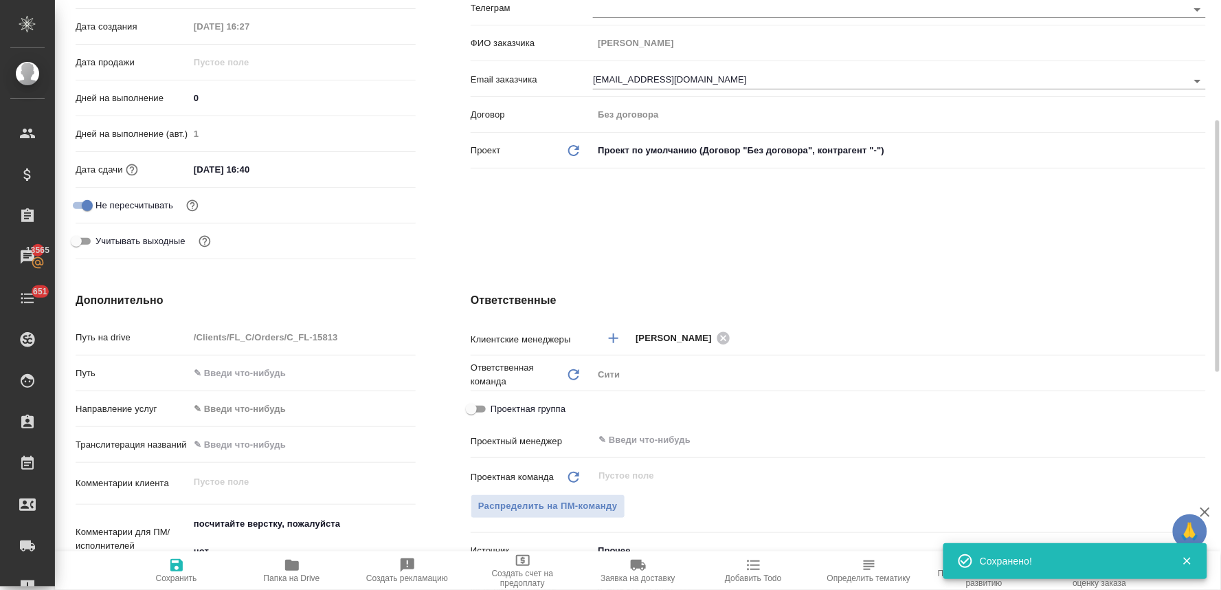
scroll to position [0, 0]
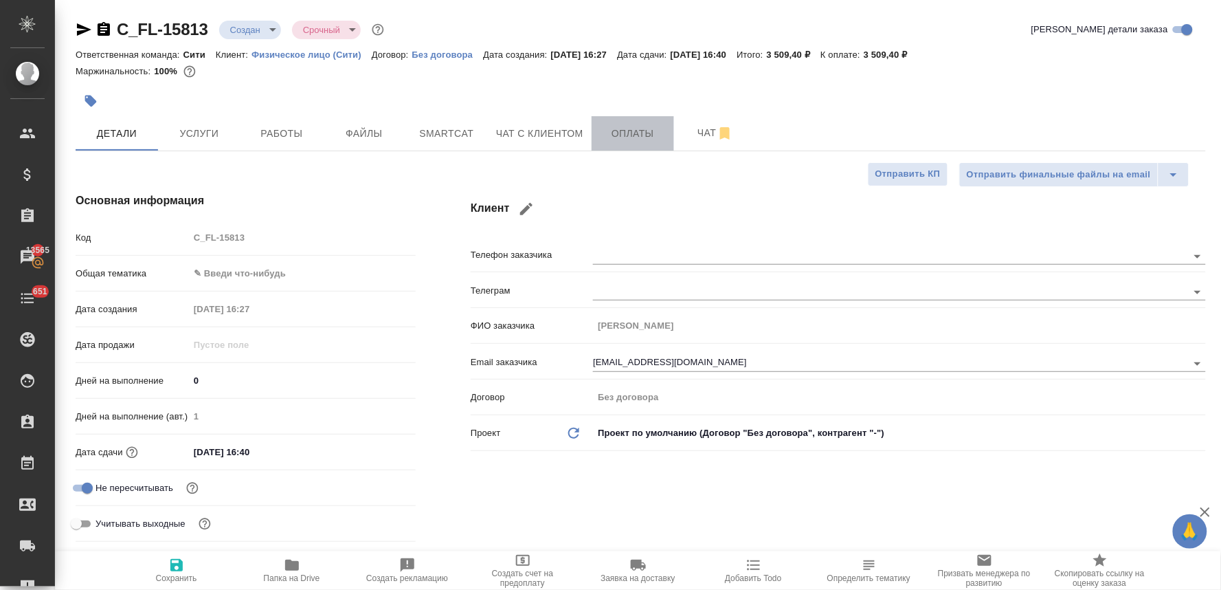
click at [627, 122] on button "Оплаты" at bounding box center [633, 133] width 82 height 34
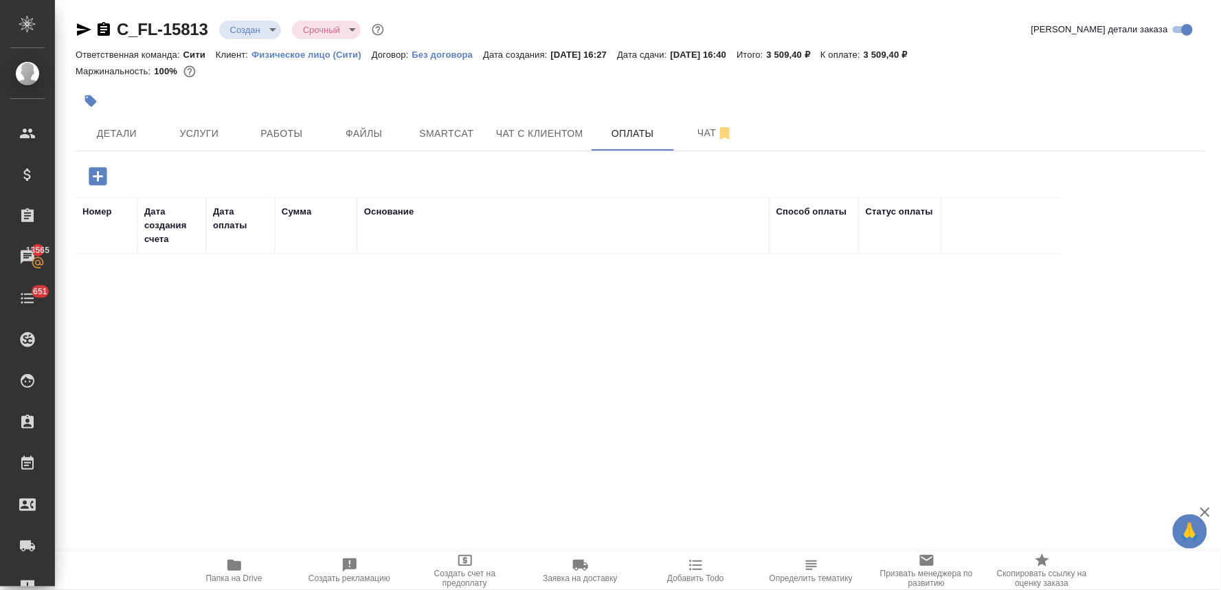
click at [95, 168] on icon "button" at bounding box center [98, 176] width 18 height 18
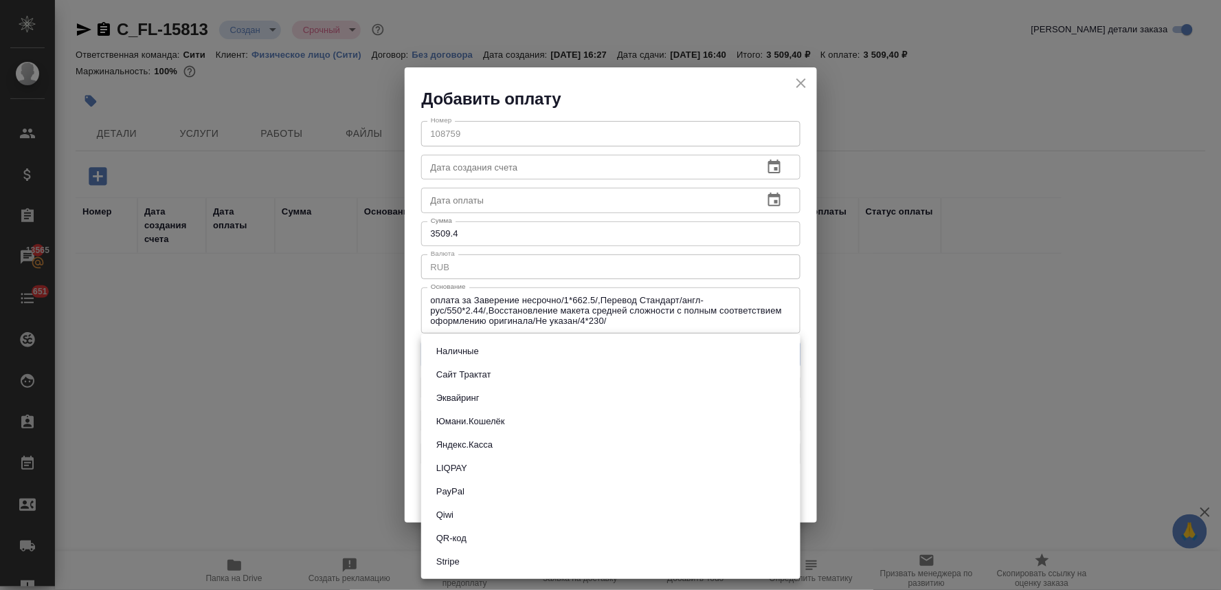
click at [478, 349] on body "🙏 .cls-1 fill:#fff; AWATERA Lyamina Nadezhda Клиенты Спецификации Заказы 13565 …" at bounding box center [610, 295] width 1221 height 590
click at [481, 379] on button "Сайт Трактат" at bounding box center [463, 374] width 63 height 15
type input "site-traktat"
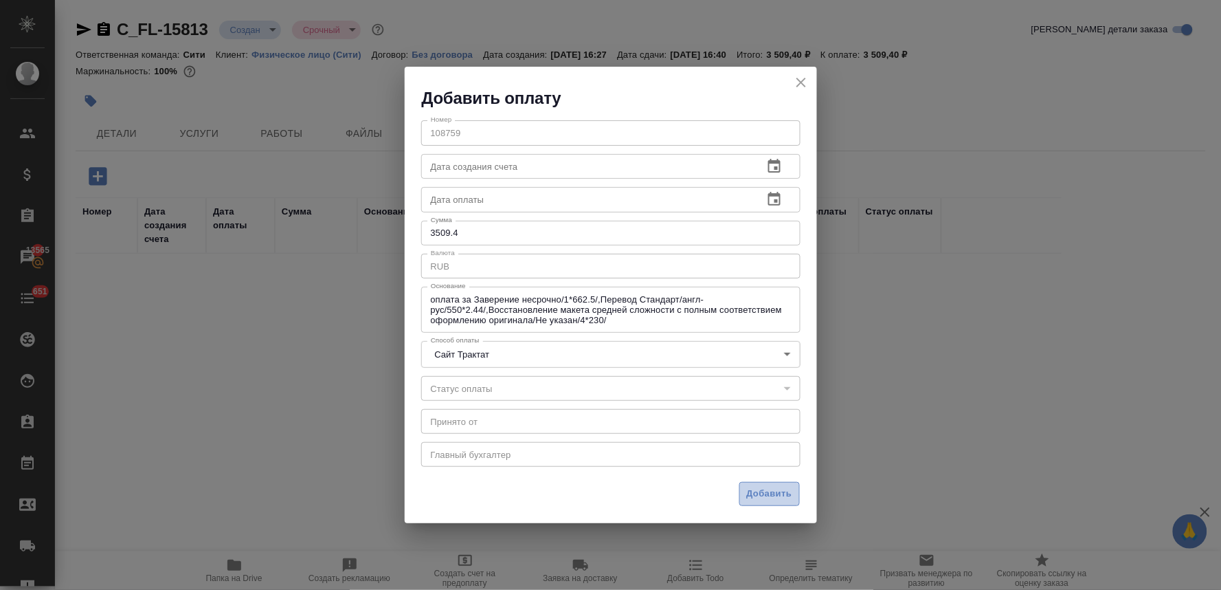
click at [761, 491] on span "Добавить" at bounding box center [769, 494] width 45 height 16
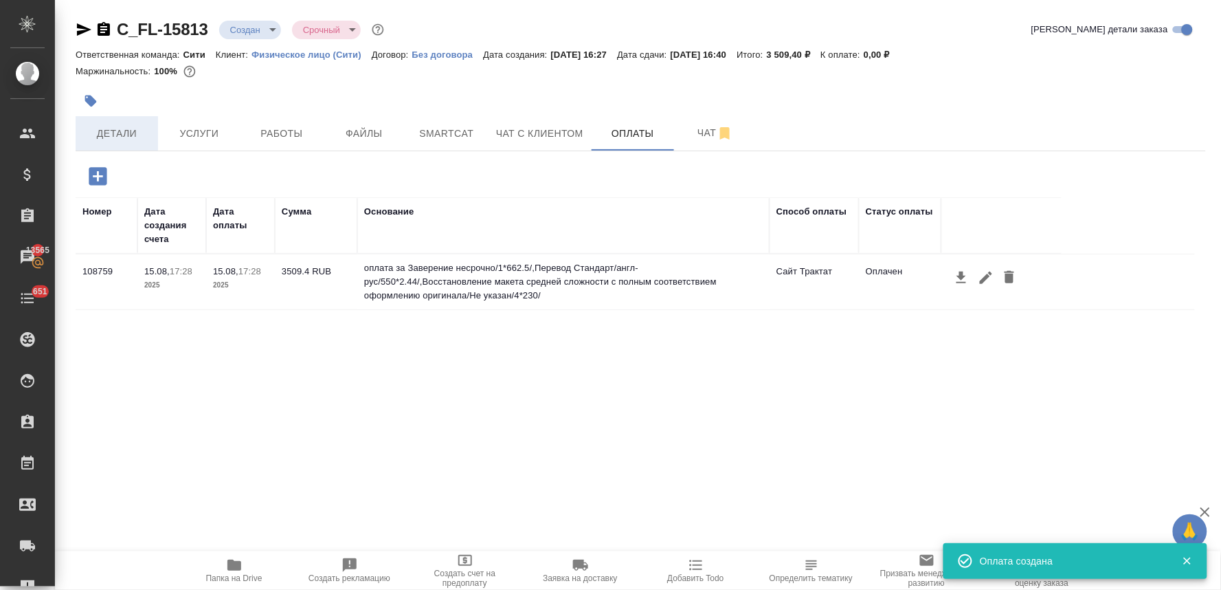
click at [143, 126] on span "Детали" at bounding box center [117, 133] width 66 height 17
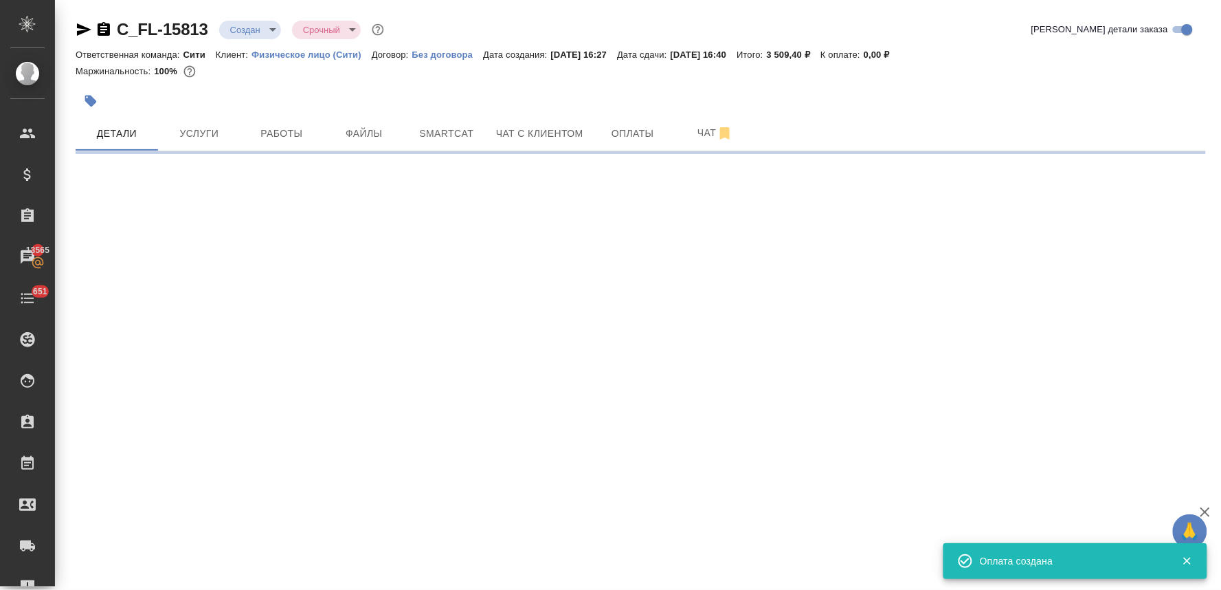
select select "RU"
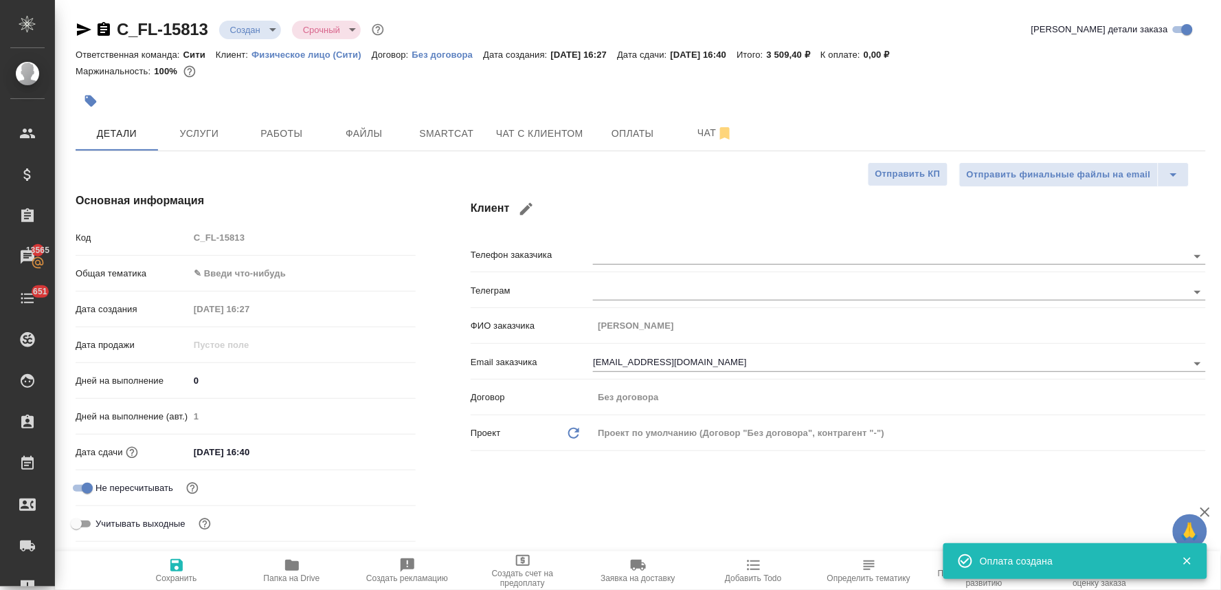
type textarea "x"
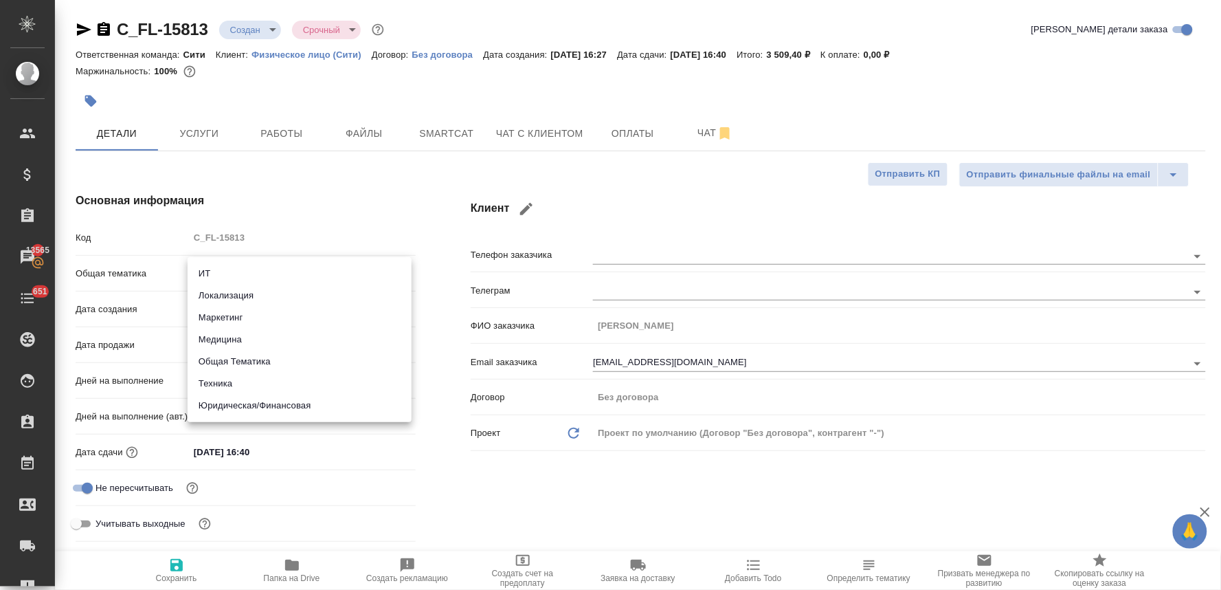
click at [263, 272] on body "🙏 .cls-1 fill:#fff; AWATERA Lyamina Nadezhda Клиенты Спецификации Заказы 13565 …" at bounding box center [610, 295] width 1221 height 590
click at [284, 404] on li "Юридическая/Финансовая" at bounding box center [300, 405] width 224 height 22
type input "yr-fn"
type textarea "x"
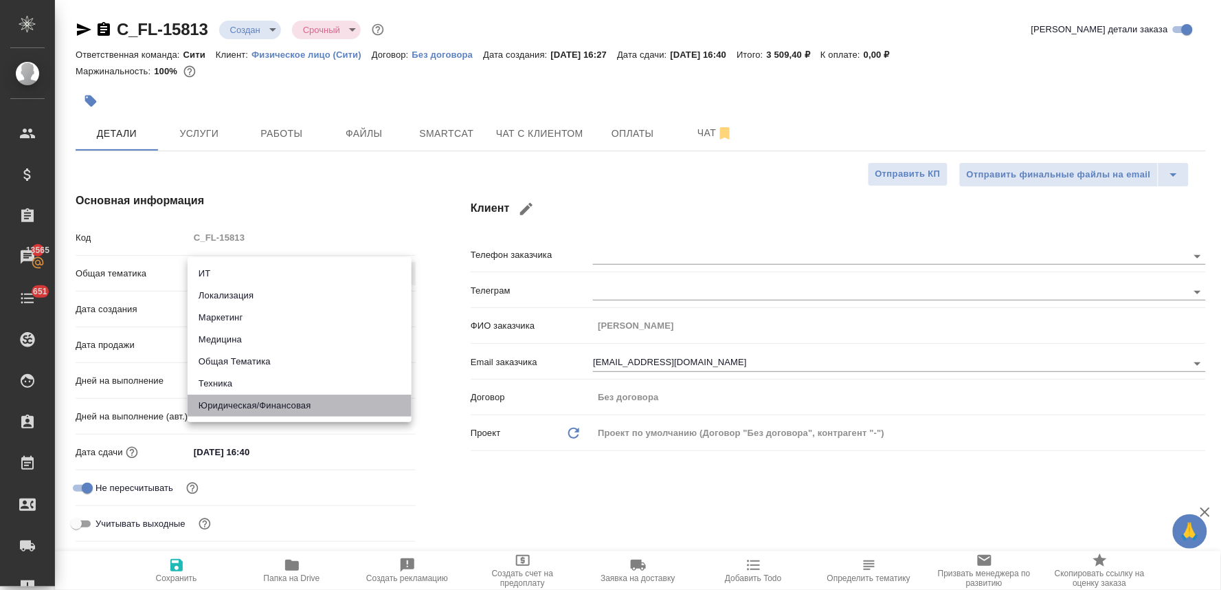
type textarea "x"
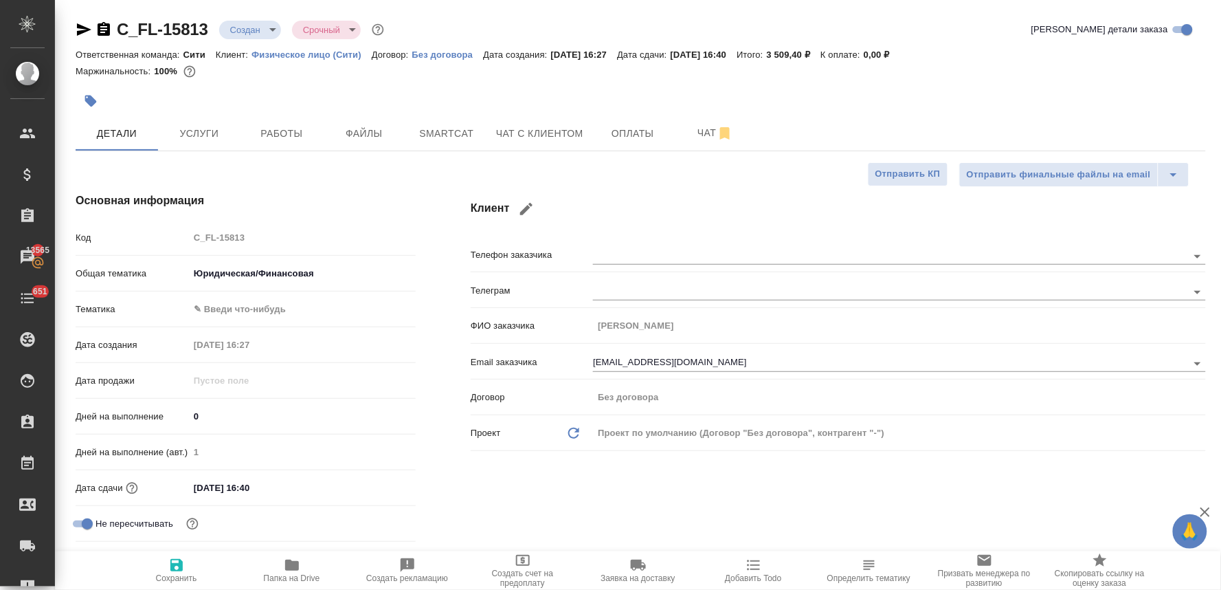
click at [268, 313] on body "🙏 .cls-1 fill:#fff; AWATERA Lyamina Nadezhda Клиенты Спецификации Заказы 13565 …" at bounding box center [610, 295] width 1221 height 590
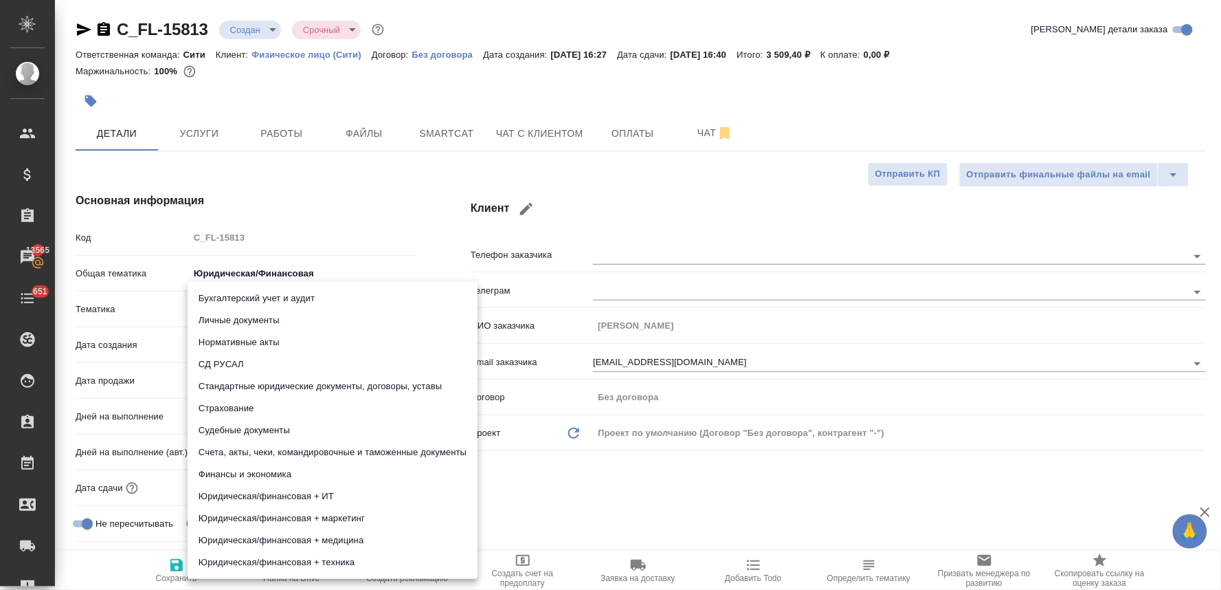
click at [314, 390] on li "Стандартные юридические документы, договоры, уставы" at bounding box center [333, 386] width 290 height 22
type textarea "x"
type input "5f647205b73bc97568ca66bf"
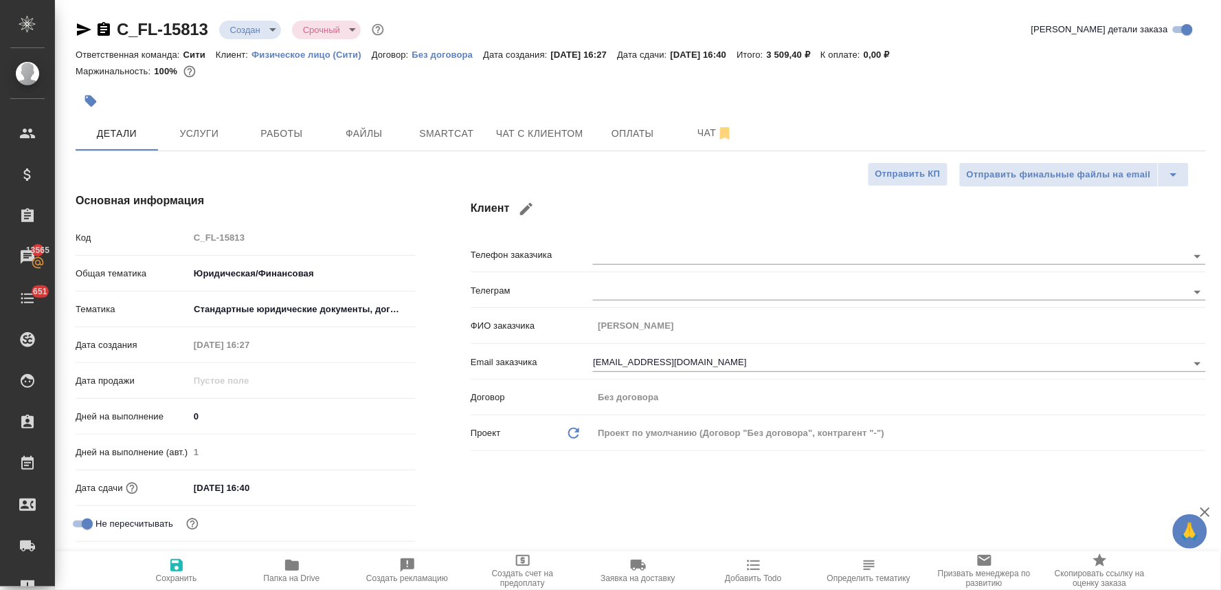
click at [249, 490] on input "15.08.2025 16:40" at bounding box center [249, 488] width 120 height 20
click at [373, 482] on icon "button" at bounding box center [376, 487] width 12 height 14
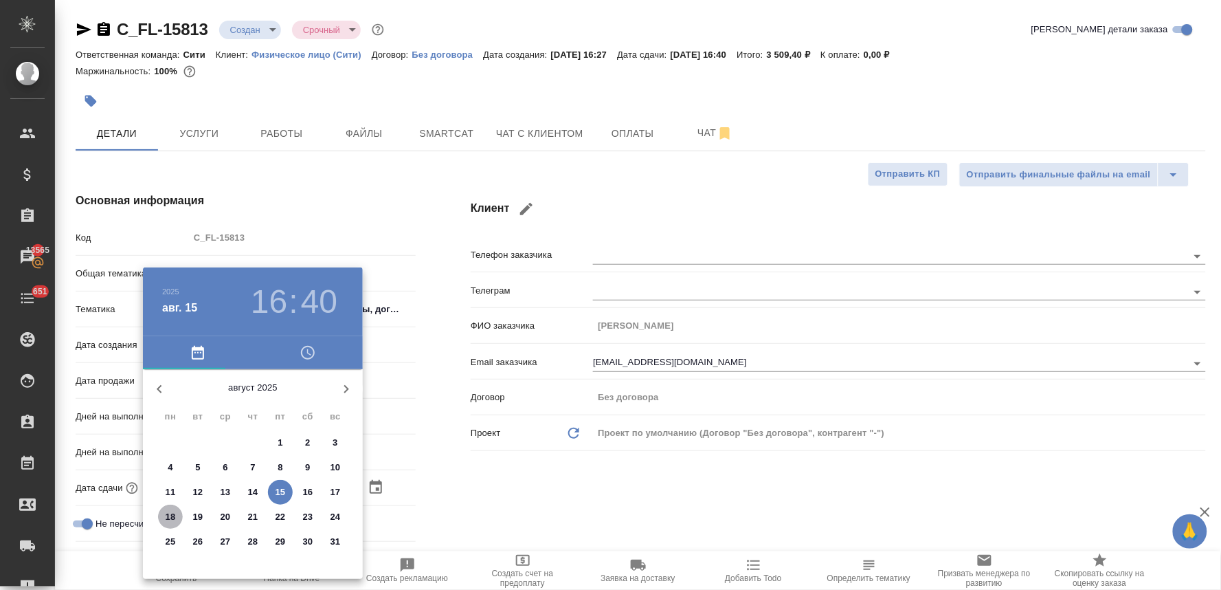
click at [166, 515] on p "18" at bounding box center [171, 517] width 10 height 14
type input "18.08.2025 16:40"
type textarea "x"
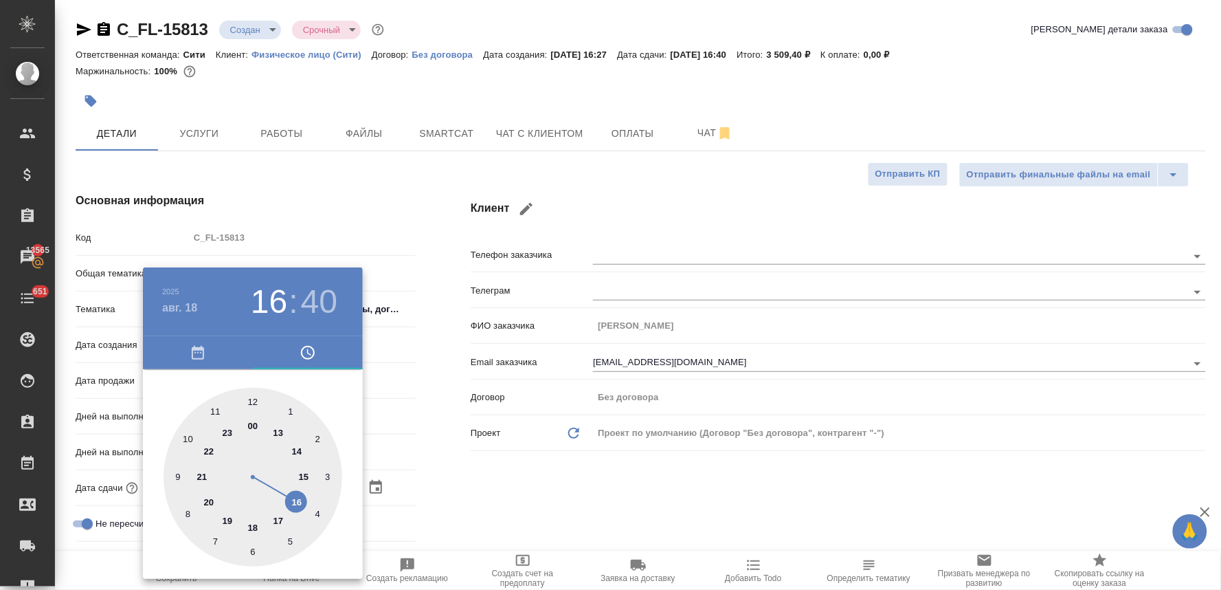
click at [297, 504] on div at bounding box center [253, 477] width 179 height 179
type textarea "x"
click at [256, 550] on div at bounding box center [253, 477] width 179 height 179
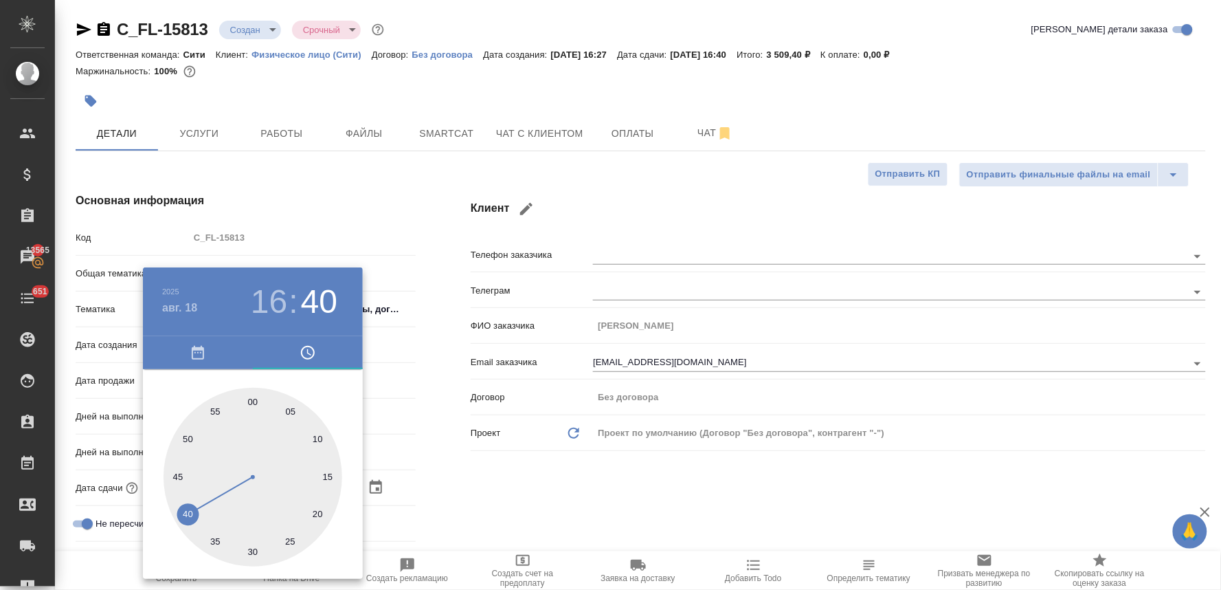
type input "18.08.2025 16:30"
type textarea "x"
click at [503, 465] on div at bounding box center [610, 295] width 1221 height 590
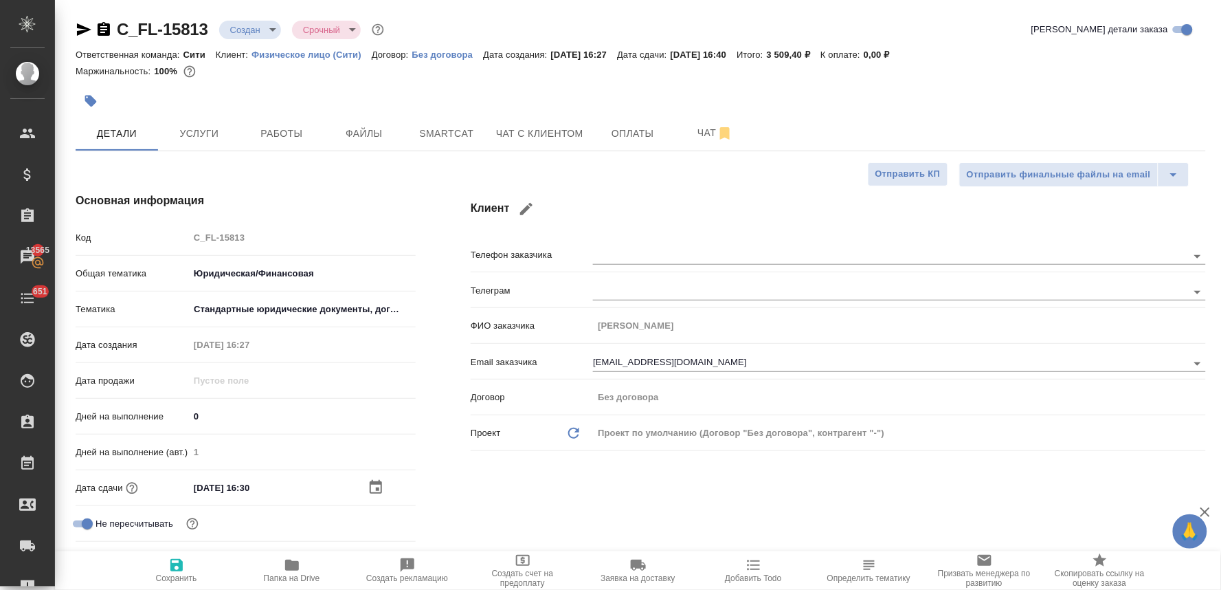
click at [186, 570] on span "Сохранить" at bounding box center [176, 570] width 99 height 26
type textarea "x"
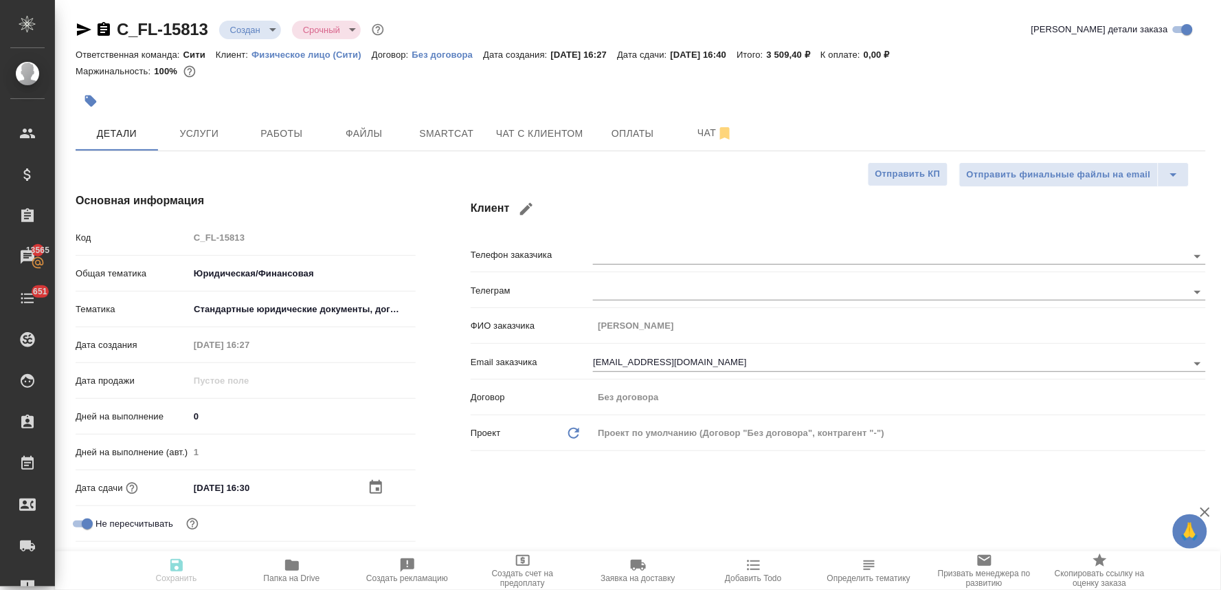
type textarea "x"
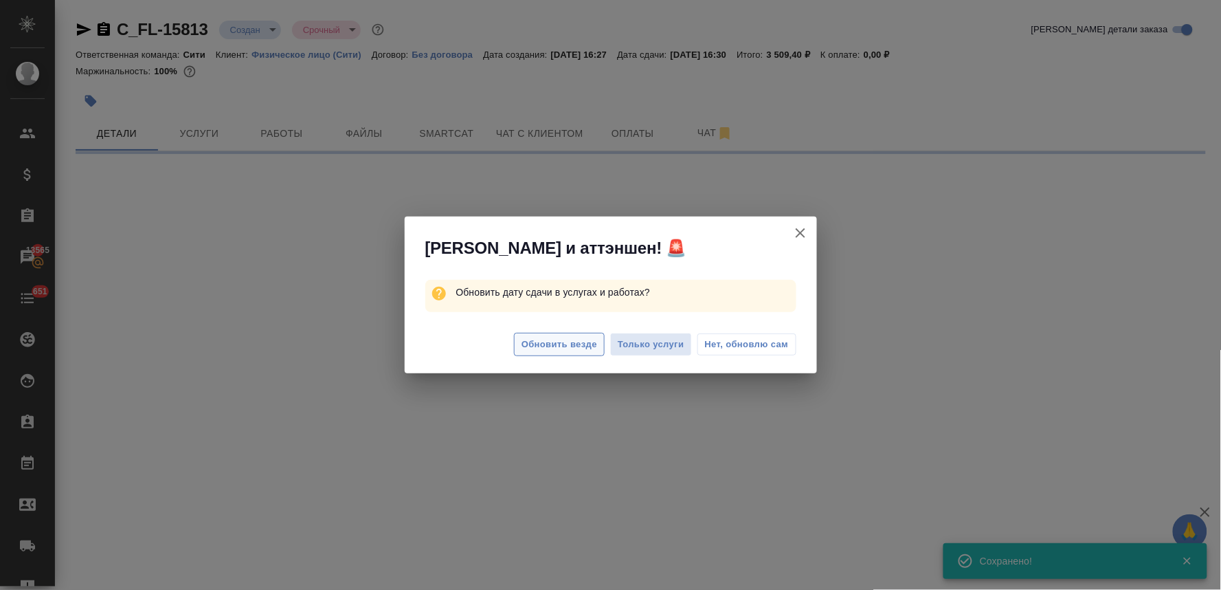
click at [559, 337] on span "Обновить везде" at bounding box center [560, 345] width 76 height 16
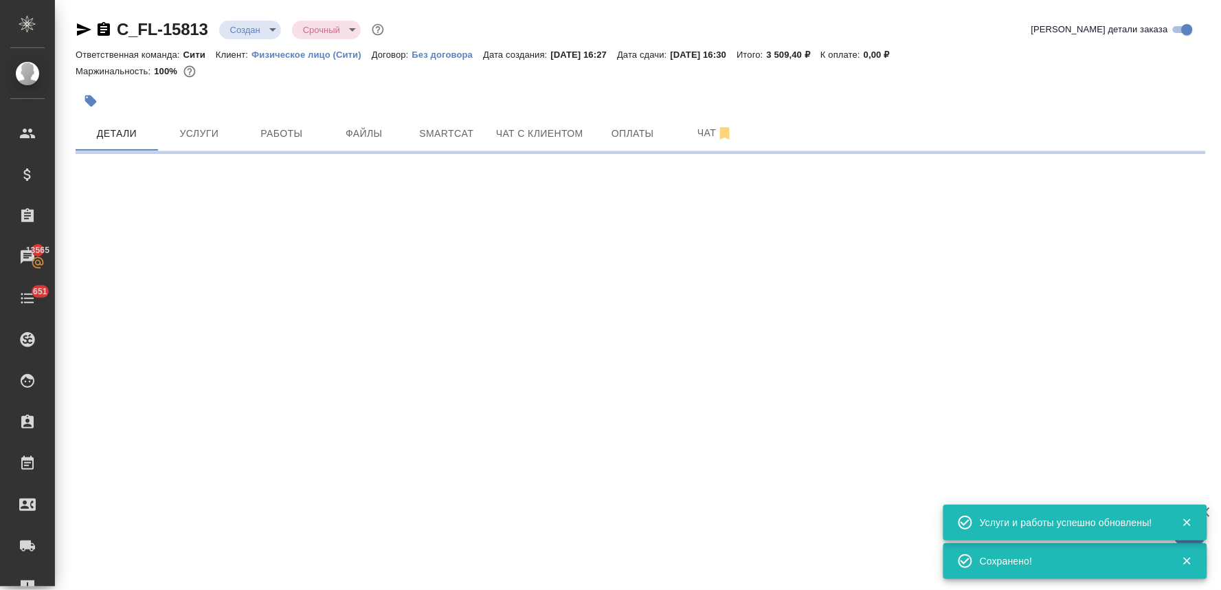
select select "RU"
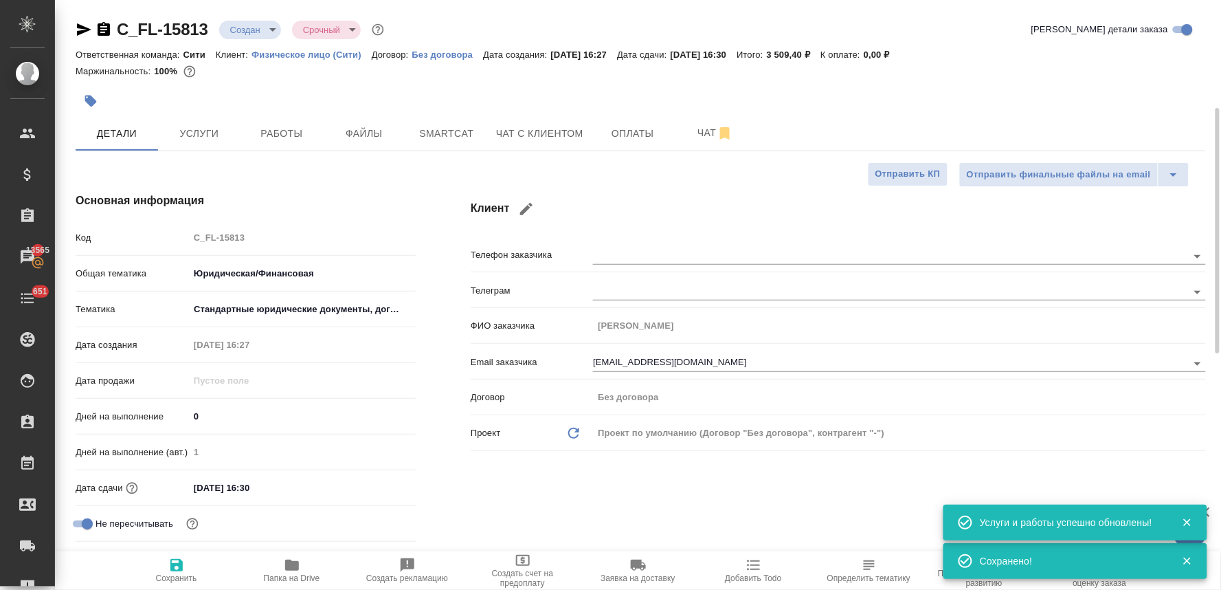
type textarea "x"
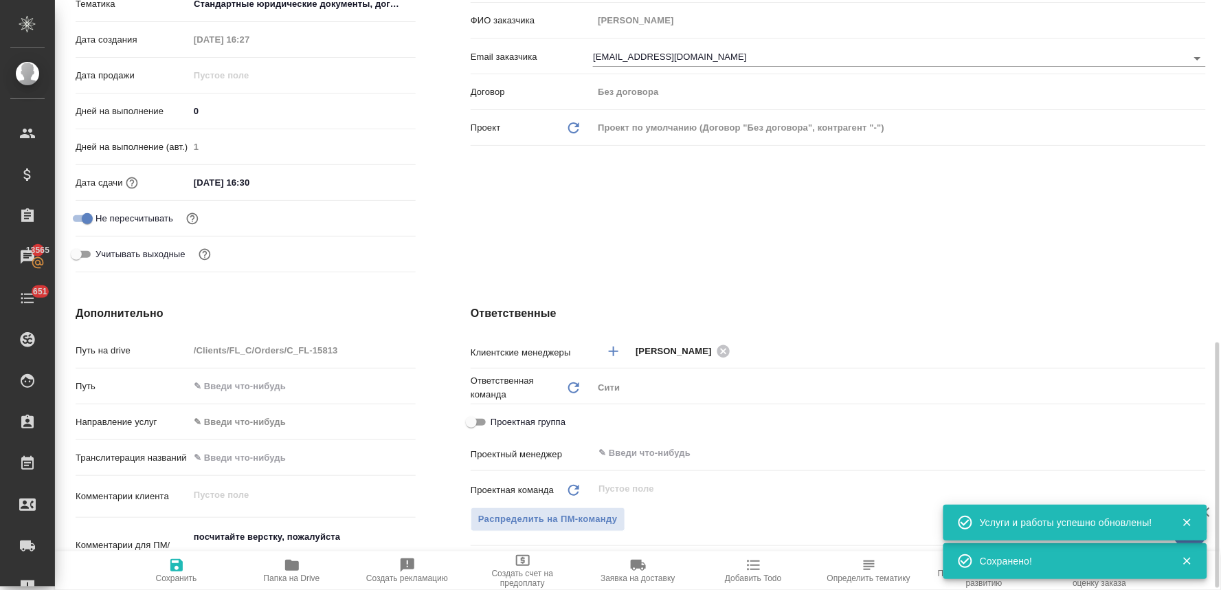
scroll to position [458, 0]
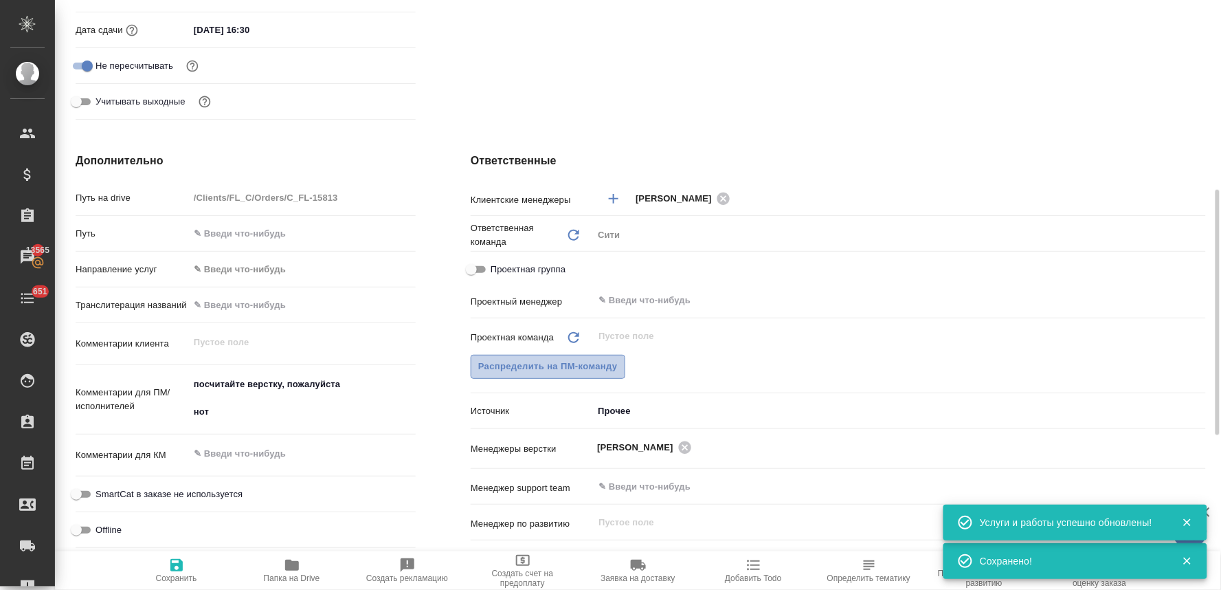
click at [581, 368] on span "Распределить на ПМ-команду" at bounding box center [547, 367] width 139 height 16
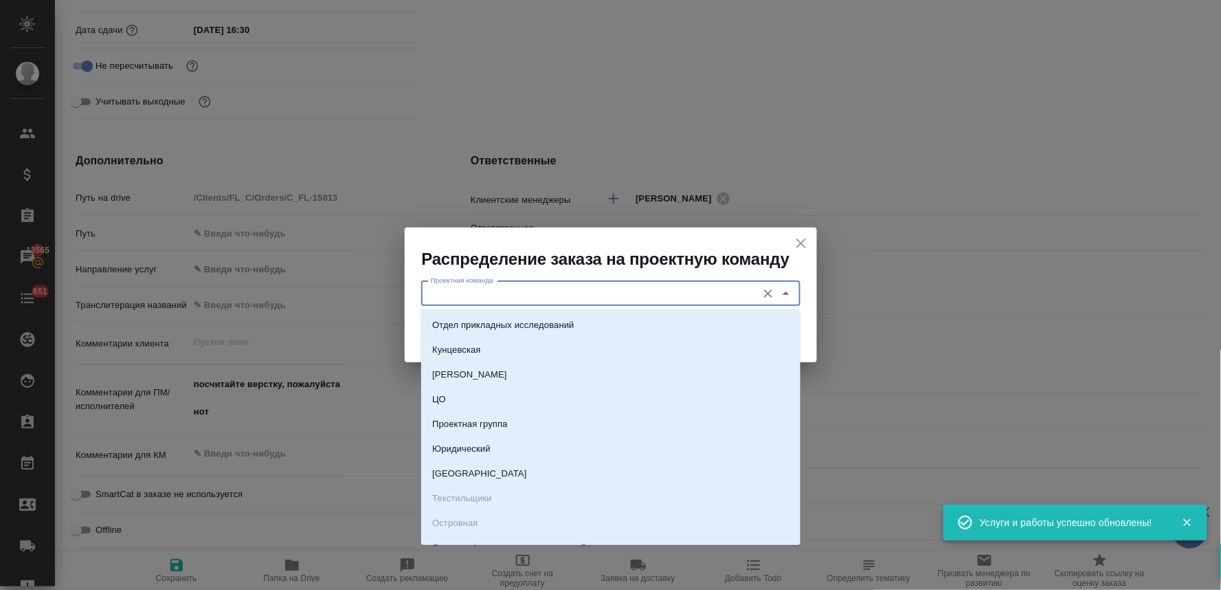
click at [575, 295] on input "Проектная команда" at bounding box center [587, 293] width 325 height 16
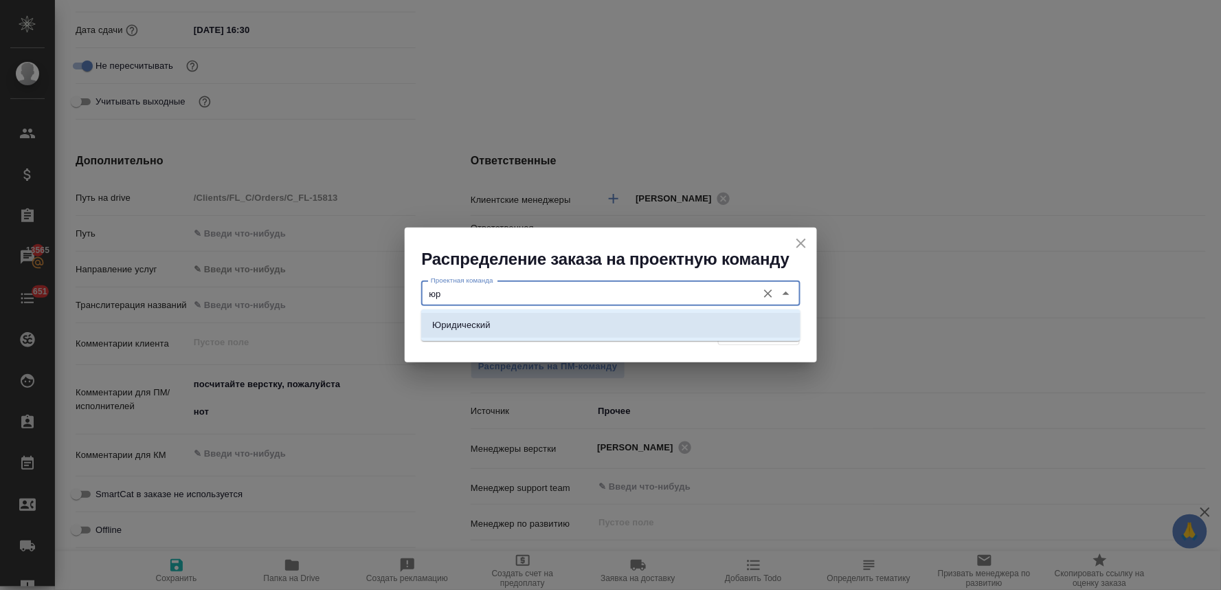
click at [617, 333] on li "Юридический" at bounding box center [610, 325] width 379 height 25
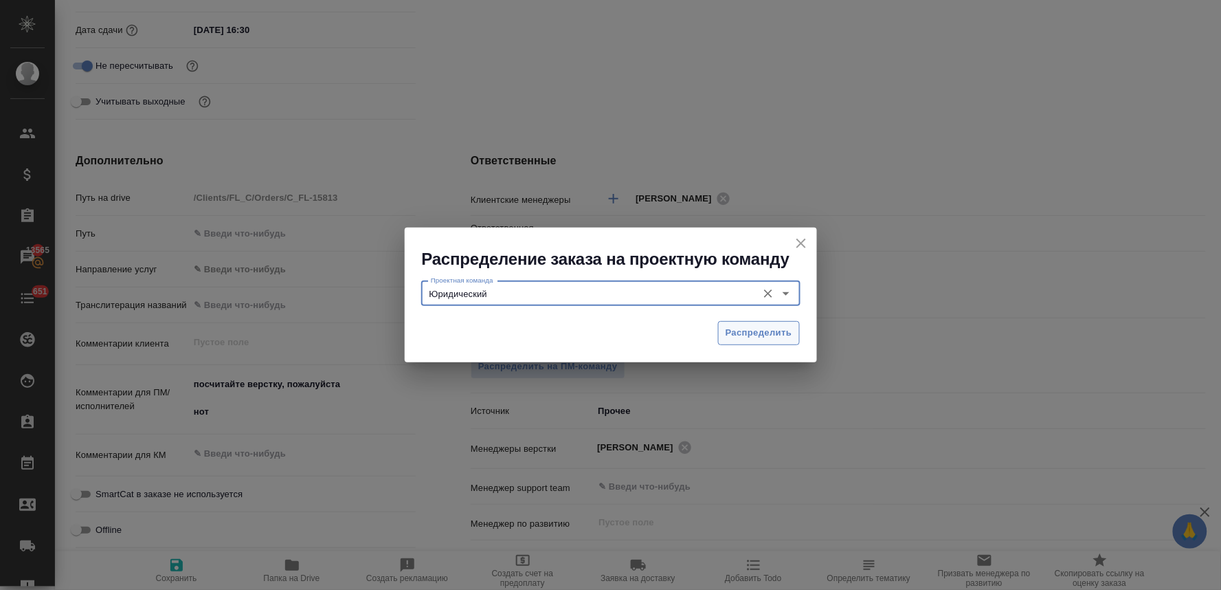
type input "Юридический"
click at [763, 330] on span "Распределить" at bounding box center [759, 333] width 67 height 16
type textarea "x"
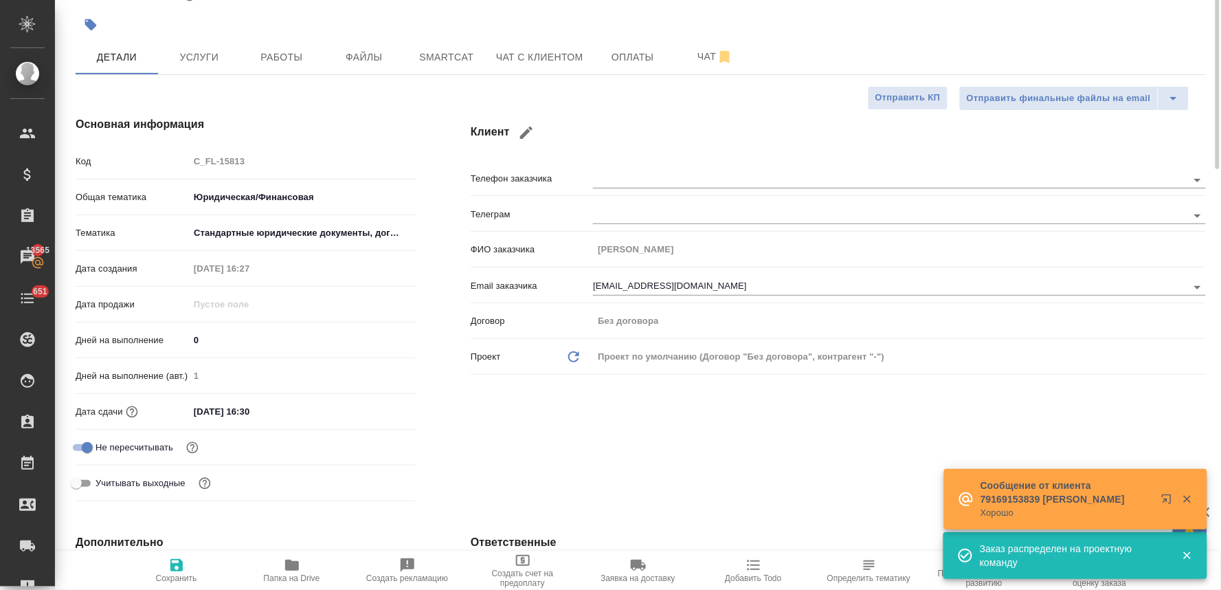
scroll to position [0, 0]
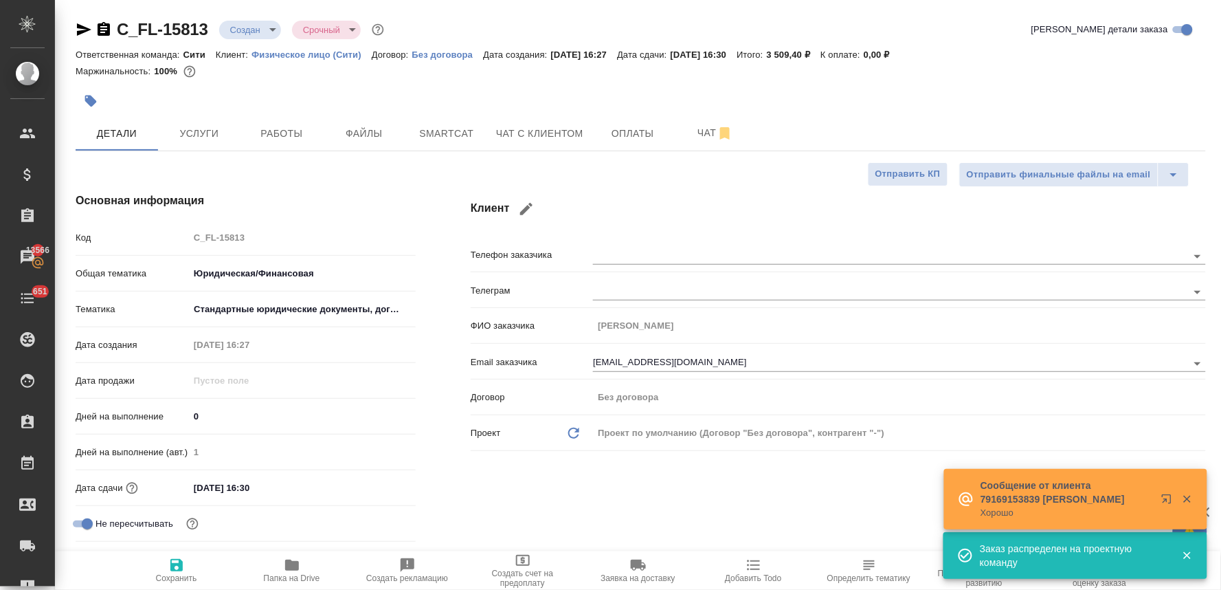
type textarea "x"
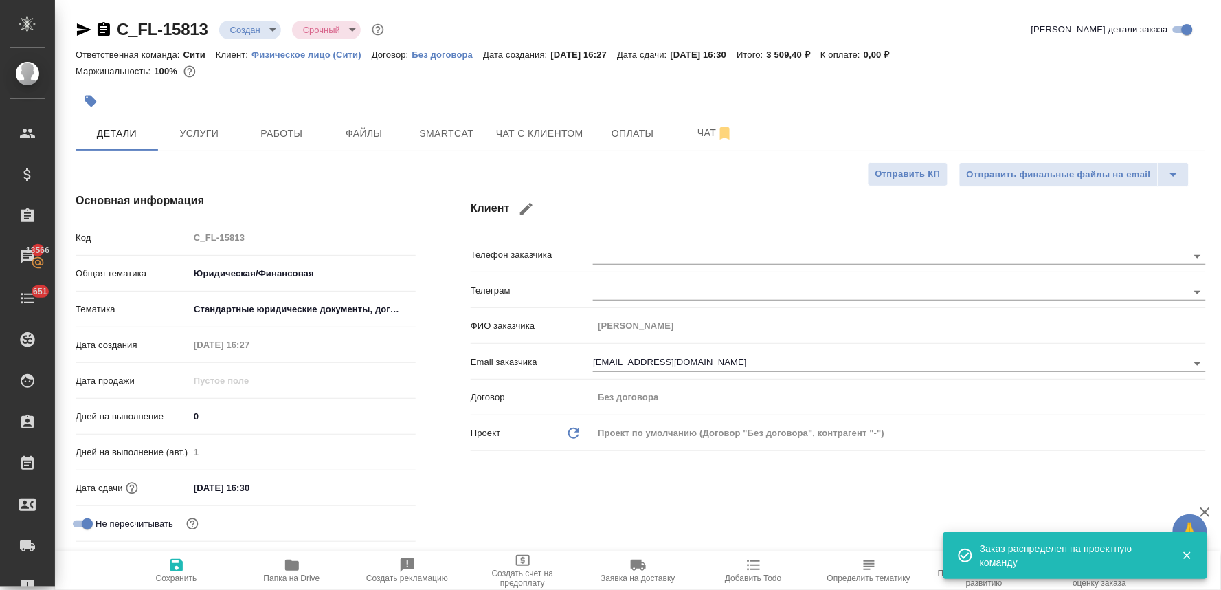
type textarea "x"
click at [257, 197] on h4 "Основная информация" at bounding box center [246, 200] width 340 height 16
click at [263, 32] on body "🙏 .cls-1 fill:#fff; AWATERA Lyamina Nadezhda Клиенты Спецификации Заказы 13566 …" at bounding box center [610, 295] width 1221 height 590
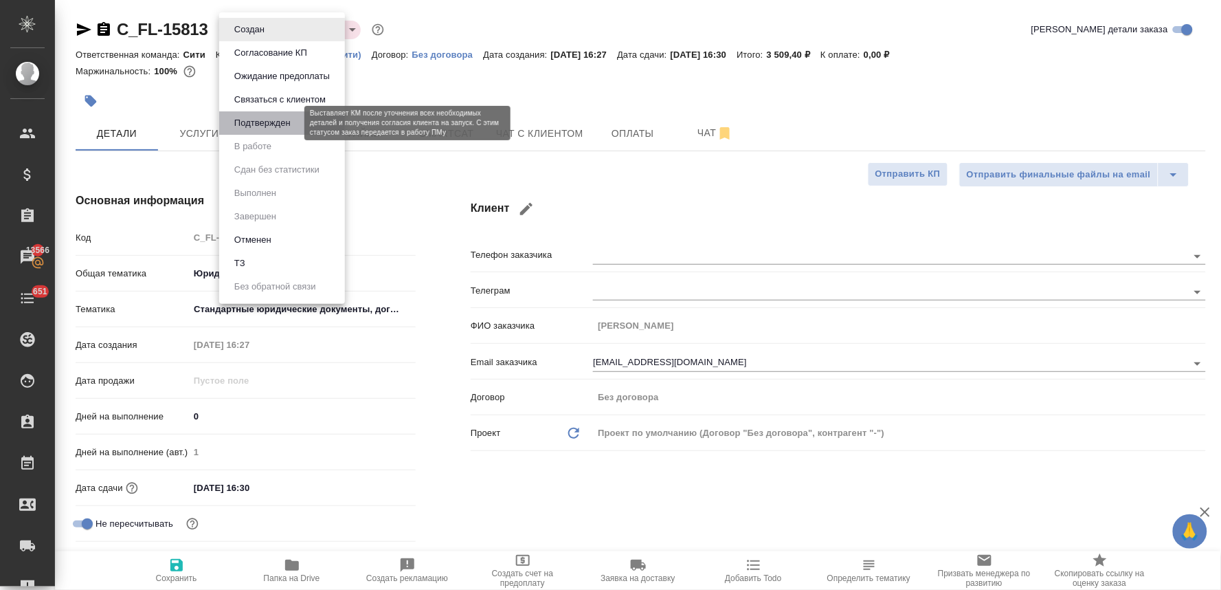
click at [285, 127] on button "Подтвержден" at bounding box center [262, 122] width 65 height 15
type textarea "x"
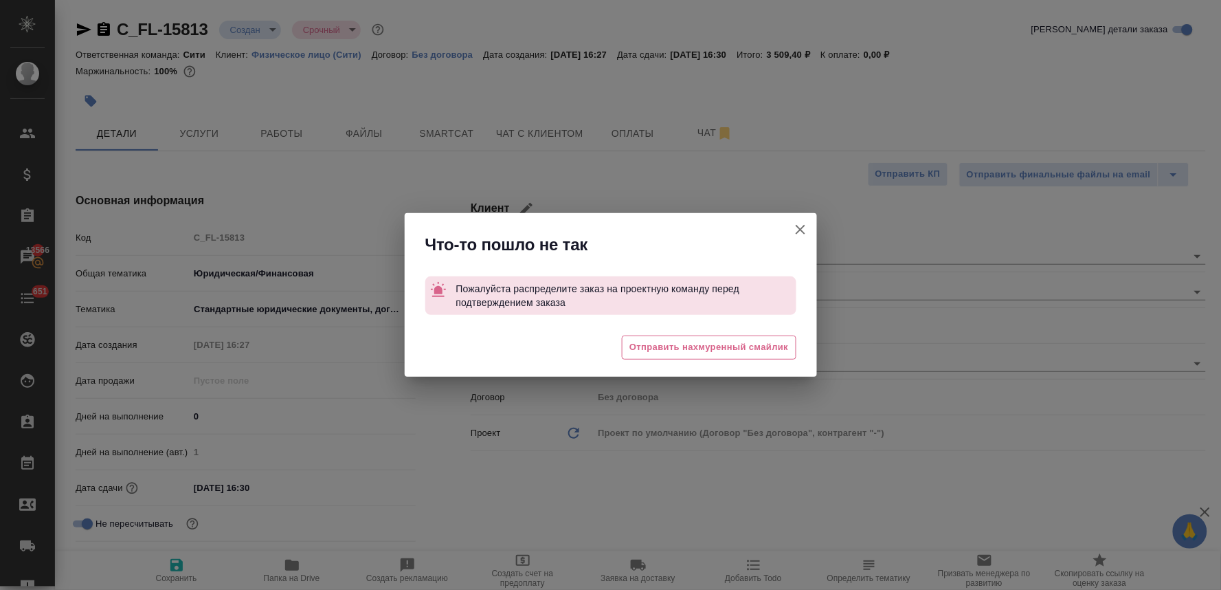
click at [801, 225] on icon "button" at bounding box center [800, 229] width 16 height 16
type textarea "x"
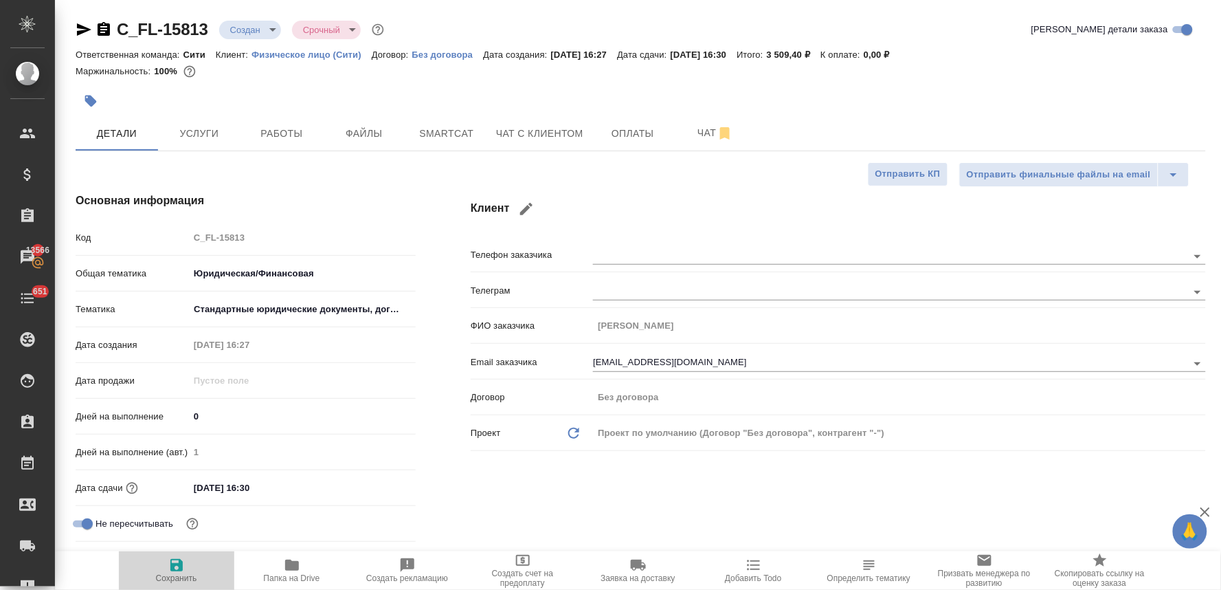
click at [180, 566] on icon "button" at bounding box center [176, 565] width 12 height 12
type textarea "x"
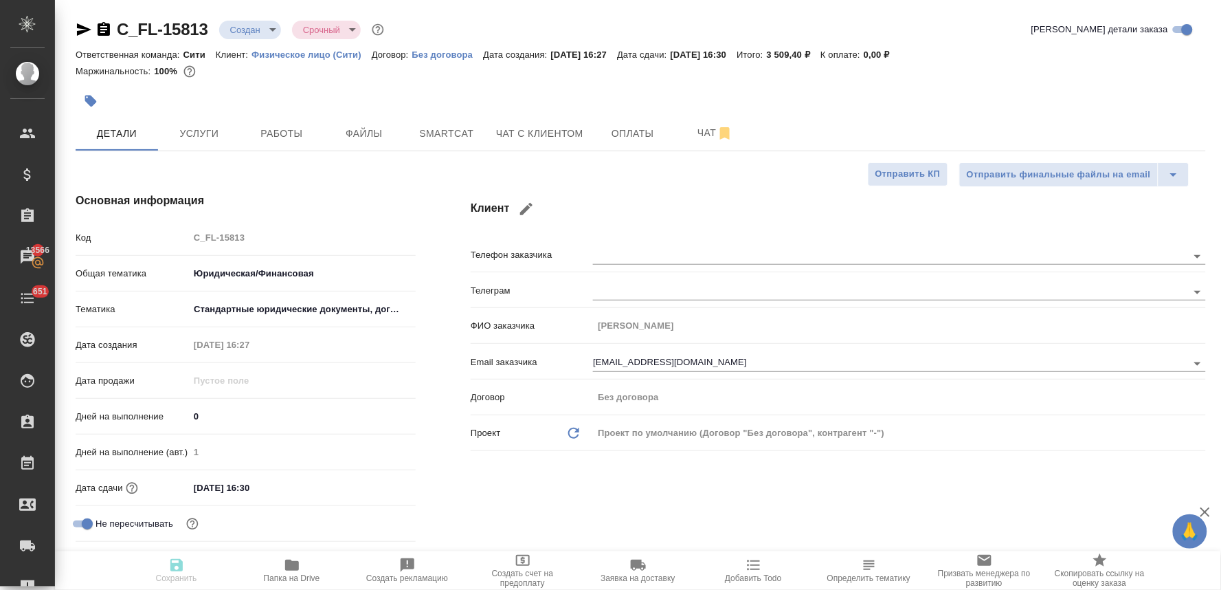
type textarea "x"
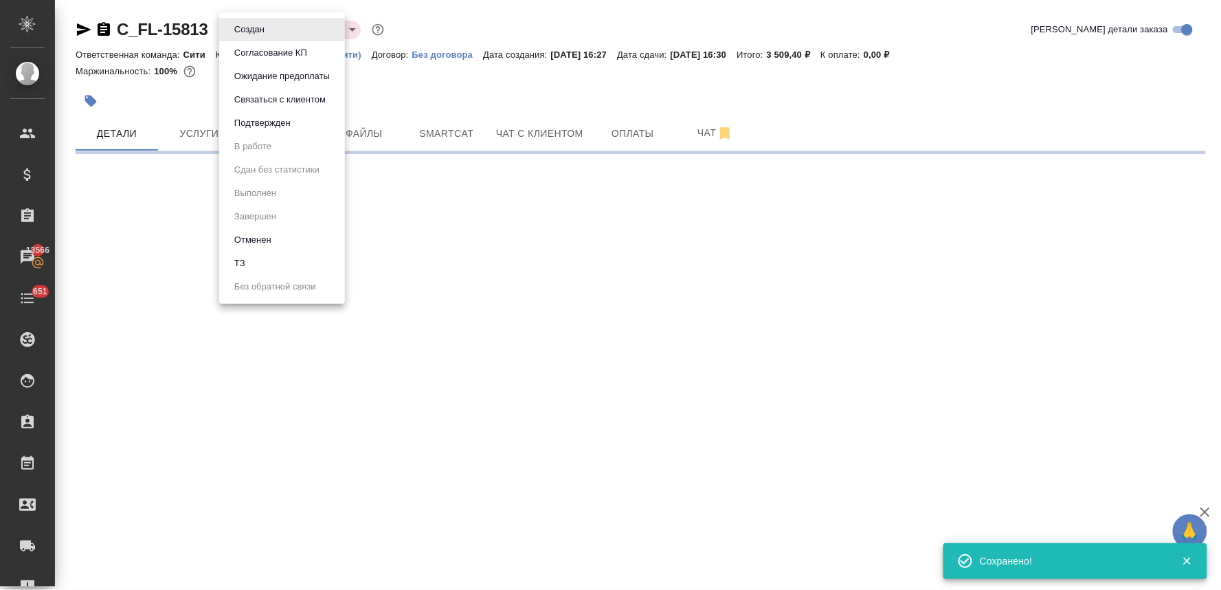
click at [256, 31] on body "🙏 .cls-1 fill:#fff; AWATERA Lyamina Nadezhda Клиенты Спецификации Заказы 13566 …" at bounding box center [610, 295] width 1221 height 590
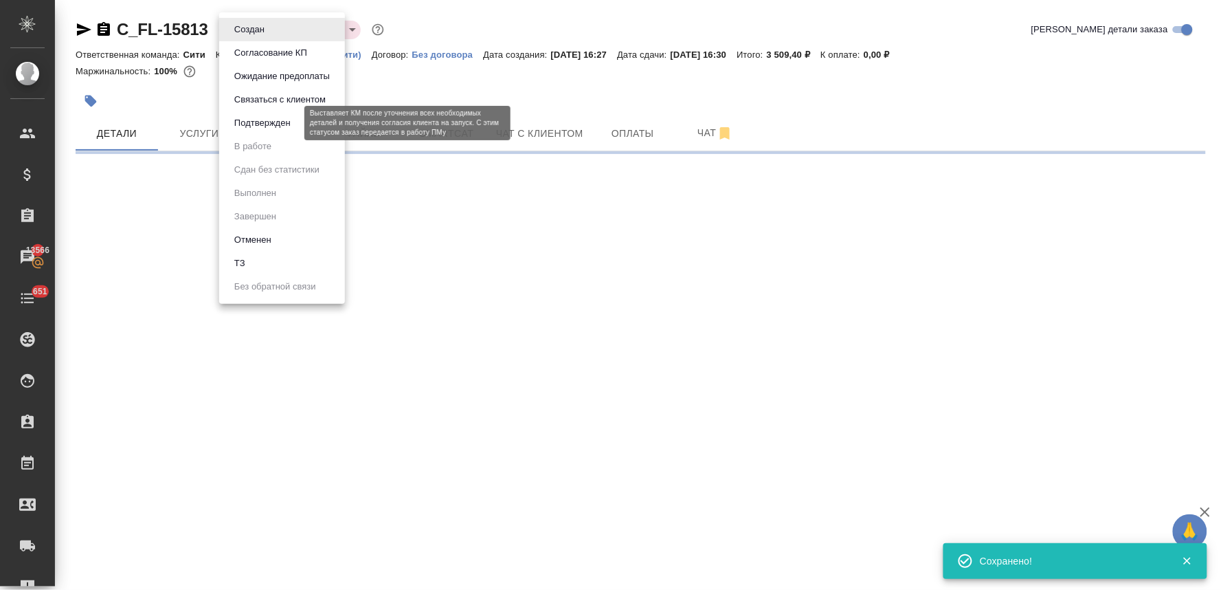
click at [260, 121] on button "Подтвержден" at bounding box center [262, 122] width 65 height 15
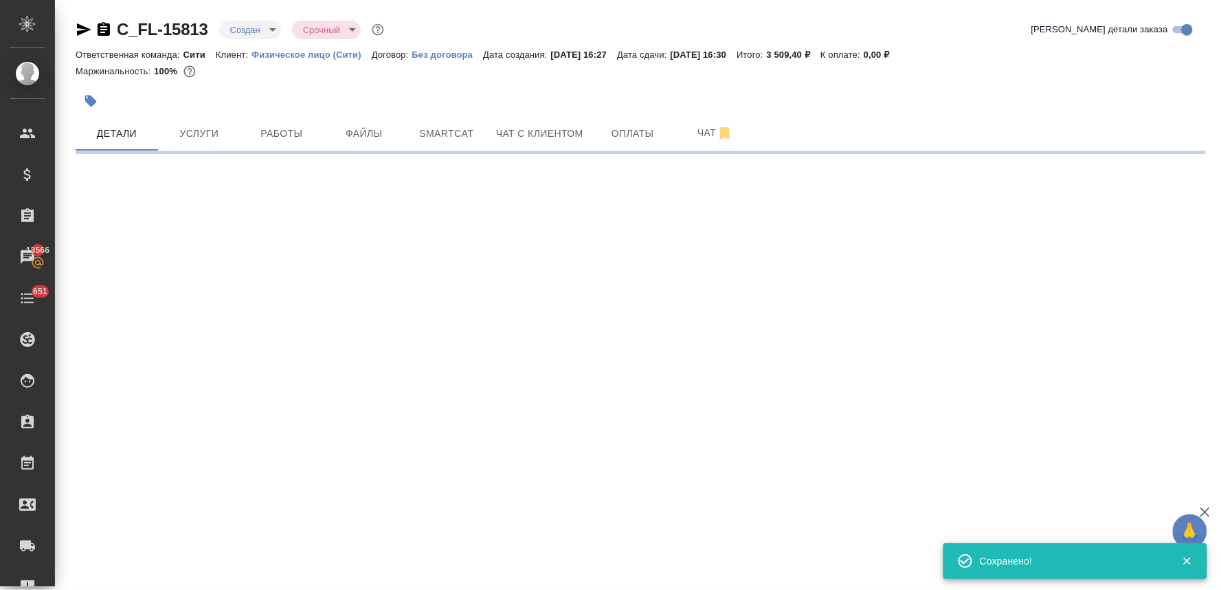
select select "RU"
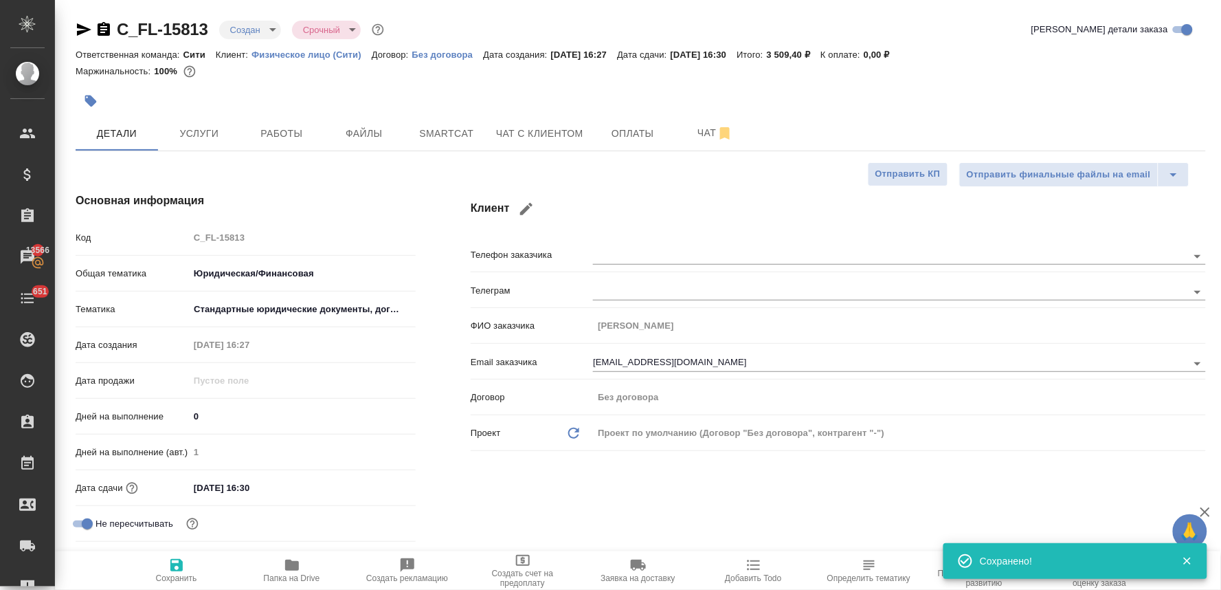
type textarea "x"
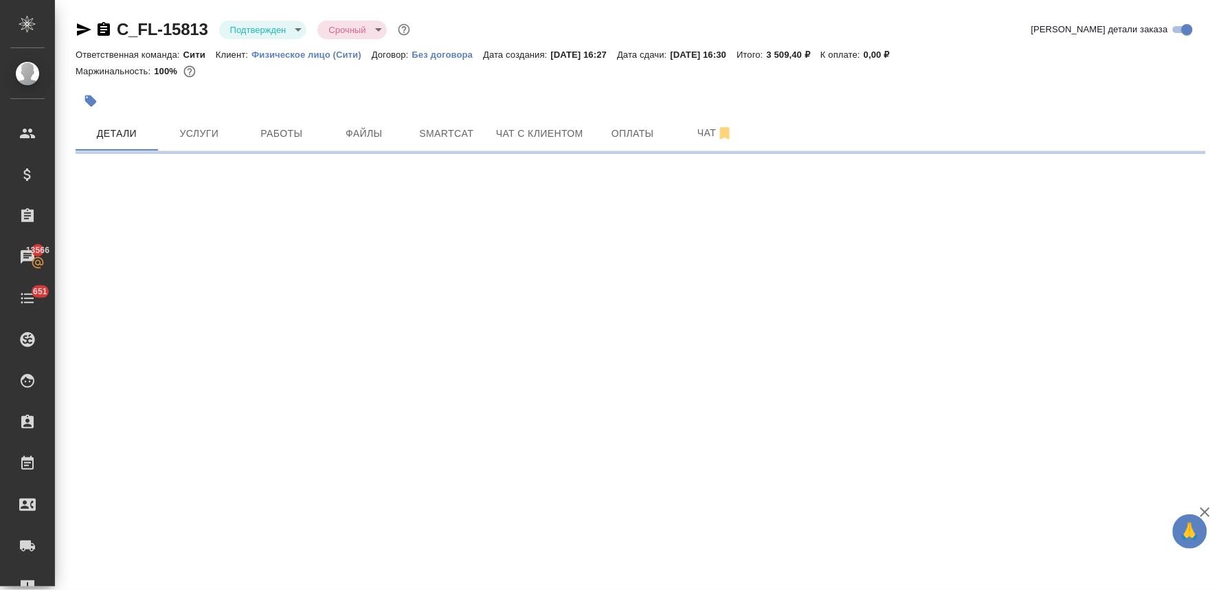
select select "RU"
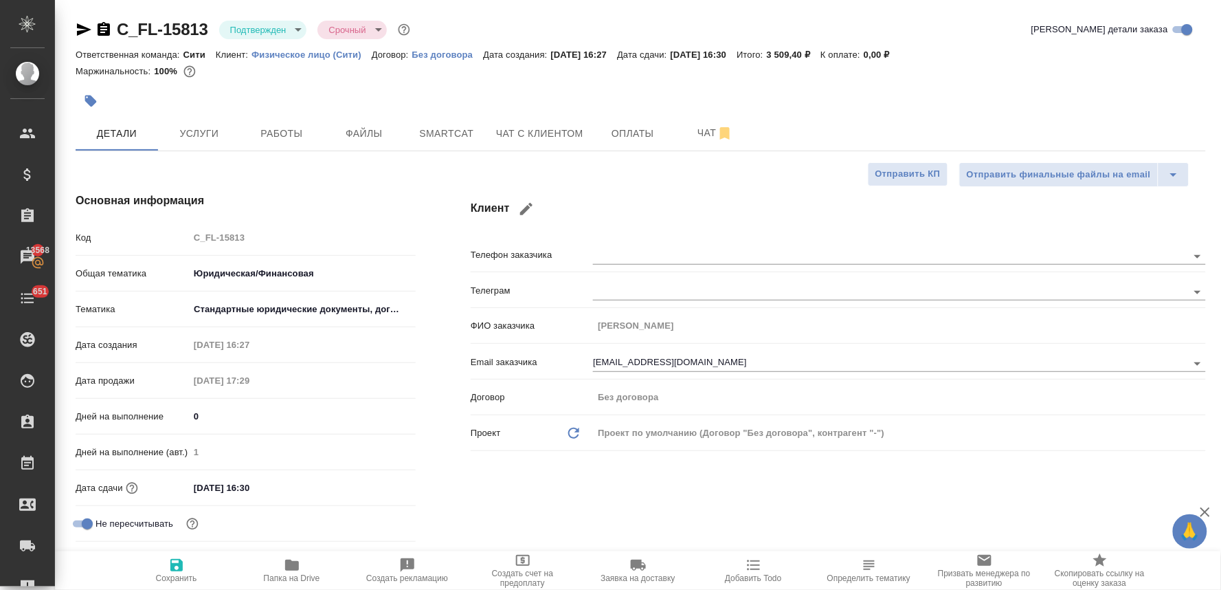
type textarea "x"
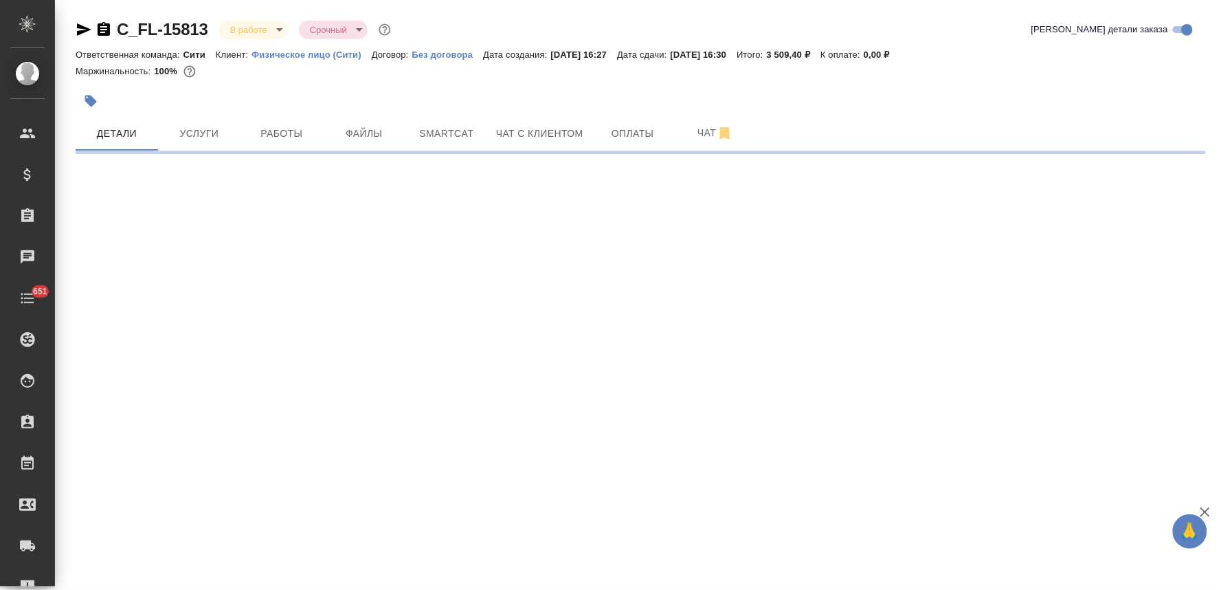
select select "RU"
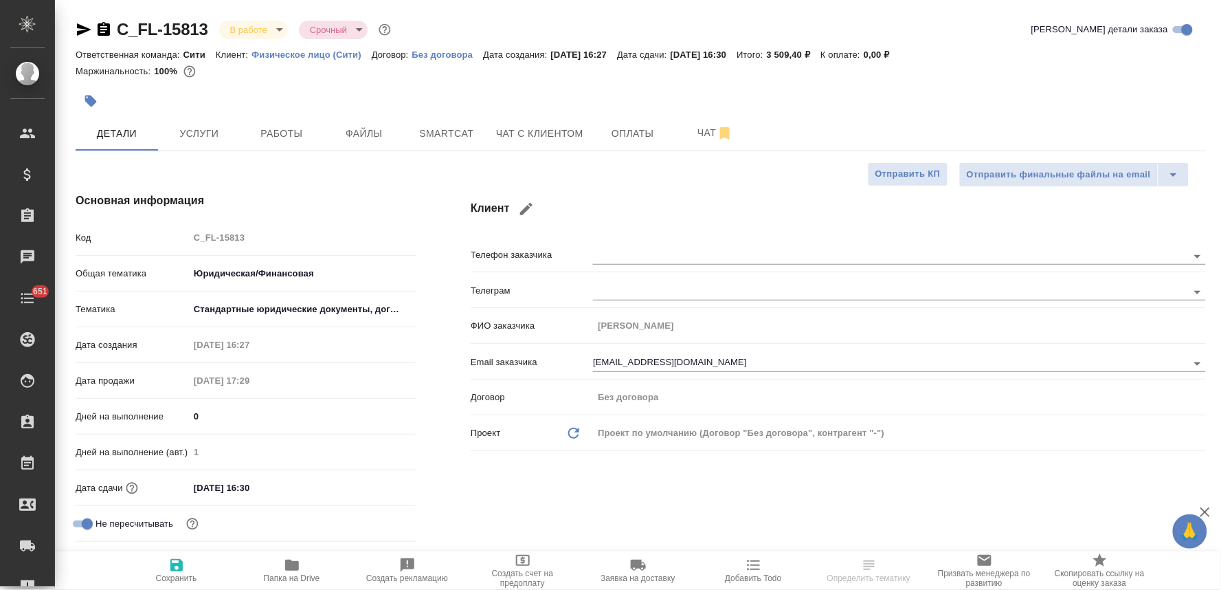
type textarea "x"
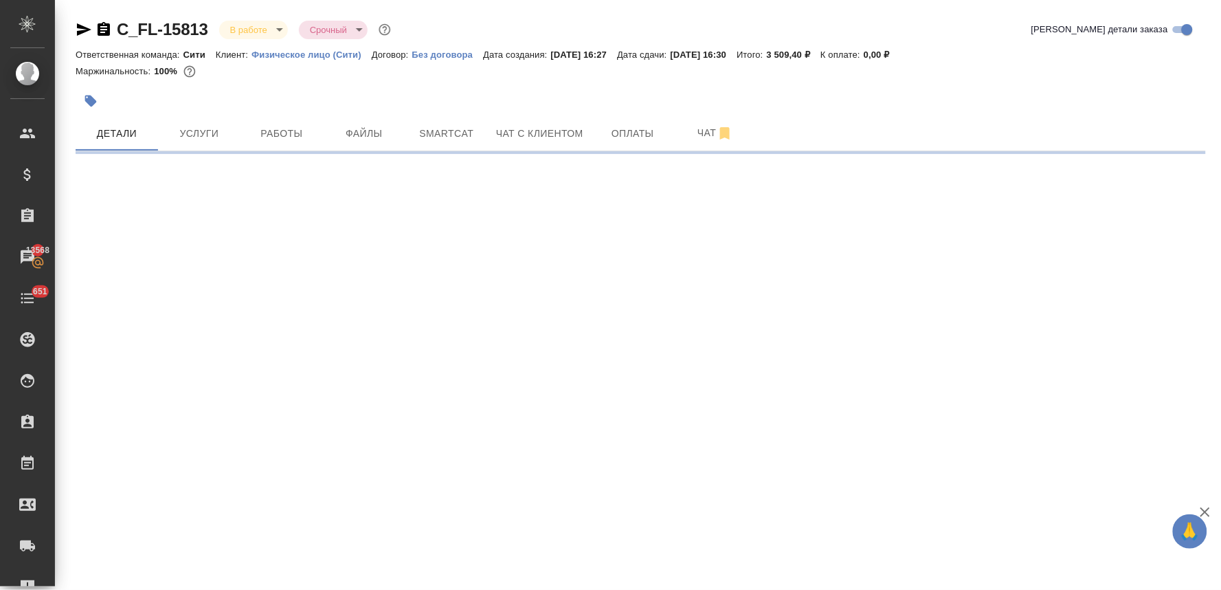
select select "RU"
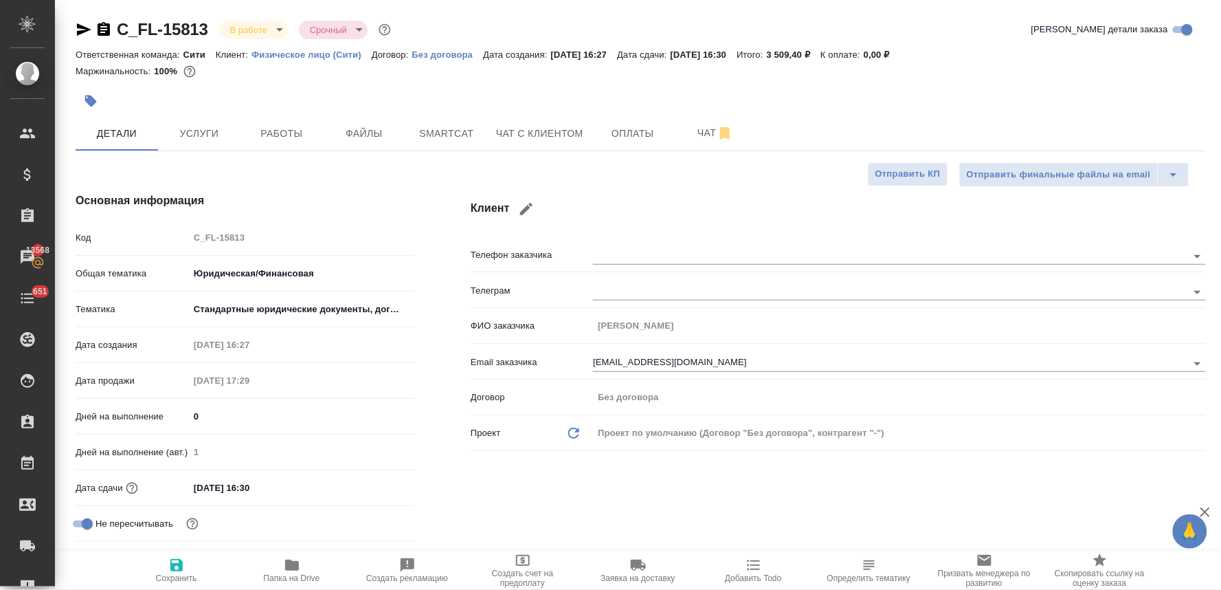
type textarea "x"
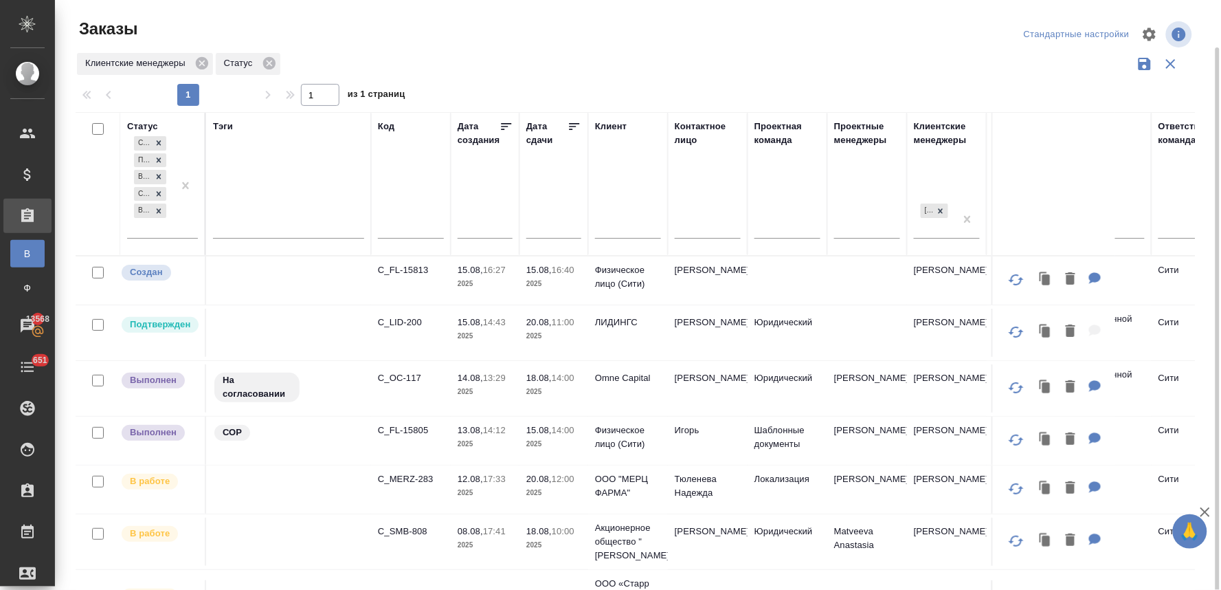
scroll to position [24, 0]
